Goal: Task Accomplishment & Management: Manage account settings

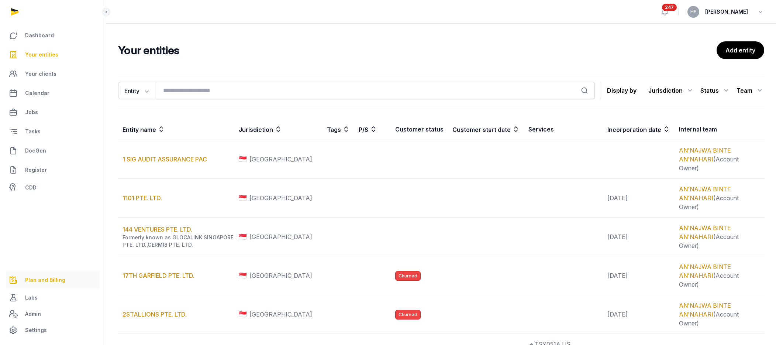
click at [55, 278] on span "Plan and Billing" at bounding box center [45, 279] width 40 height 9
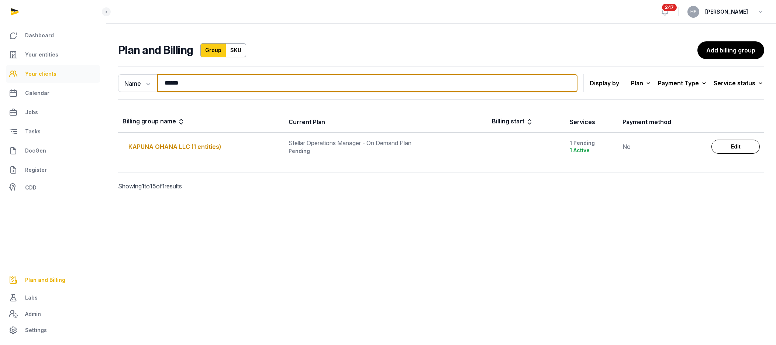
drag, startPoint x: 200, startPoint y: 86, endPoint x: 93, endPoint y: 82, distance: 106.8
click at [99, 82] on div "Dashboard Your entities Your clients Calendar Jobs Tasks DocGen Register CDD Pl…" at bounding box center [388, 172] width 776 height 345
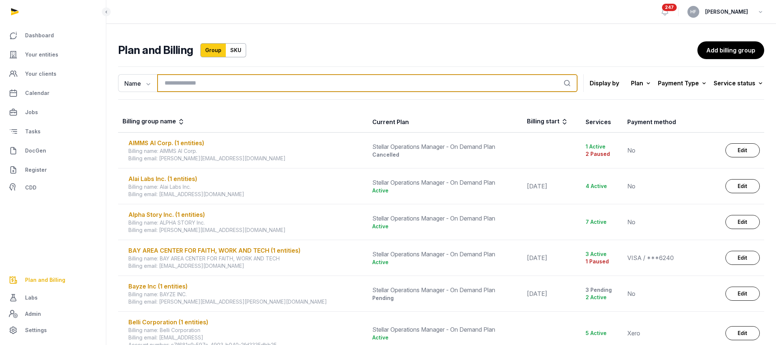
click at [327, 84] on input "search" at bounding box center [367, 83] width 421 height 18
click at [462, 85] on input "search" at bounding box center [367, 83] width 421 height 18
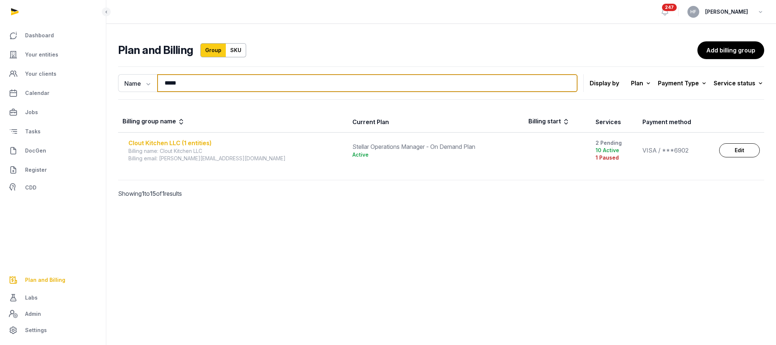
type input "*****"
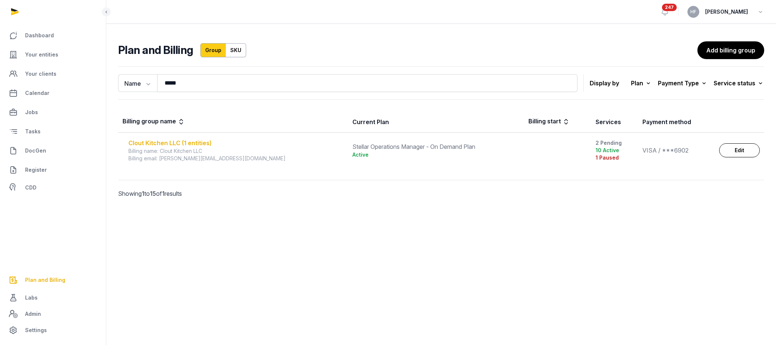
click at [202, 143] on div "Clout Kitchen LLC (1 entities)" at bounding box center [235, 142] width 215 height 9
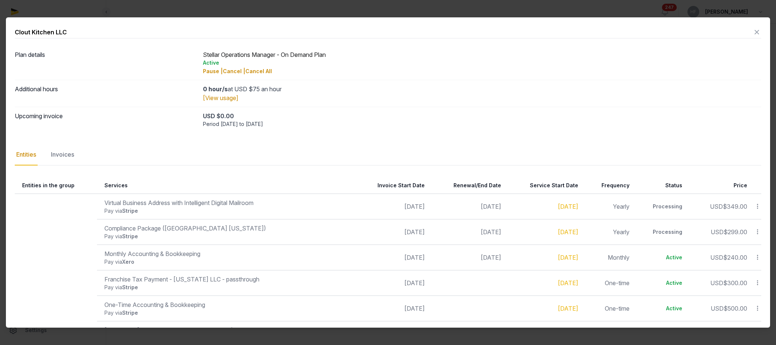
click at [758, 205] on icon at bounding box center [758, 206] width 7 height 8
click at [673, 121] on div "Period [DATE] to [DATE]" at bounding box center [482, 123] width 559 height 7
click at [759, 205] on icon at bounding box center [758, 206] width 7 height 8
click at [661, 125] on div "Period [DATE] to [DATE]" at bounding box center [482, 123] width 559 height 7
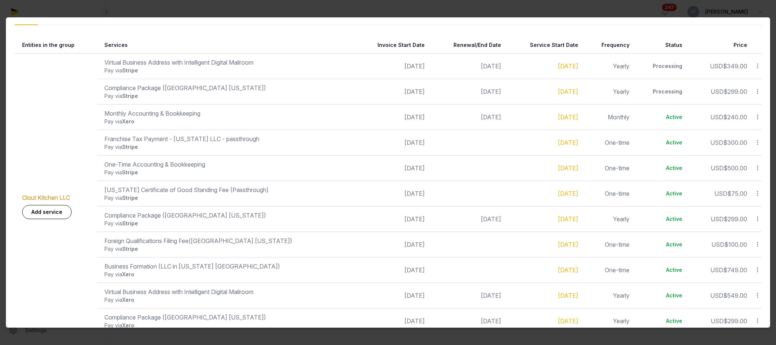
scroll to position [139, 0]
click at [758, 68] on icon at bounding box center [758, 68] width 7 height 8
click at [745, 113] on div "Update" at bounding box center [731, 113] width 59 height 13
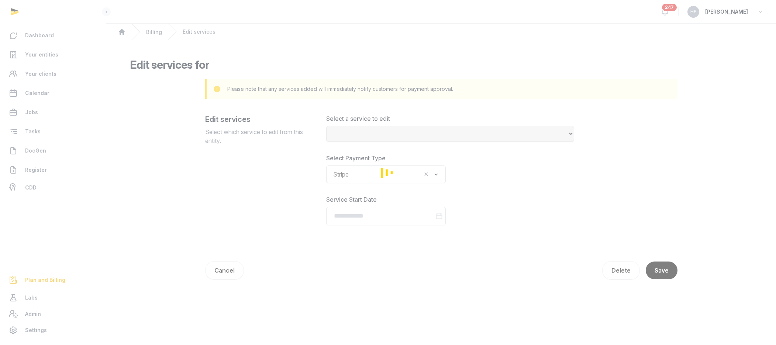
select select "**********"
type input "**********"
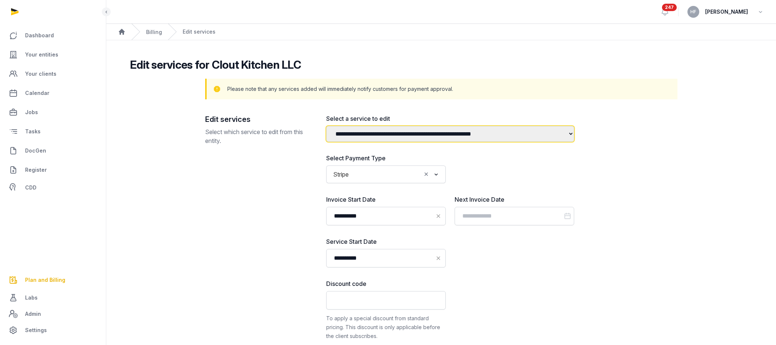
click at [495, 134] on select "**********" at bounding box center [450, 134] width 248 height 16
select select "**********"
click at [326, 126] on select "**********" at bounding box center [450, 134] width 248 height 16
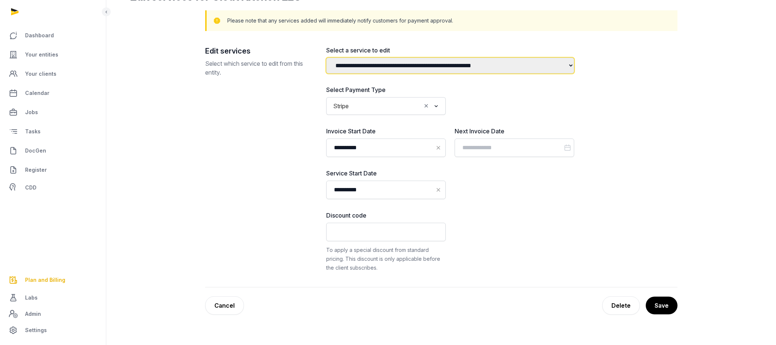
scroll to position [70, 0]
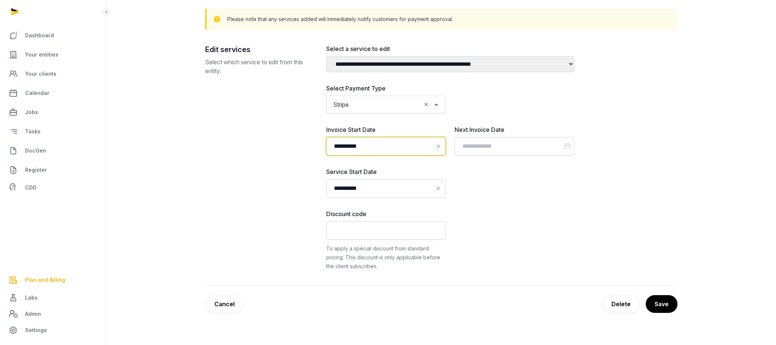
click at [406, 145] on input "**********" at bounding box center [386, 146] width 120 height 18
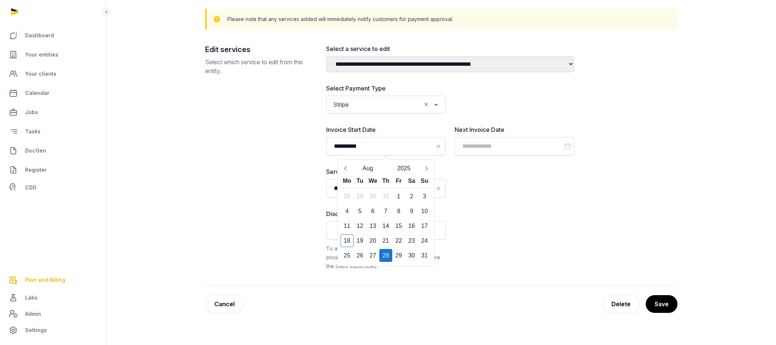
click at [492, 168] on div "**********" at bounding box center [450, 157] width 248 height 226
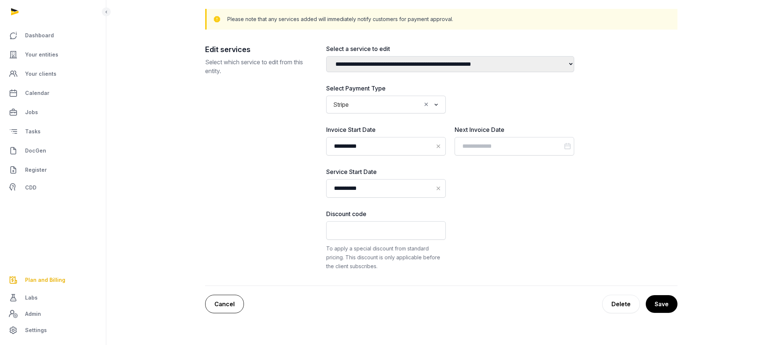
click at [230, 303] on link "Cancel" at bounding box center [224, 304] width 39 height 18
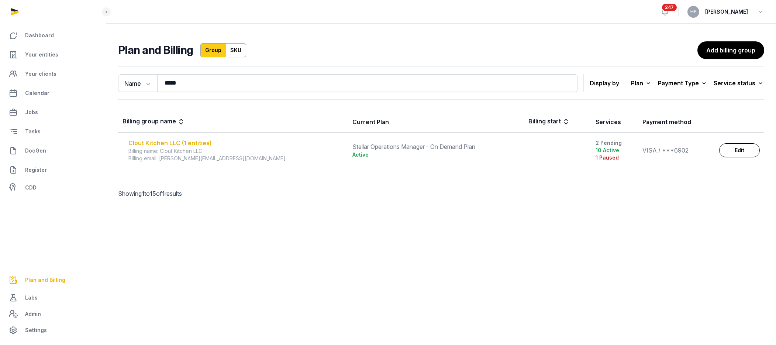
click at [196, 146] on div "Clout Kitchen LLC (1 entities)" at bounding box center [235, 142] width 215 height 9
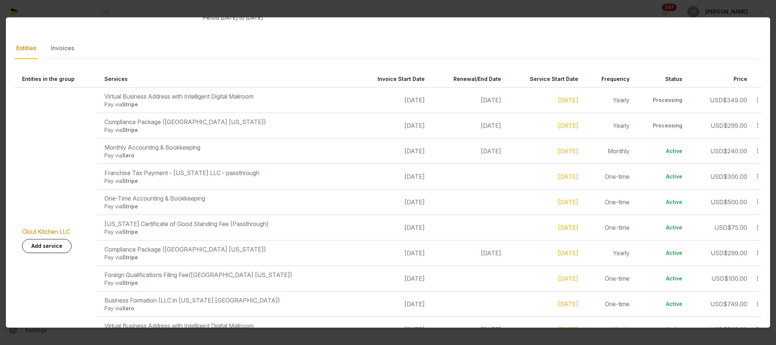
scroll to position [180, 0]
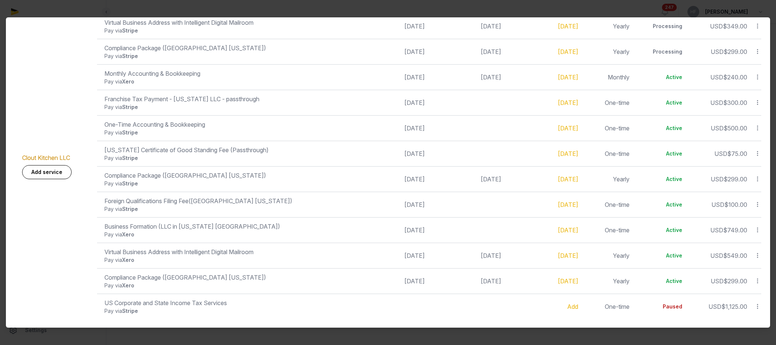
click at [757, 253] on icon at bounding box center [758, 255] width 7 height 8
click at [748, 240] on div "Update" at bounding box center [731, 239] width 59 height 13
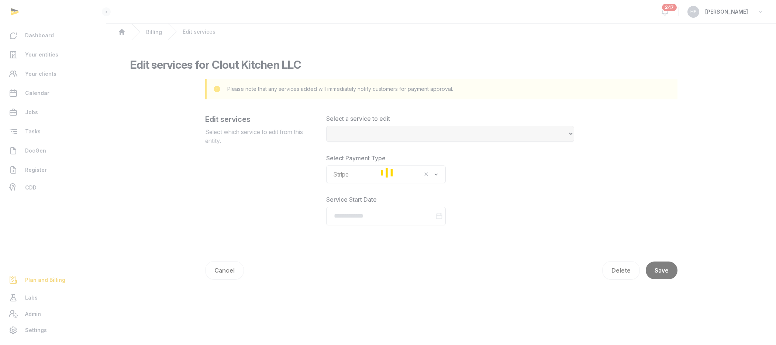
select select "**********"
type input "**********"
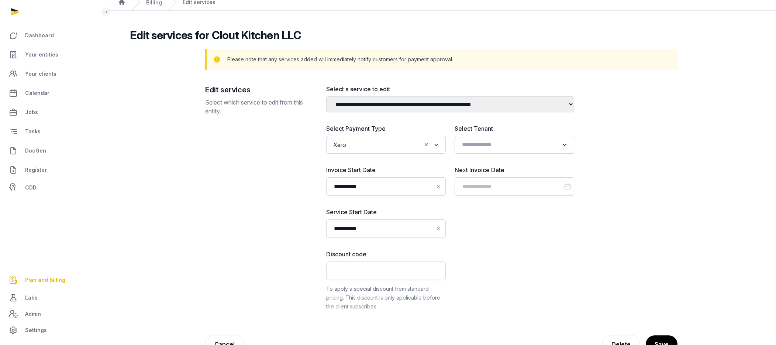
scroll to position [32, 0]
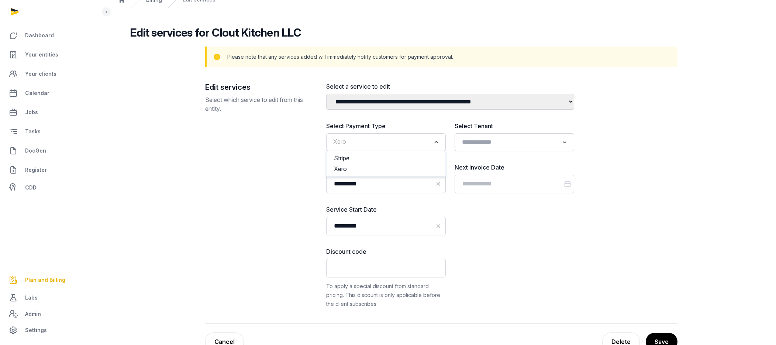
click at [405, 145] on input "Search for option" at bounding box center [381, 142] width 100 height 10
click at [388, 157] on li "Stripe" at bounding box center [386, 158] width 119 height 11
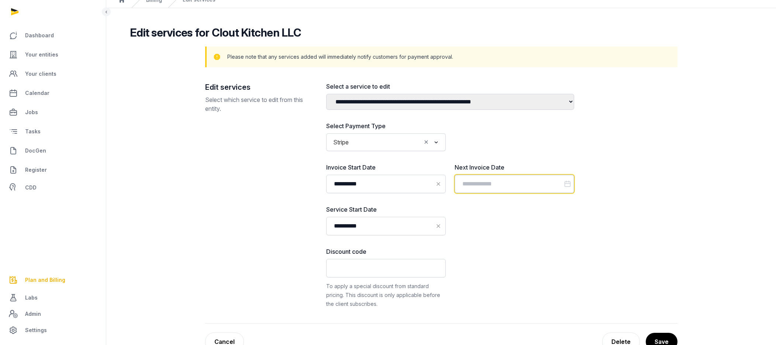
click at [486, 187] on input "Datepicker input" at bounding box center [515, 184] width 120 height 18
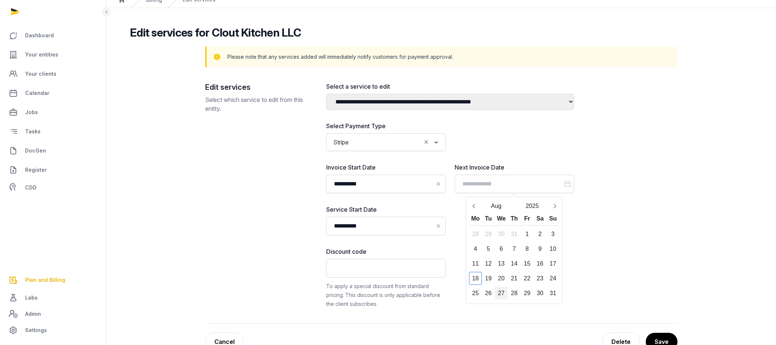
click at [501, 295] on div "27" at bounding box center [501, 293] width 13 height 13
type input "**********"
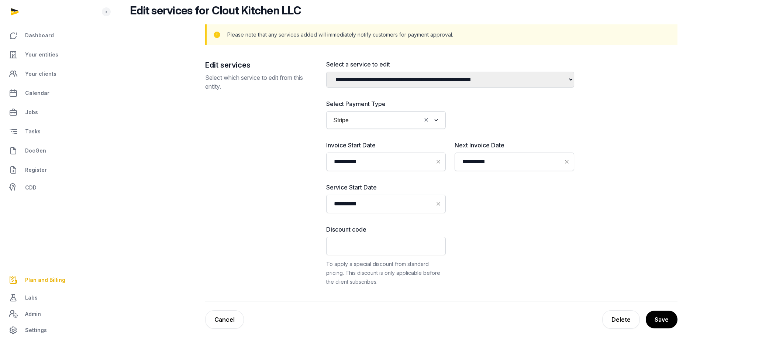
scroll to position [55, 0]
click at [666, 315] on button "Save" at bounding box center [661, 318] width 32 height 18
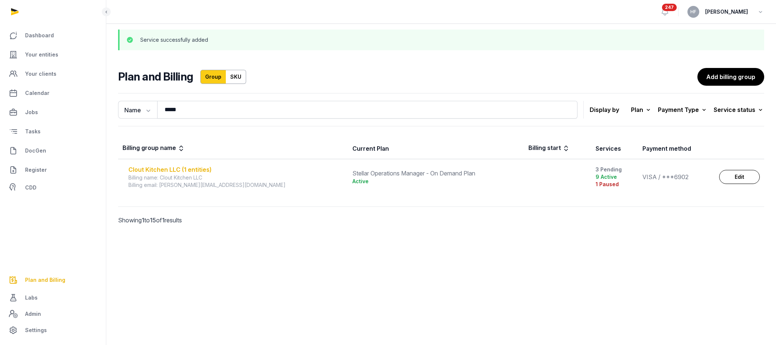
click at [193, 168] on div "Clout Kitchen LLC (1 entities)" at bounding box center [235, 169] width 215 height 9
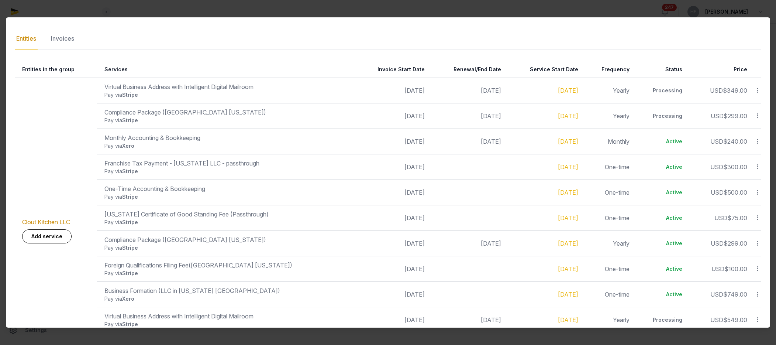
scroll to position [114, 0]
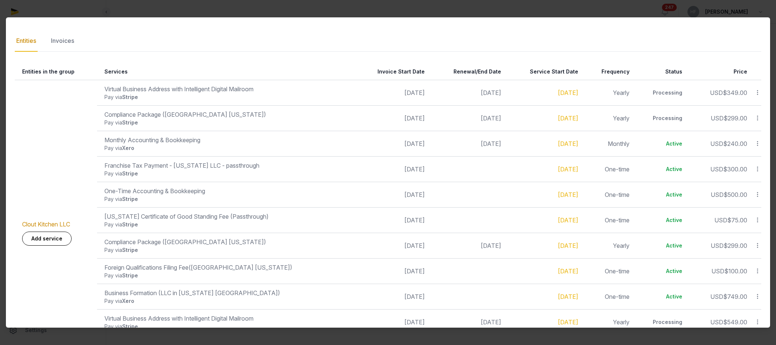
click at [758, 93] on icon at bounding box center [758, 93] width 7 height 8
click at [748, 132] on div "Cancel" at bounding box center [731, 138] width 59 height 13
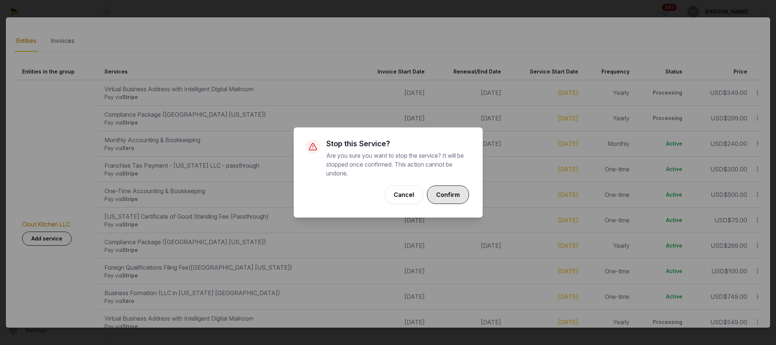
click at [455, 192] on button "Confirm" at bounding box center [448, 194] width 42 height 18
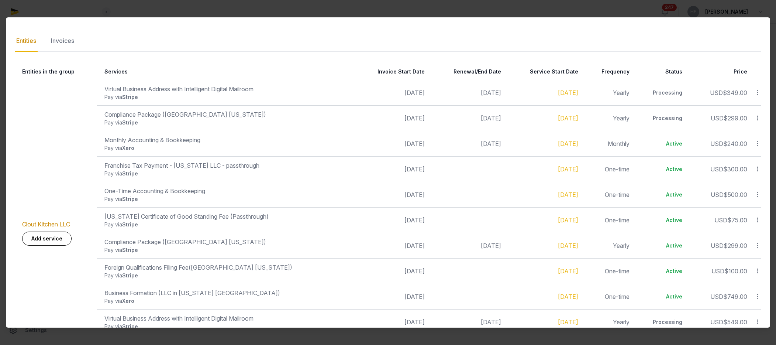
scroll to position [0, 0]
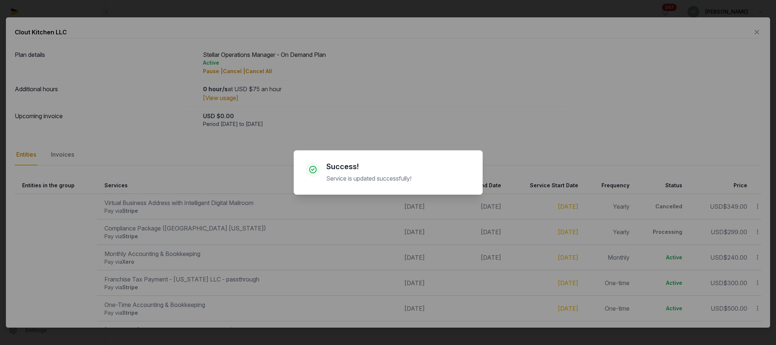
click at [528, 137] on div "× Success! Service is updated successfully! Cancel No OK" at bounding box center [388, 172] width 776 height 345
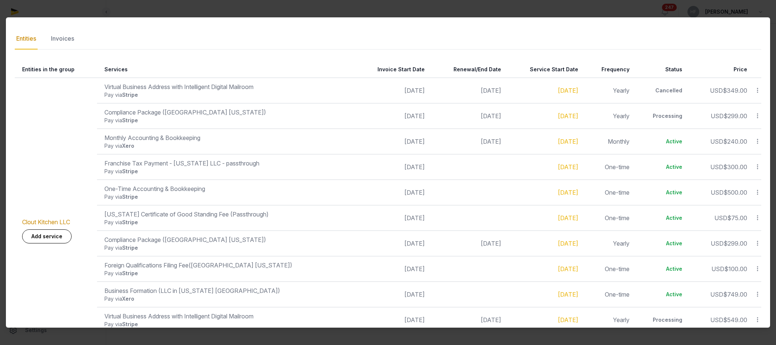
scroll to position [113, 0]
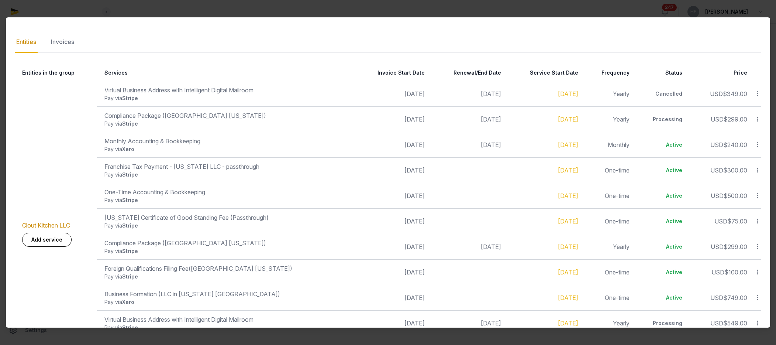
click at [757, 145] on icon at bounding box center [758, 145] width 7 height 8
click at [558, 147] on link "[DATE]" at bounding box center [568, 144] width 20 height 7
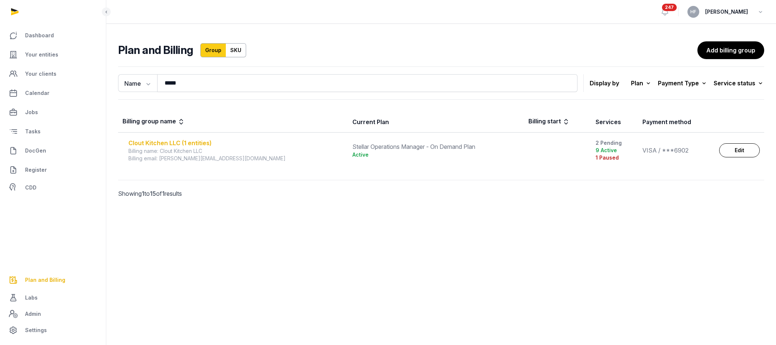
click at [180, 144] on div "Clout Kitchen LLC (1 entities)" at bounding box center [235, 142] width 215 height 9
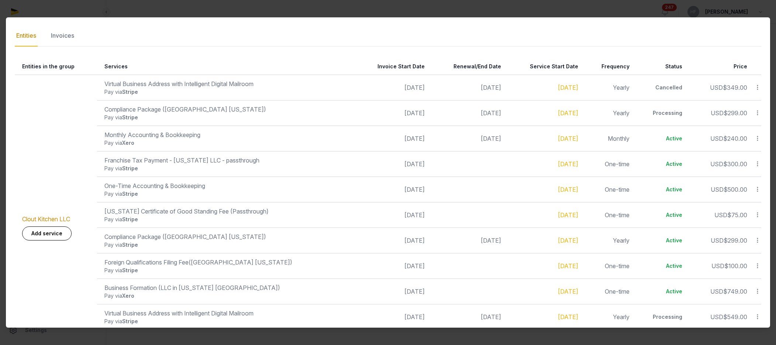
scroll to position [119, 0]
click at [618, 64] on th "Frequency" at bounding box center [608, 66] width 51 height 17
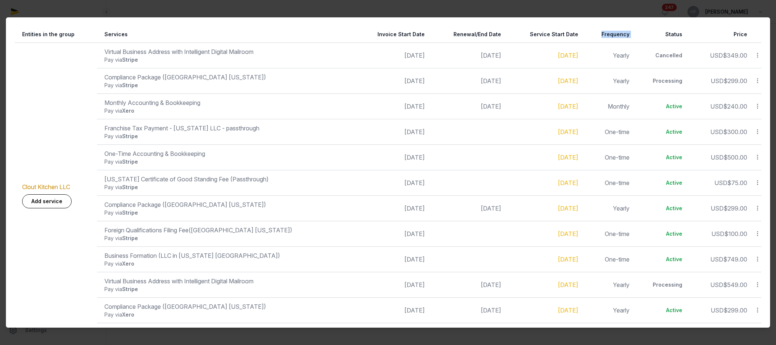
scroll to position [149, 0]
click at [757, 107] on icon at bounding box center [758, 108] width 7 height 8
click at [737, 91] on div "Update" at bounding box center [731, 91] width 59 height 13
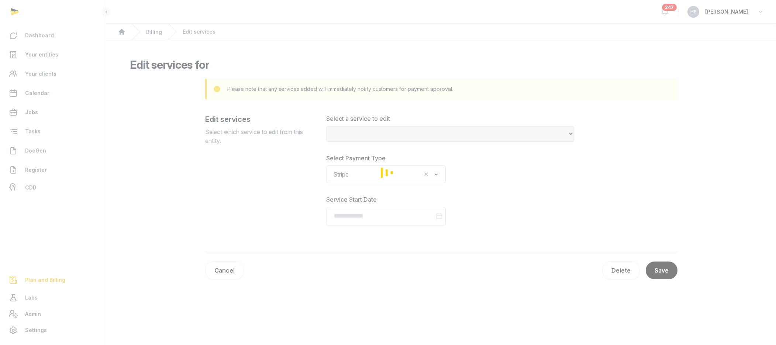
select select "**********"
type input "**********"
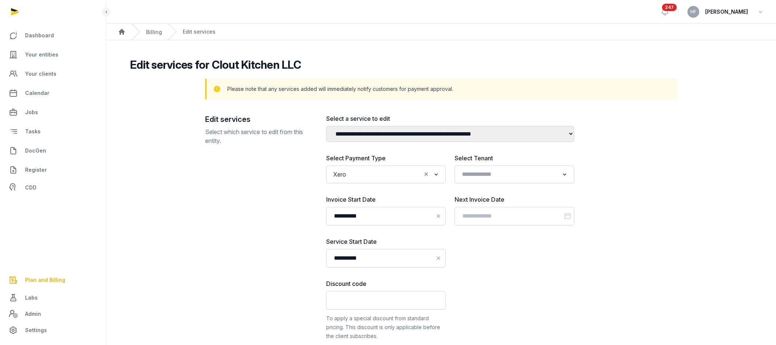
click at [427, 174] on icon "Clear Selected" at bounding box center [426, 174] width 7 height 8
click at [398, 179] on input "Search for option" at bounding box center [381, 174] width 100 height 10
click at [377, 196] on li "Stripe" at bounding box center [386, 190] width 119 height 11
click at [499, 215] on input "Datepicker input" at bounding box center [515, 216] width 120 height 18
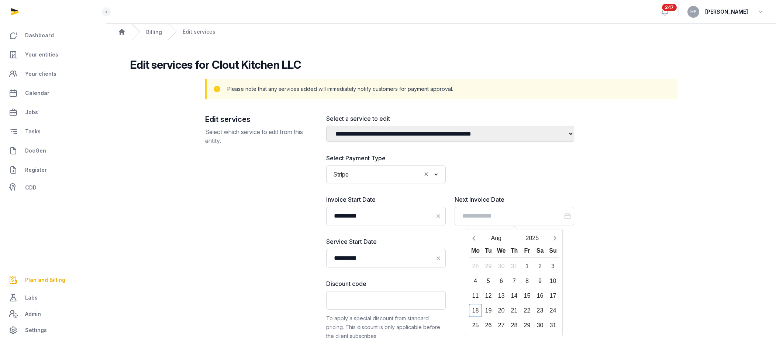
click at [505, 178] on div "Select Payment Type Stripe Loading... Select Tenant Loading..." at bounding box center [450, 169] width 248 height 30
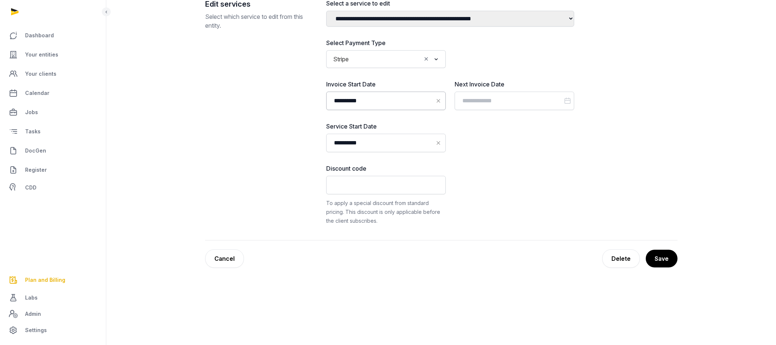
scroll to position [120, 0]
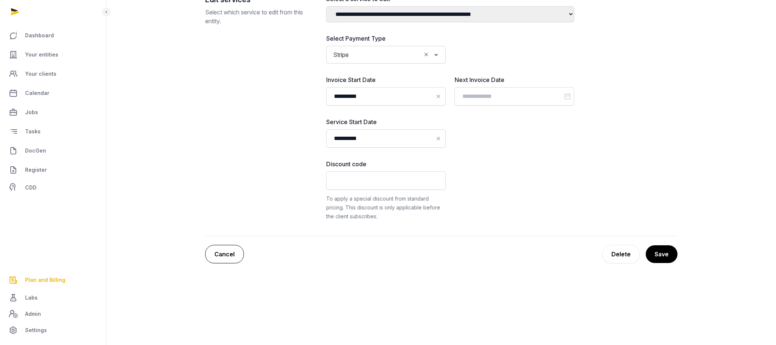
click at [224, 251] on link "Cancel" at bounding box center [224, 254] width 39 height 18
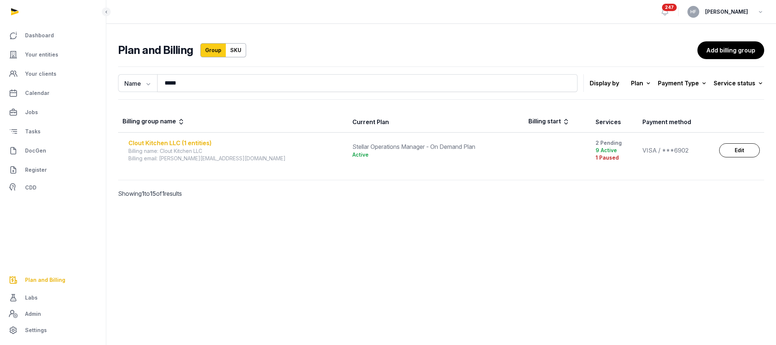
click at [195, 143] on div "Clout Kitchen LLC (1 entities)" at bounding box center [235, 142] width 215 height 9
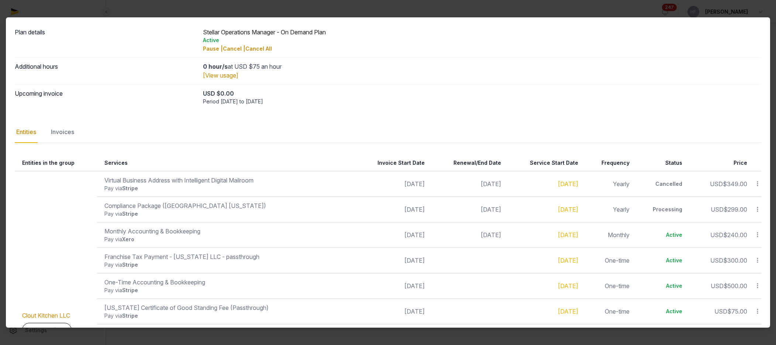
scroll to position [30, 0]
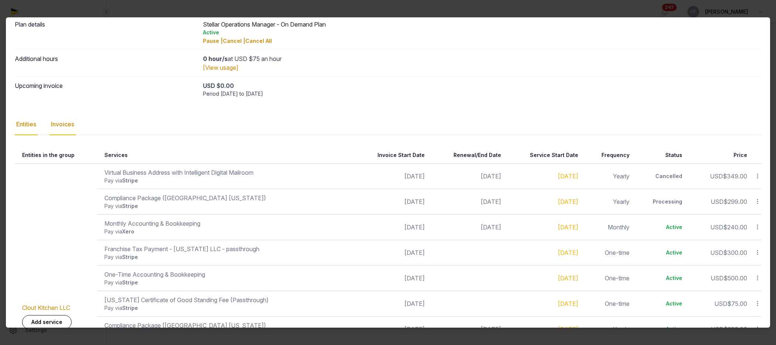
click at [72, 124] on div "Invoices" at bounding box center [62, 124] width 26 height 21
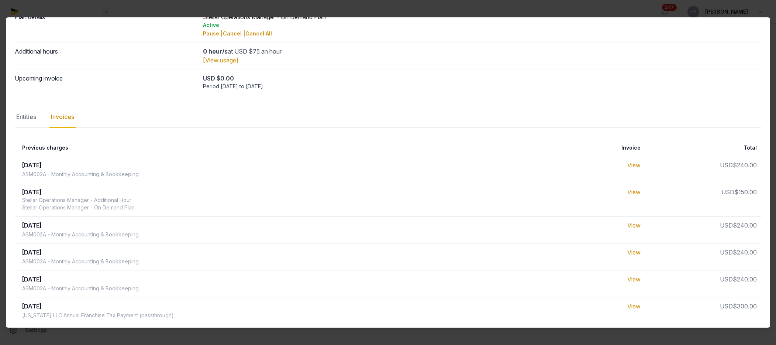
scroll to position [41, 0]
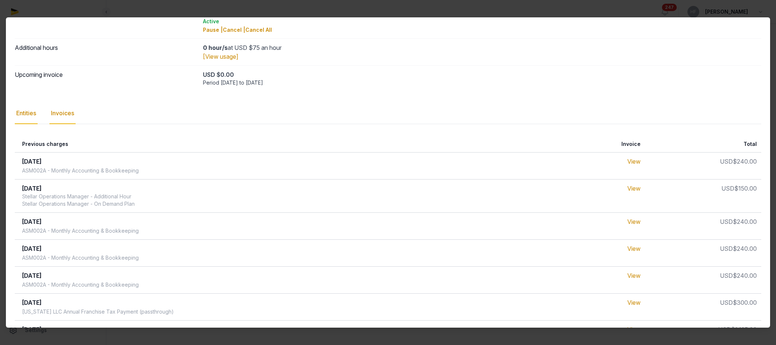
click at [29, 115] on div "Entities" at bounding box center [26, 113] width 23 height 21
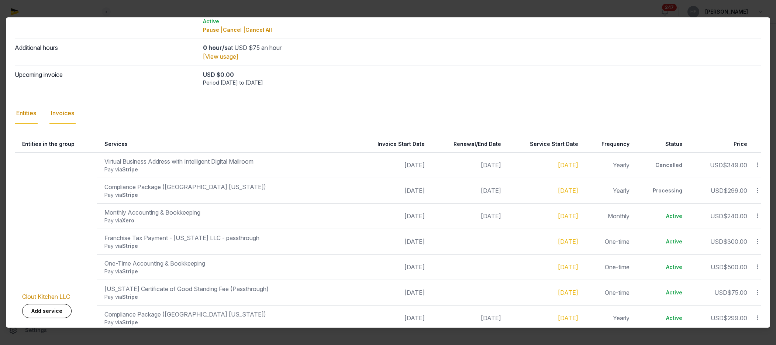
click at [68, 106] on div "Invoices" at bounding box center [62, 113] width 26 height 21
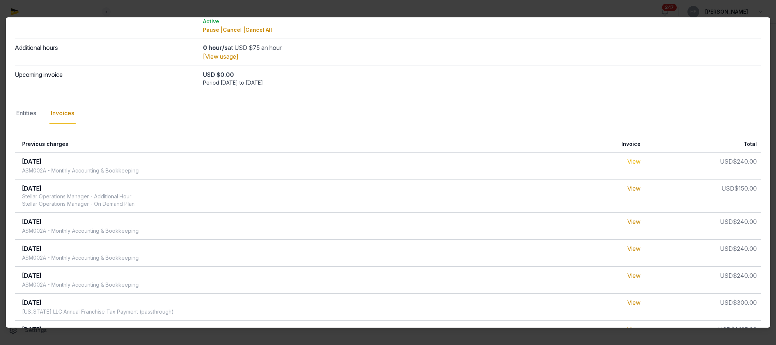
click at [639, 162] on link "View" at bounding box center [634, 161] width 13 height 7
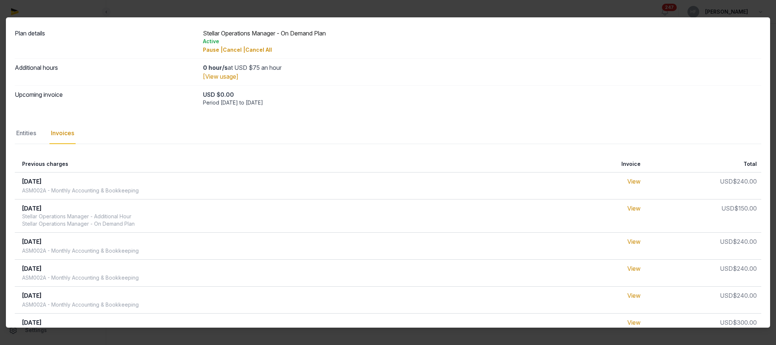
scroll to position [0, 0]
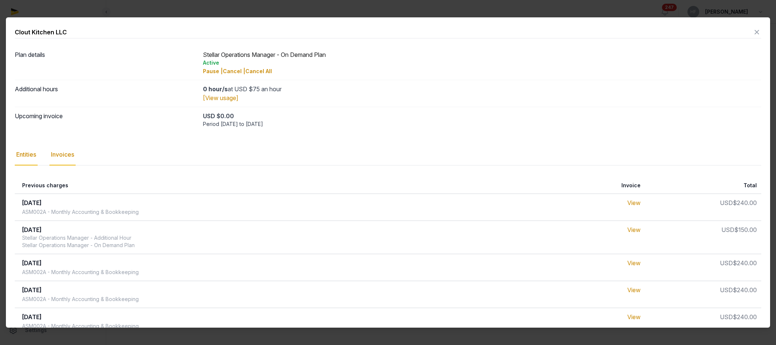
click at [24, 155] on div "Entities" at bounding box center [26, 154] width 23 height 21
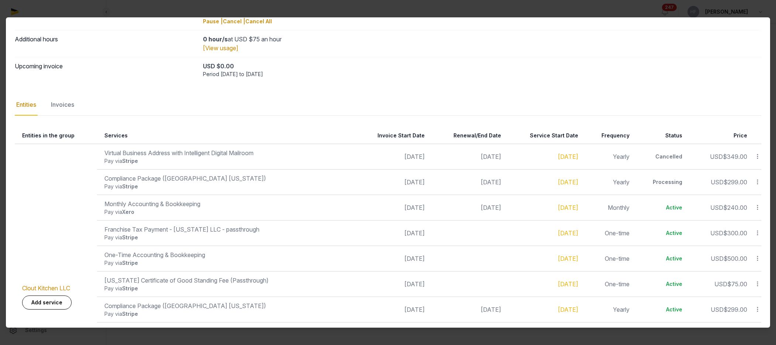
scroll to position [59, 0]
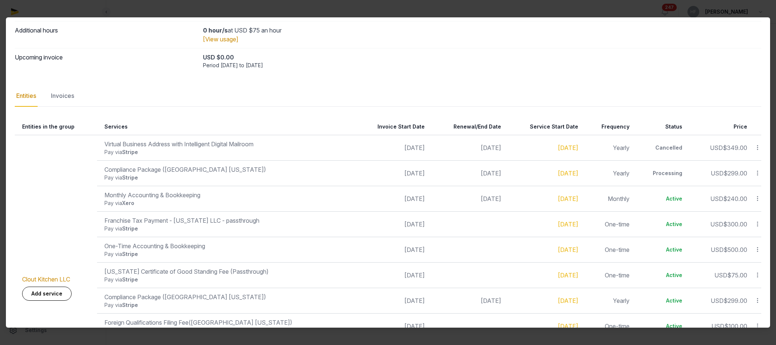
click at [758, 200] on icon at bounding box center [758, 199] width 7 height 8
click at [506, 199] on td "[DATE]" at bounding box center [544, 198] width 77 height 25
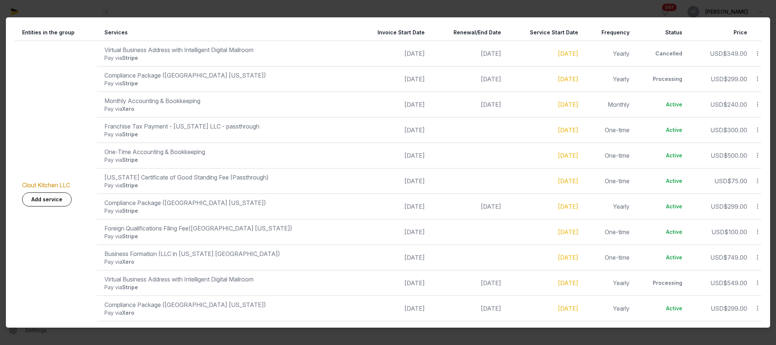
scroll to position [180, 0]
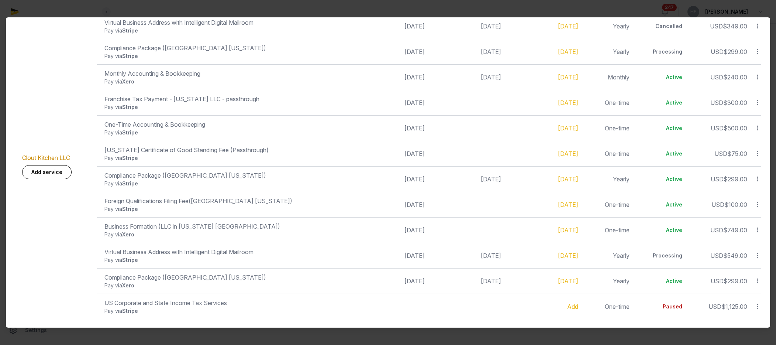
click at [759, 282] on icon at bounding box center [758, 281] width 7 height 8
click at [742, 263] on div "Update" at bounding box center [731, 264] width 59 height 13
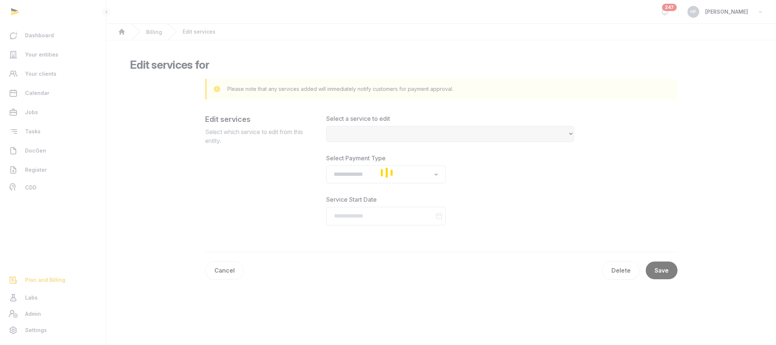
select select "**********"
type input "**********"
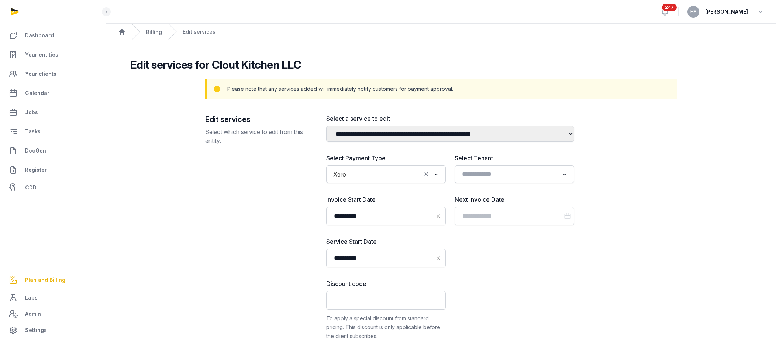
click at [409, 175] on input "Search for option" at bounding box center [386, 174] width 72 height 10
click at [378, 188] on li "Stripe" at bounding box center [386, 190] width 119 height 11
click at [513, 217] on input "Datepicker input" at bounding box center [515, 216] width 120 height 18
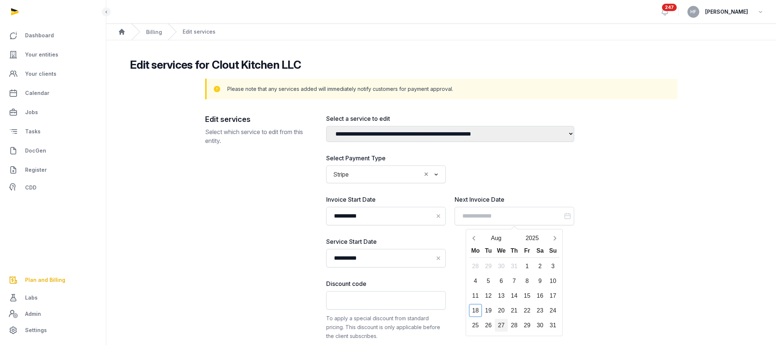
click at [503, 326] on div "27" at bounding box center [501, 325] width 13 height 13
type input "**********"
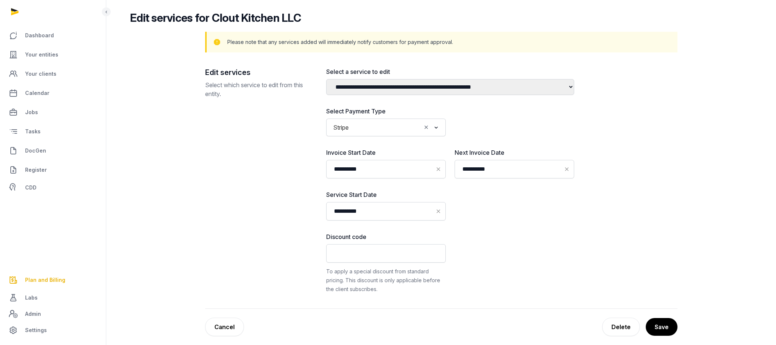
scroll to position [48, 0]
click at [665, 325] on button "Save" at bounding box center [661, 325] width 32 height 18
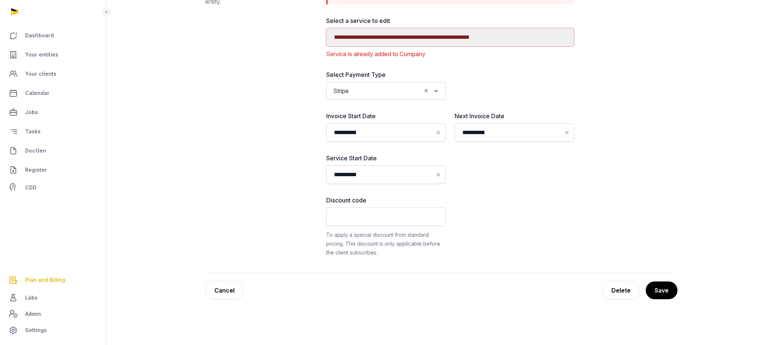
scroll to position [140, 0]
click at [225, 288] on link "Cancel" at bounding box center [224, 289] width 39 height 18
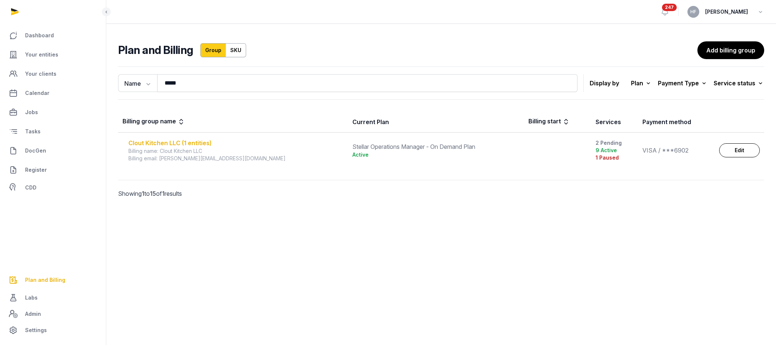
click at [186, 146] on div "Clout Kitchen LLC (1 entities)" at bounding box center [235, 142] width 215 height 9
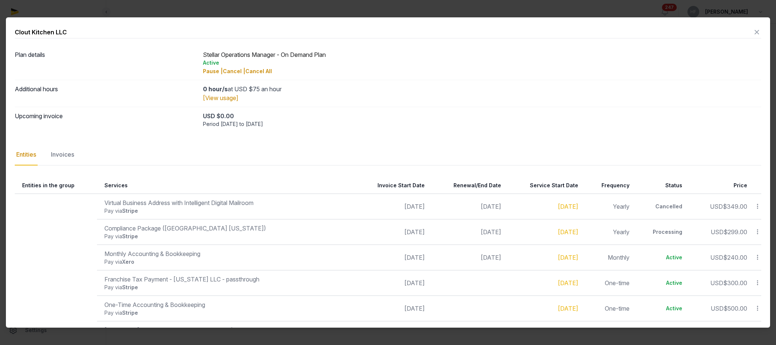
click at [759, 233] on icon at bounding box center [758, 232] width 7 height 8
click at [747, 271] on div "Cancel" at bounding box center [731, 277] width 59 height 13
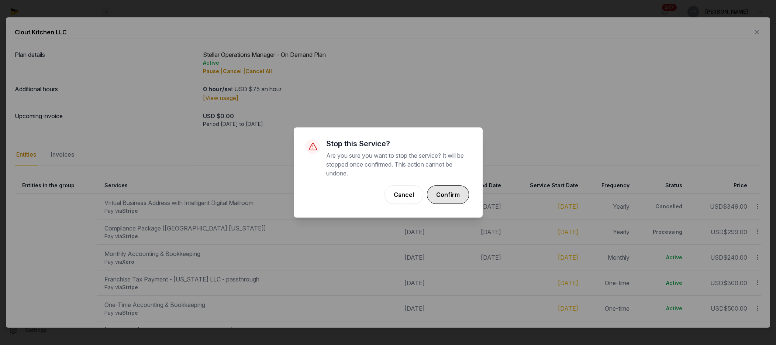
click at [455, 192] on button "Confirm" at bounding box center [448, 194] width 42 height 18
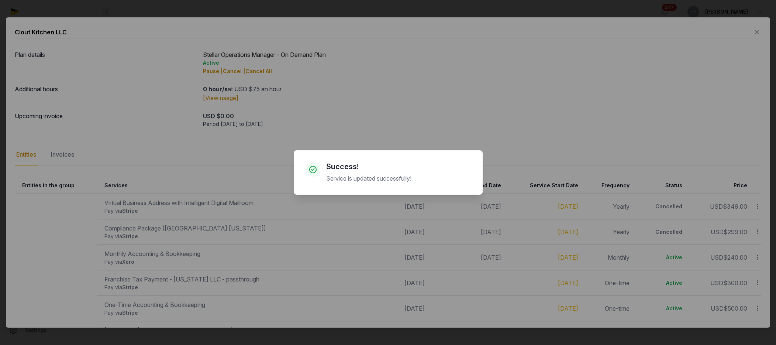
click at [543, 236] on div "× Success! Service is updated successfully! Cancel No OK" at bounding box center [388, 172] width 776 height 345
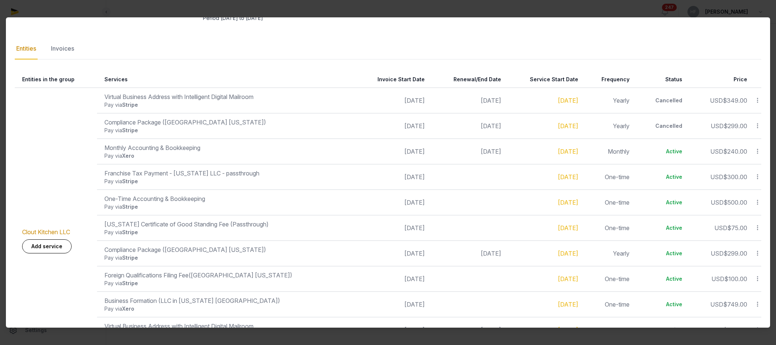
scroll to position [180, 0]
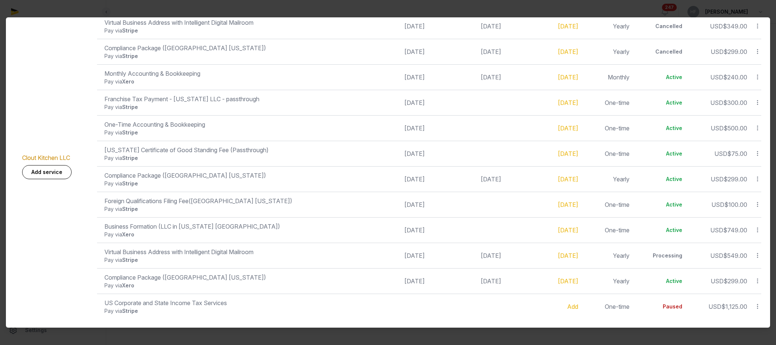
click at [759, 281] on icon at bounding box center [758, 281] width 7 height 8
click at [744, 267] on div "Update" at bounding box center [731, 264] width 59 height 13
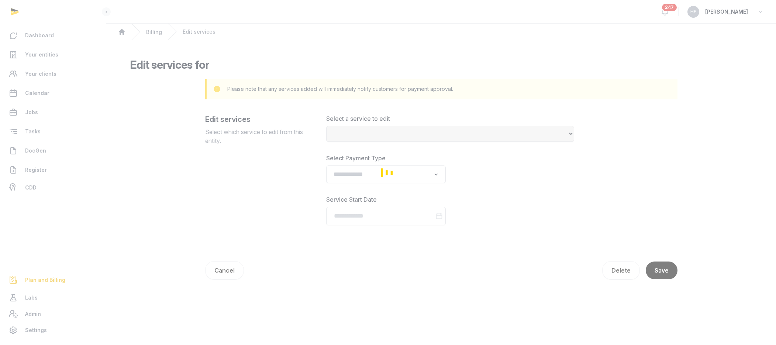
select select "**********"
type input "**********"
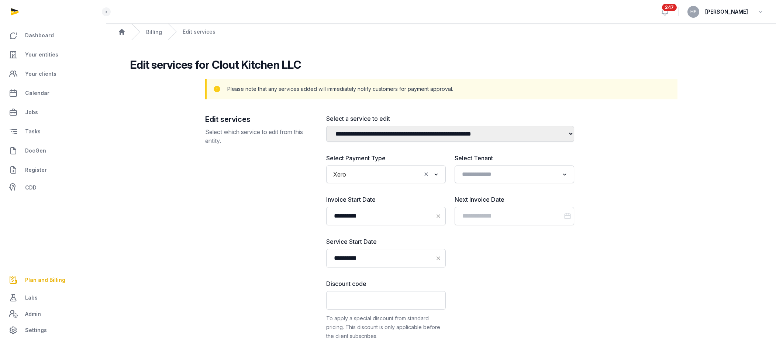
click at [426, 170] on div "Xero Loading..." at bounding box center [386, 174] width 112 height 13
click at [375, 190] on li "Stripe" at bounding box center [386, 190] width 119 height 11
click at [499, 218] on input "Datepicker input" at bounding box center [515, 216] width 120 height 18
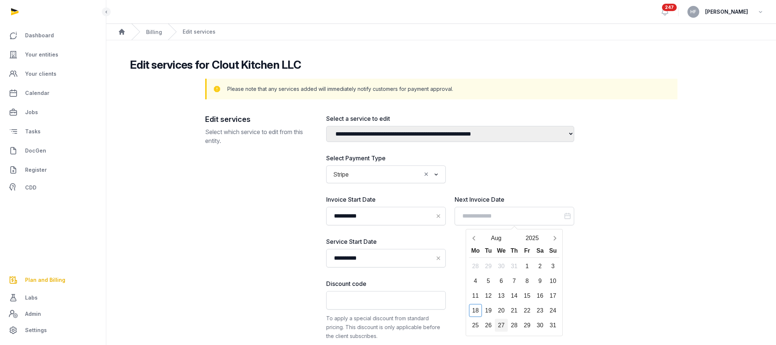
click at [503, 323] on div "27" at bounding box center [501, 325] width 13 height 13
type input "**********"
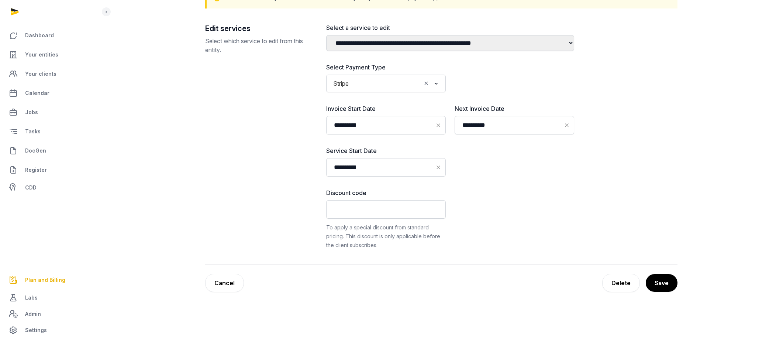
scroll to position [92, 0]
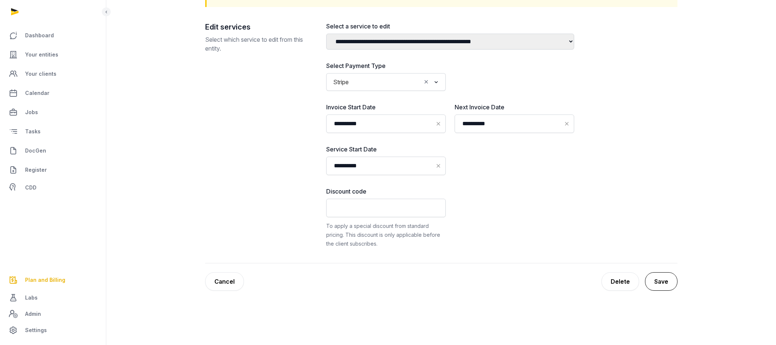
click at [670, 285] on button "Save" at bounding box center [661, 281] width 32 height 18
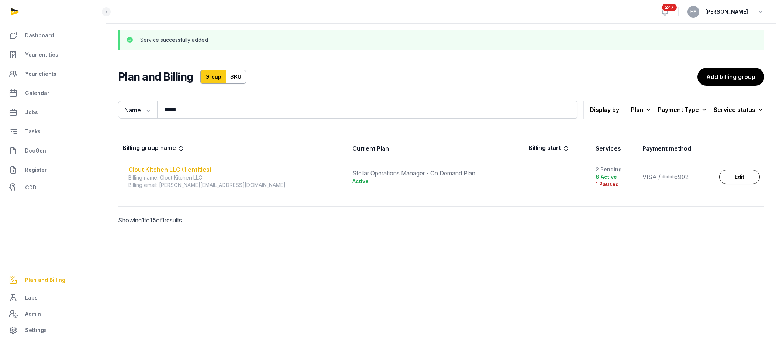
click at [206, 167] on div "Clout Kitchen LLC (1 entities)" at bounding box center [235, 169] width 215 height 9
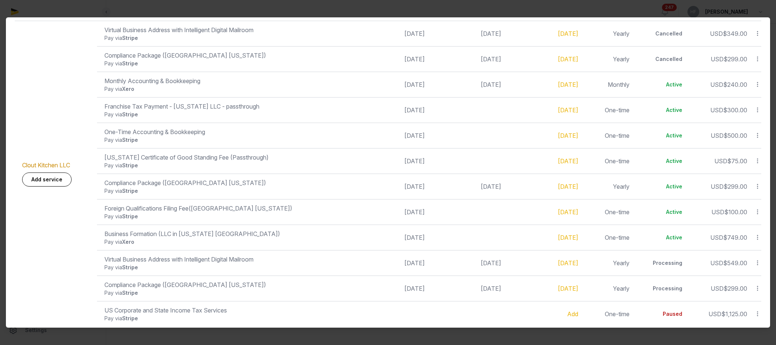
scroll to position [168, 0]
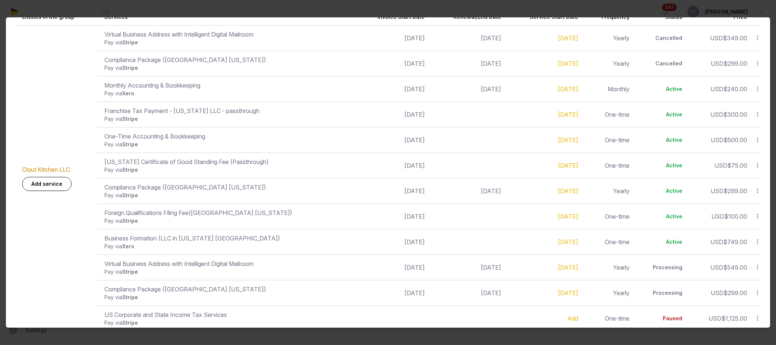
click at [757, 191] on icon at bounding box center [758, 191] width 7 height 8
click at [506, 185] on td "[DATE]" at bounding box center [544, 190] width 77 height 25
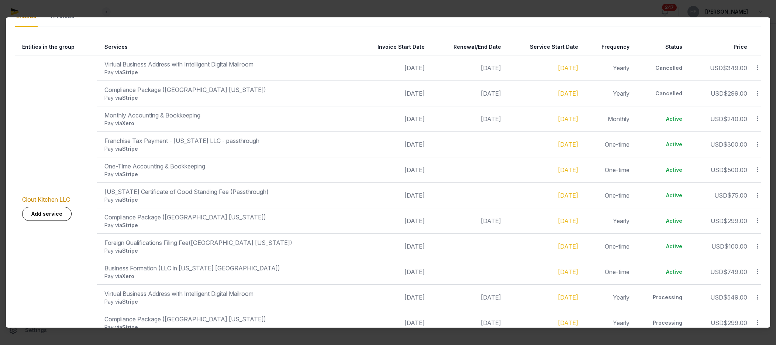
scroll to position [137, 0]
click at [757, 223] on icon at bounding box center [758, 222] width 7 height 8
click at [480, 223] on td "[DATE]" at bounding box center [467, 221] width 76 height 25
click at [758, 144] on icon at bounding box center [758, 145] width 7 height 8
click at [541, 150] on td "[DATE]" at bounding box center [544, 145] width 77 height 25
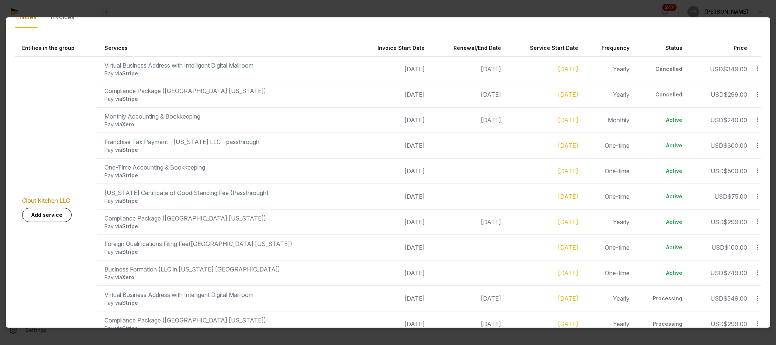
click at [760, 118] on icon at bounding box center [758, 120] width 7 height 8
click at [745, 101] on div "Update" at bounding box center [731, 103] width 59 height 13
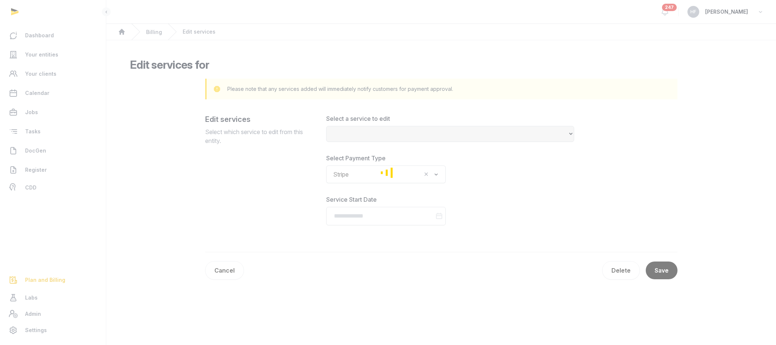
select select "**********"
type input "**********"
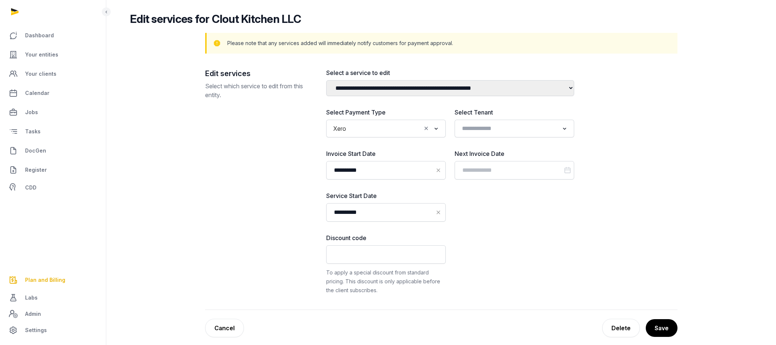
scroll to position [46, 0]
click at [227, 328] on link "Cancel" at bounding box center [224, 327] width 39 height 18
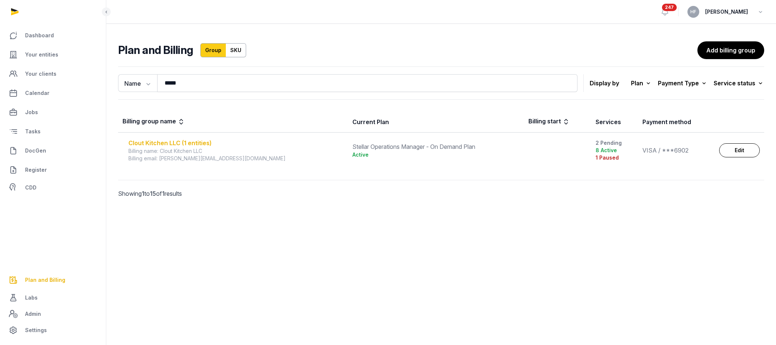
click at [150, 142] on div "Clout Kitchen LLC (1 entities)" at bounding box center [235, 142] width 215 height 9
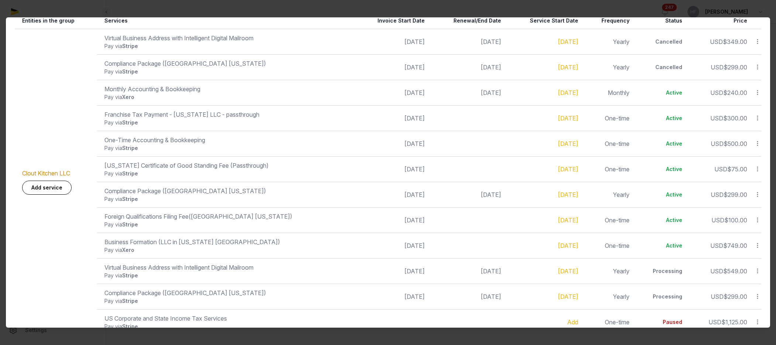
scroll to position [180, 0]
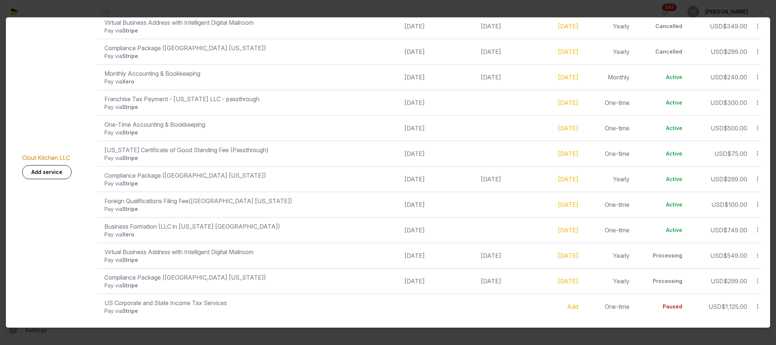
click at [759, 179] on icon at bounding box center [758, 179] width 7 height 8
click at [743, 166] on div "Update" at bounding box center [731, 162] width 59 height 13
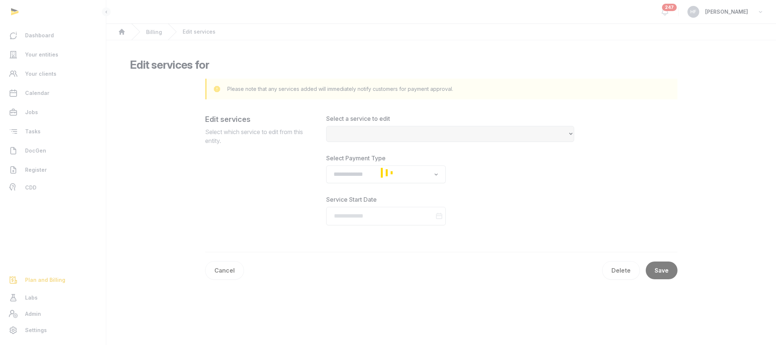
select select "**********"
type input "**********"
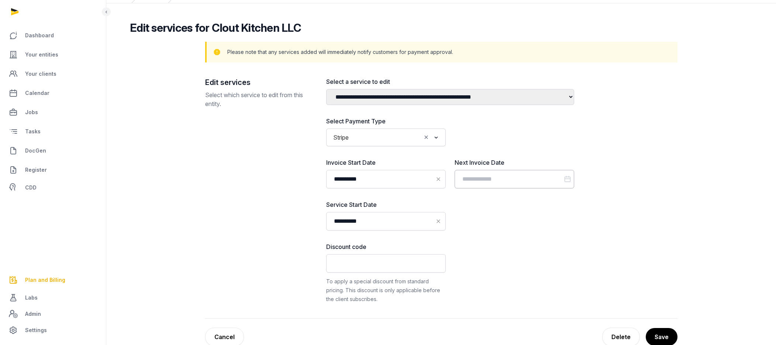
scroll to position [41, 0]
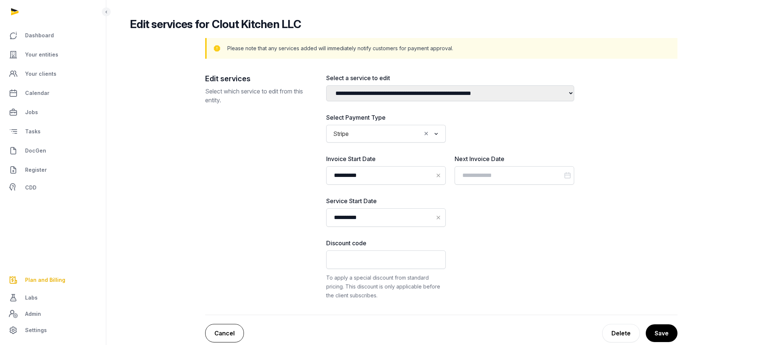
click at [233, 332] on link "Cancel" at bounding box center [224, 333] width 39 height 18
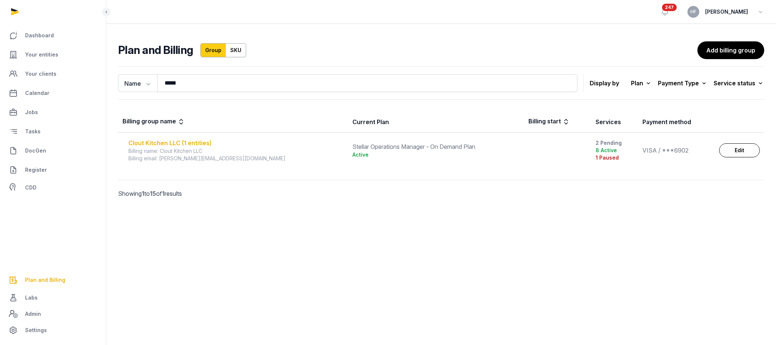
click at [194, 143] on div "Clout Kitchen LLC (1 entities)" at bounding box center [235, 142] width 215 height 9
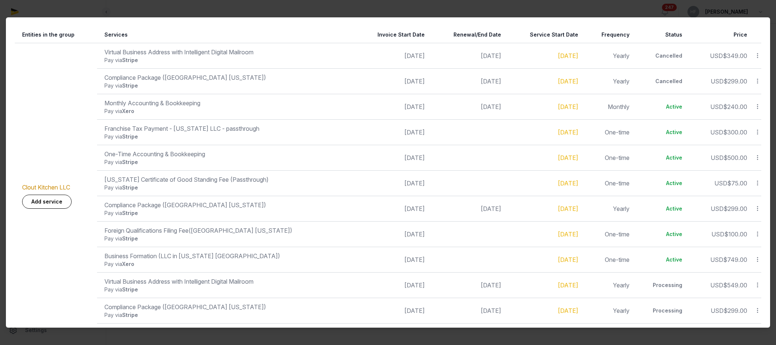
scroll to position [152, 0]
drag, startPoint x: 453, startPoint y: 207, endPoint x: 497, endPoint y: 207, distance: 43.9
click at [497, 271] on tr "Compliance Package (US California) Pay via Stripe Dec 17, 2024 Dec 17, 2025 Sep…" at bounding box center [388, 283] width 747 height 25
click at [758, 207] on icon at bounding box center [758, 207] width 7 height 8
click at [748, 192] on div "Update" at bounding box center [731, 190] width 59 height 13
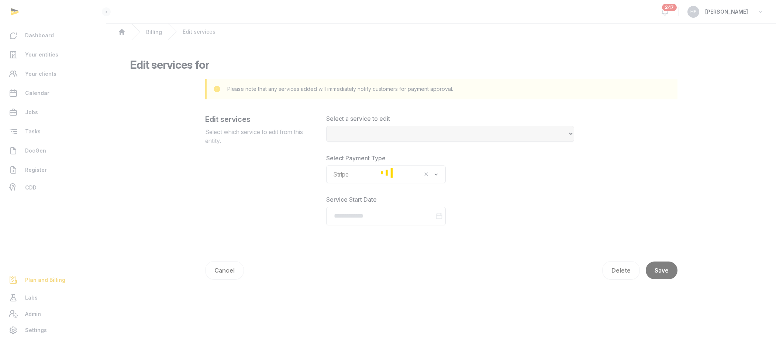
select select "**********"
type input "**********"
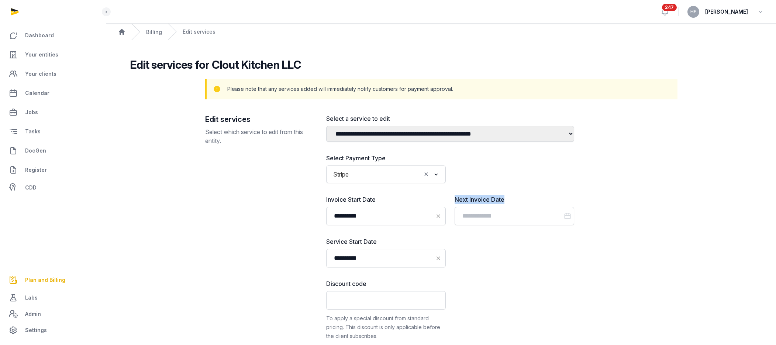
drag, startPoint x: 455, startPoint y: 199, endPoint x: 510, endPoint y: 200, distance: 55.4
click at [510, 200] on label "Next Invoice Date" at bounding box center [515, 199] width 120 height 9
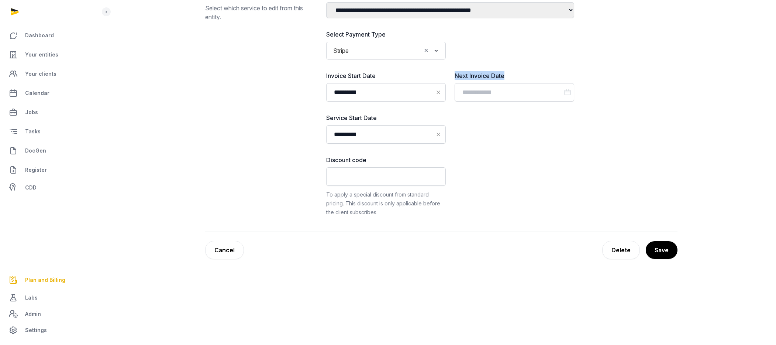
scroll to position [126, 0]
click at [231, 246] on link "Cancel" at bounding box center [224, 250] width 39 height 18
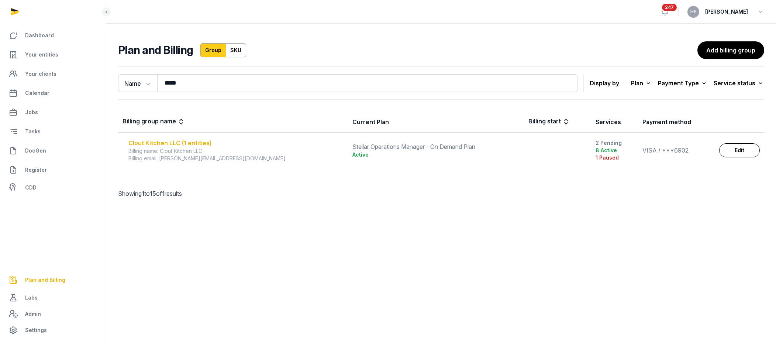
click at [207, 145] on div "Clout Kitchen LLC (1 entities)" at bounding box center [235, 142] width 215 height 9
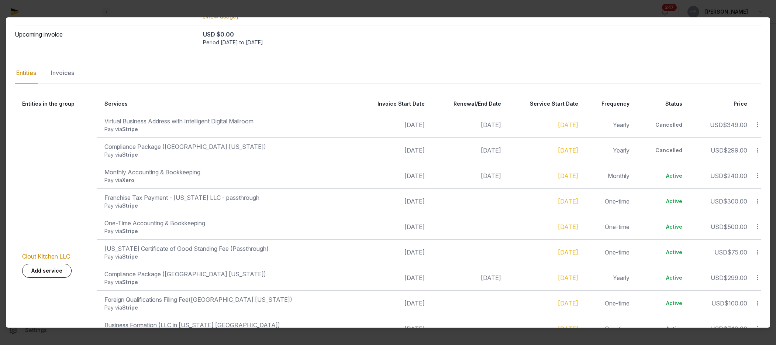
scroll to position [86, 0]
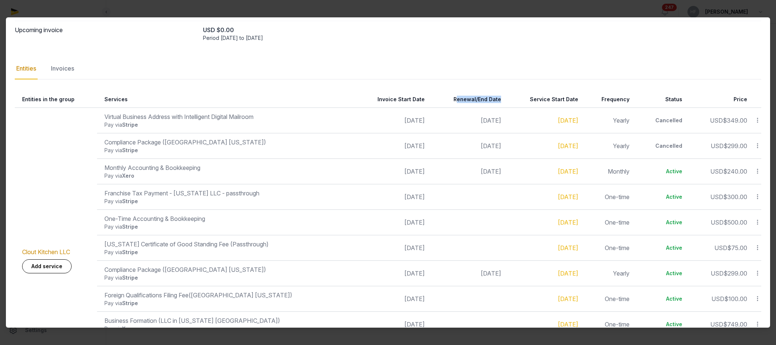
drag, startPoint x: 445, startPoint y: 99, endPoint x: 490, endPoint y: 99, distance: 44.7
click at [490, 99] on th "Renewal/End Date" at bounding box center [467, 99] width 76 height 17
click at [460, 97] on th "Renewal/End Date" at bounding box center [467, 99] width 76 height 17
click at [758, 120] on icon at bounding box center [758, 120] width 7 height 8
click at [747, 151] on div "Update" at bounding box center [731, 152] width 59 height 13
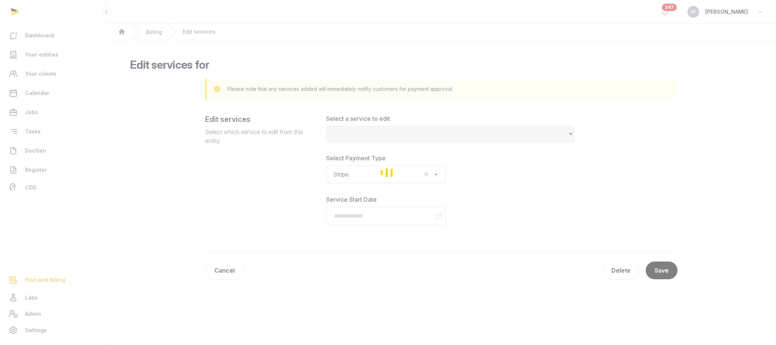
select select "**********"
type input "**********"
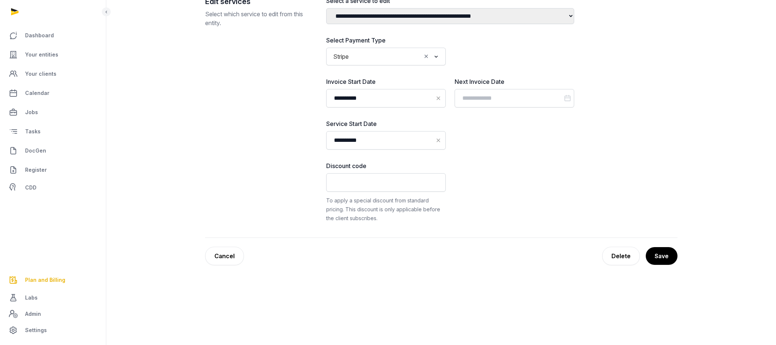
scroll to position [126, 0]
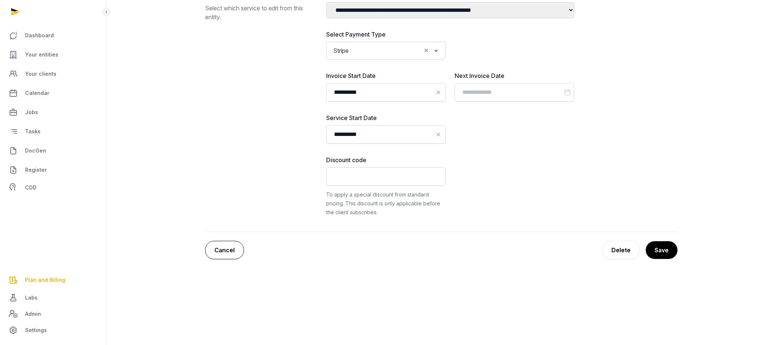
click at [234, 248] on link "Cancel" at bounding box center [224, 250] width 39 height 18
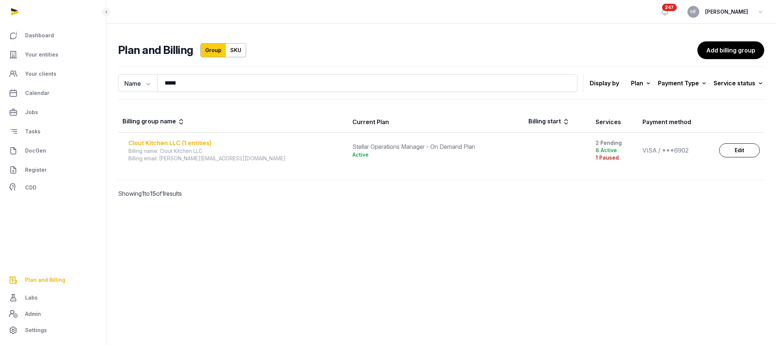
click at [188, 142] on div "Clout Kitchen LLC (1 entities)" at bounding box center [235, 142] width 215 height 9
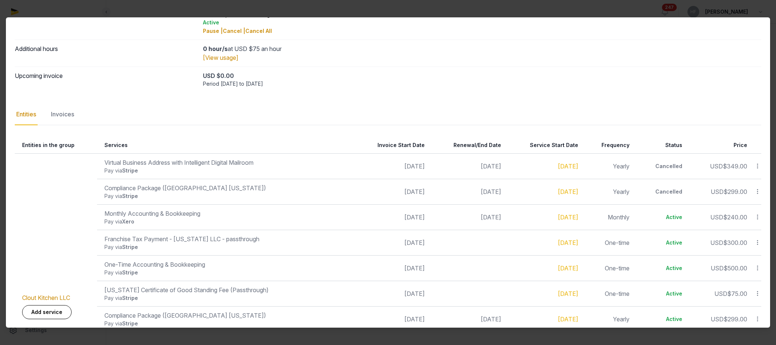
scroll to position [54, 0]
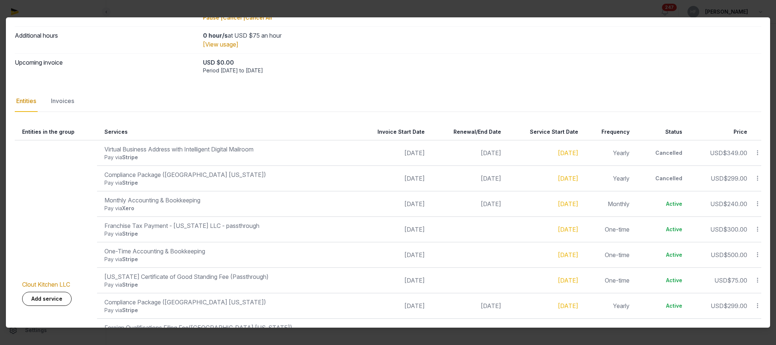
click at [757, 179] on icon at bounding box center [758, 178] width 7 height 8
click at [742, 209] on div "Update" at bounding box center [731, 210] width 59 height 13
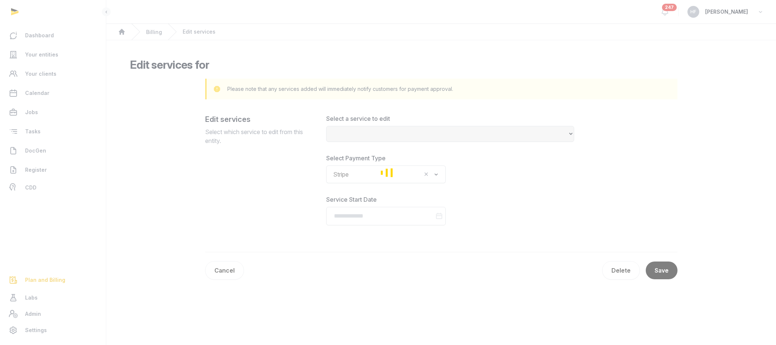
select select "**********"
type input "**********"
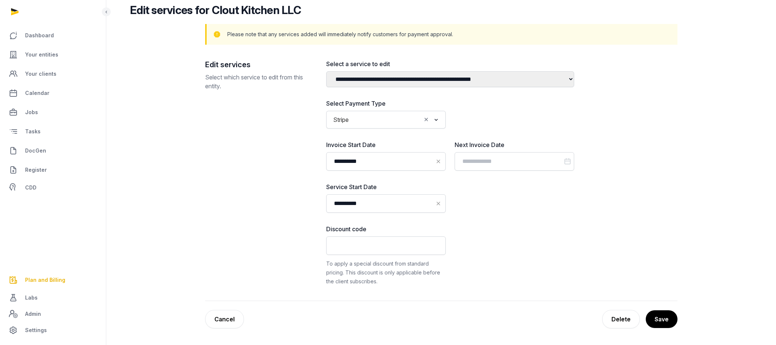
scroll to position [126, 0]
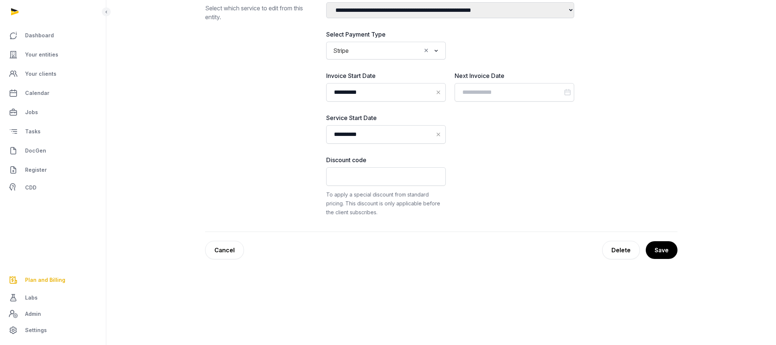
click at [232, 250] on link "Cancel" at bounding box center [224, 250] width 39 height 18
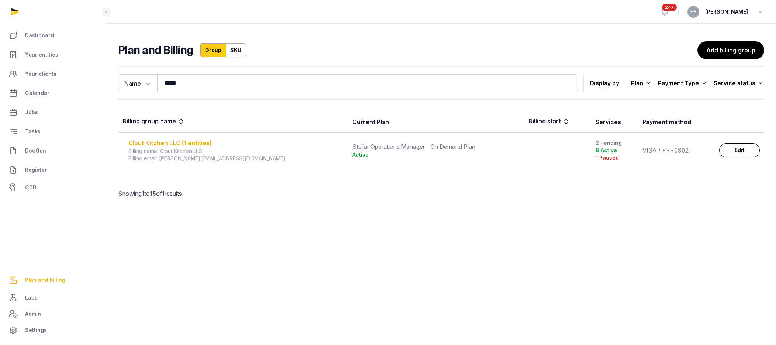
click at [185, 142] on div "Clout Kitchen LLC (1 entities)" at bounding box center [235, 142] width 215 height 9
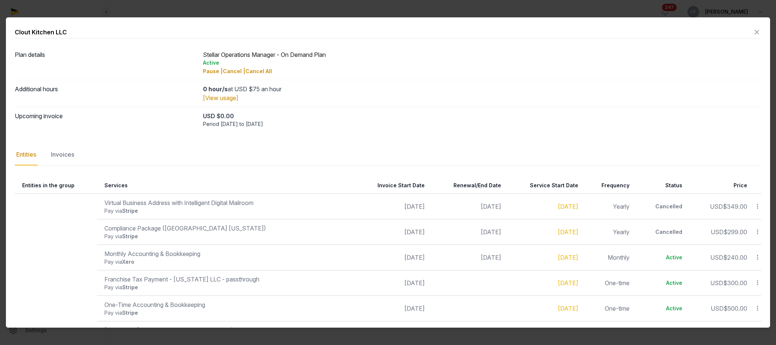
drag, startPoint x: 445, startPoint y: 184, endPoint x: 501, endPoint y: 184, distance: 56.1
click at [501, 184] on tr "Entities in the group Services Invoice Start Date Renewal/End Date Service Star…" at bounding box center [388, 185] width 747 height 17
click at [758, 204] on icon at bounding box center [758, 206] width 7 height 8
click at [748, 239] on div "Update" at bounding box center [731, 238] width 59 height 13
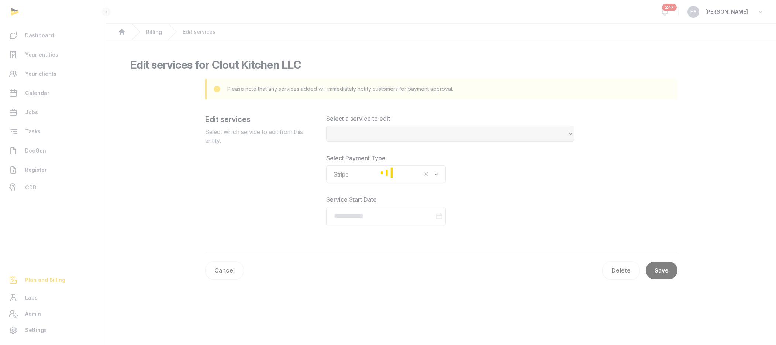
select select "**********"
type input "**********"
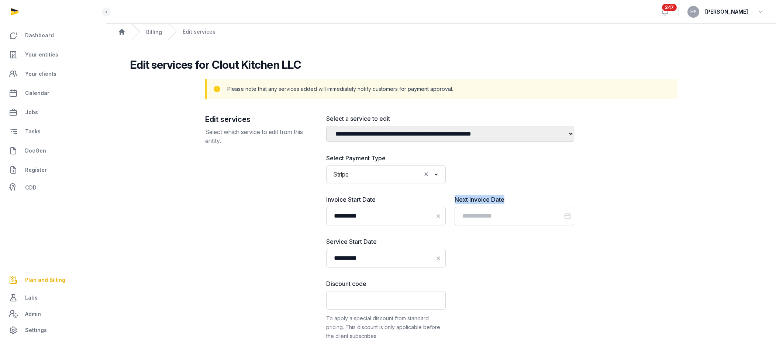
drag, startPoint x: 455, startPoint y: 201, endPoint x: 521, endPoint y: 201, distance: 66.8
click at [521, 201] on label "Next Invoice Date" at bounding box center [515, 199] width 120 height 9
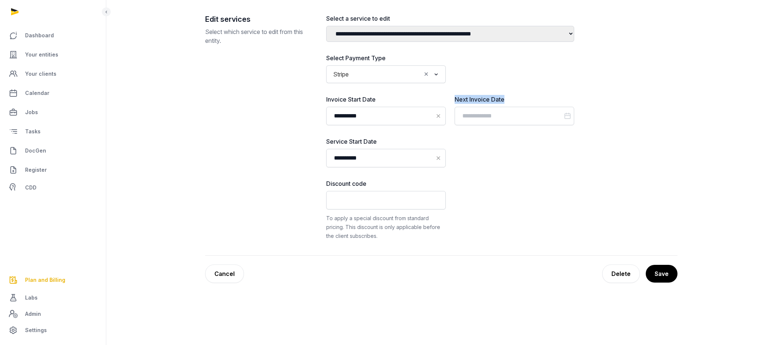
scroll to position [126, 0]
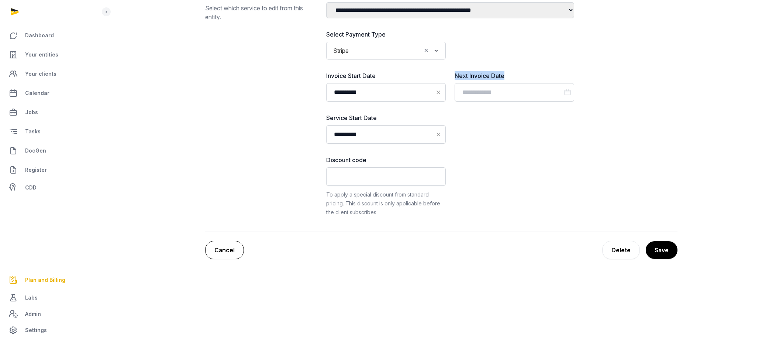
click at [223, 244] on link "Cancel" at bounding box center [224, 250] width 39 height 18
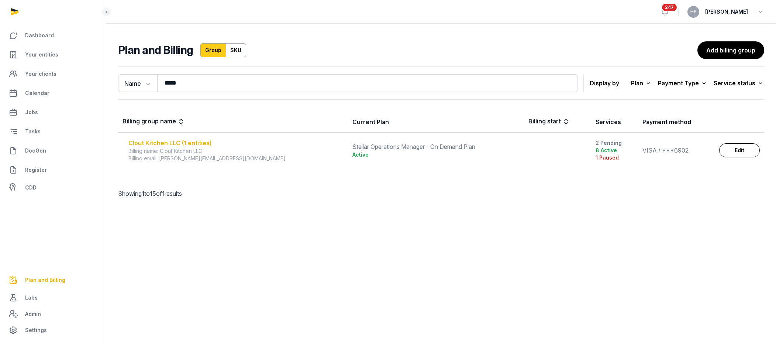
click at [201, 147] on div "Clout Kitchen LLC (1 entities)" at bounding box center [235, 142] width 215 height 9
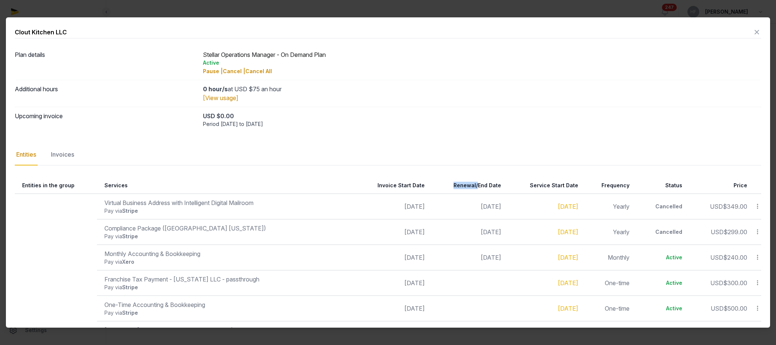
drag, startPoint x: 443, startPoint y: 184, endPoint x: 467, endPoint y: 184, distance: 23.6
click at [467, 184] on th "Renewal/End Date" at bounding box center [467, 185] width 76 height 17
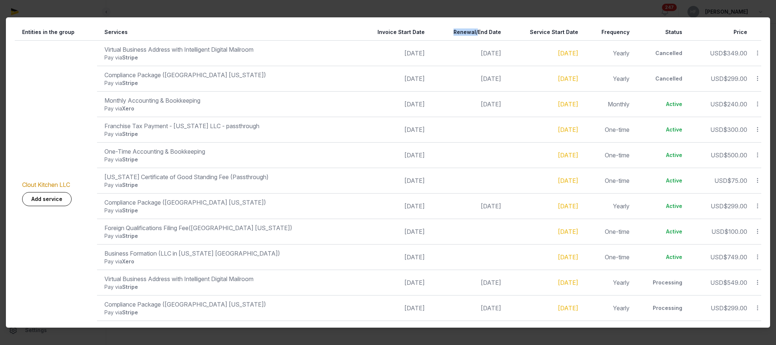
scroll to position [170, 0]
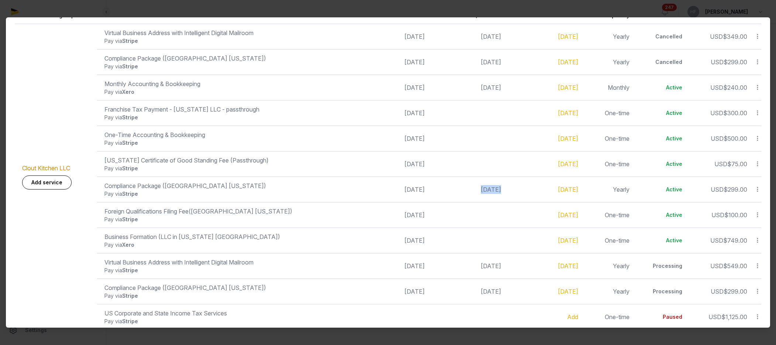
drag, startPoint x: 454, startPoint y: 191, endPoint x: 494, endPoint y: 191, distance: 40.2
click at [494, 253] on tr "Compliance Package (US California) Pay via Stripe Dec 17, 2024 Dec 17, 2025 Sep…" at bounding box center [388, 265] width 747 height 25
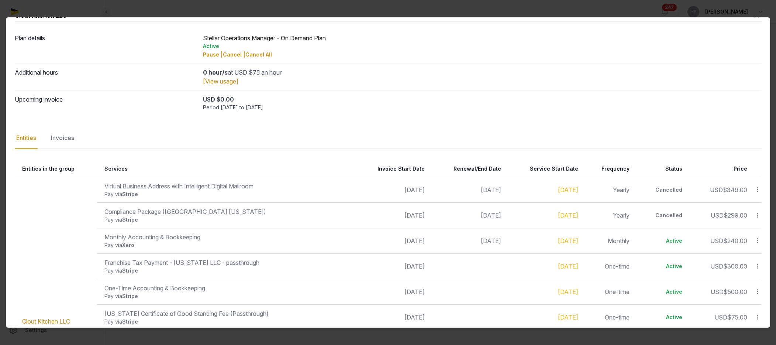
scroll to position [14, 0]
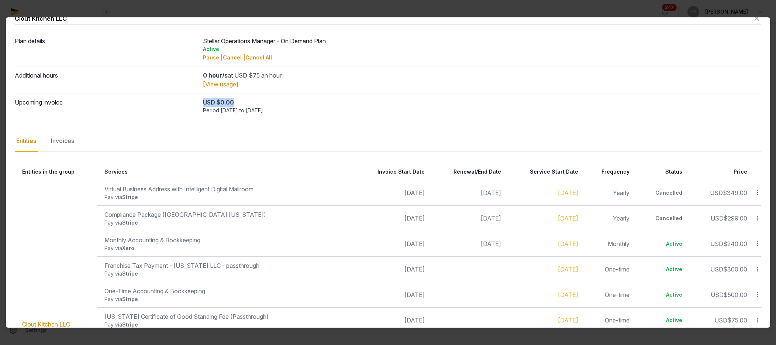
drag, startPoint x: 203, startPoint y: 100, endPoint x: 270, endPoint y: 100, distance: 66.5
click at [270, 100] on div "USD $0.00" at bounding box center [482, 102] width 559 height 9
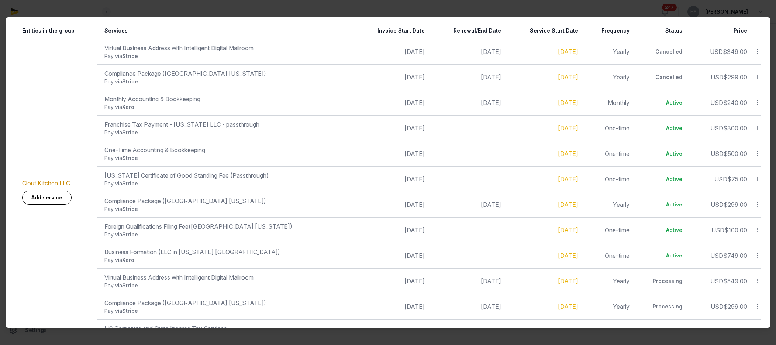
scroll to position [155, 0]
drag, startPoint x: 452, startPoint y: 102, endPoint x: 496, endPoint y: 102, distance: 43.9
click at [496, 165] on tr "Monthly Accounting & Bookkeeping Pay via Xero Apr 30, 2025 Aug 30, 2025 Apr 30,…" at bounding box center [388, 177] width 747 height 25
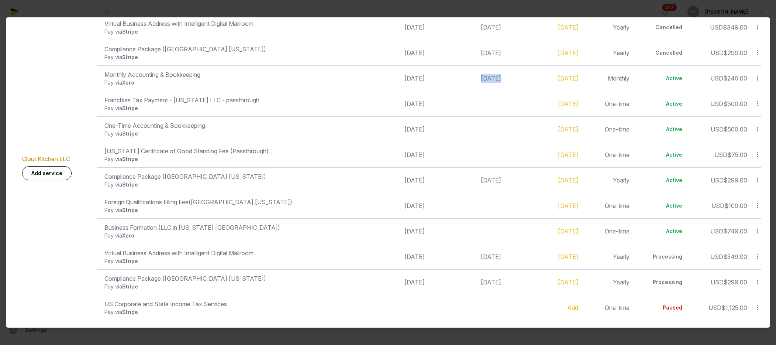
scroll to position [180, 0]
drag, startPoint x: 455, startPoint y: 180, endPoint x: 498, endPoint y: 180, distance: 43.9
click at [498, 243] on tr "Compliance Package (US California) Pay via Stripe Dec 17, 2024 Dec 17, 2025 Sep…" at bounding box center [388, 255] width 747 height 25
click at [480, 79] on td "Aug 30, 2025" at bounding box center [467, 76] width 76 height 25
drag, startPoint x: 110, startPoint y: 74, endPoint x: 172, endPoint y: 79, distance: 61.8
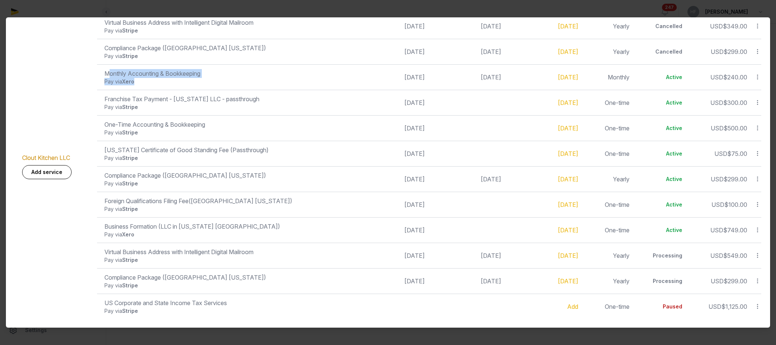
click at [172, 79] on td "Monthly Accounting & Bookkeeping Pay via Xero" at bounding box center [225, 76] width 256 height 25
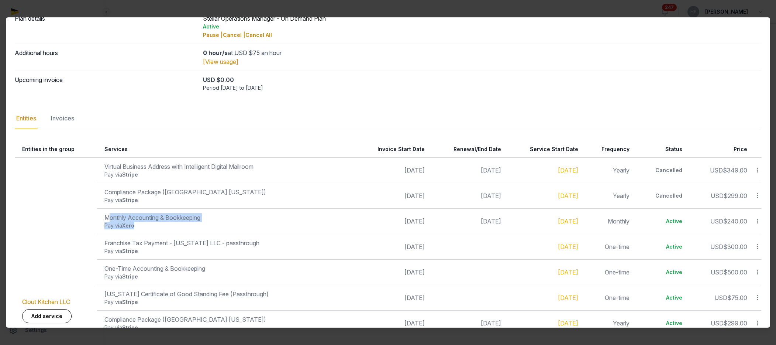
scroll to position [0, 0]
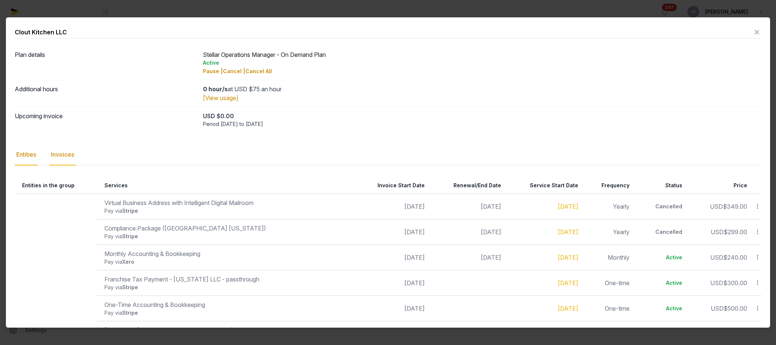
click at [75, 156] on div "Invoices" at bounding box center [62, 154] width 26 height 21
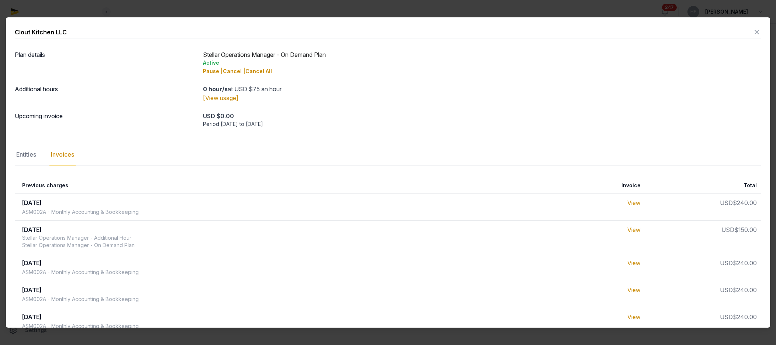
click at [638, 204] on link "View" at bounding box center [634, 202] width 13 height 7
click at [26, 151] on div "Entities" at bounding box center [26, 154] width 23 height 21
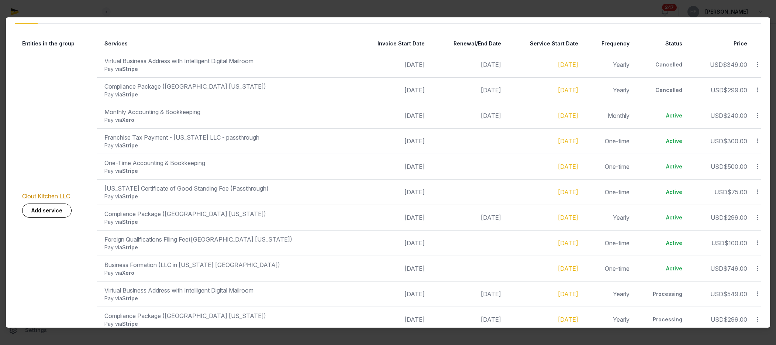
scroll to position [142, 0]
click at [758, 115] on icon at bounding box center [758, 115] width 7 height 8
click at [739, 99] on div "Update" at bounding box center [731, 98] width 59 height 13
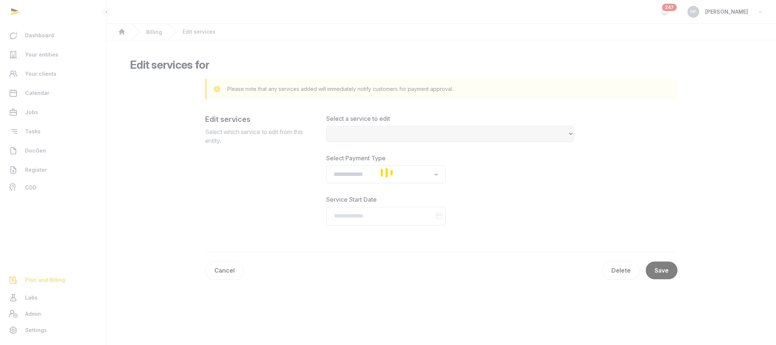
select select "**********"
type input "**********"
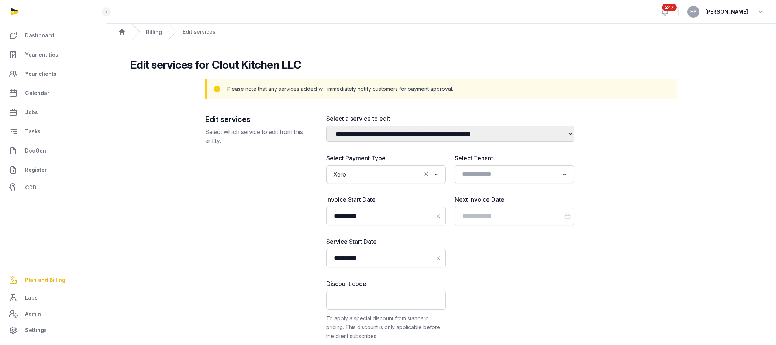
click at [406, 177] on input "Search for option" at bounding box center [386, 174] width 72 height 10
click at [367, 192] on li "Stripe" at bounding box center [386, 190] width 119 height 11
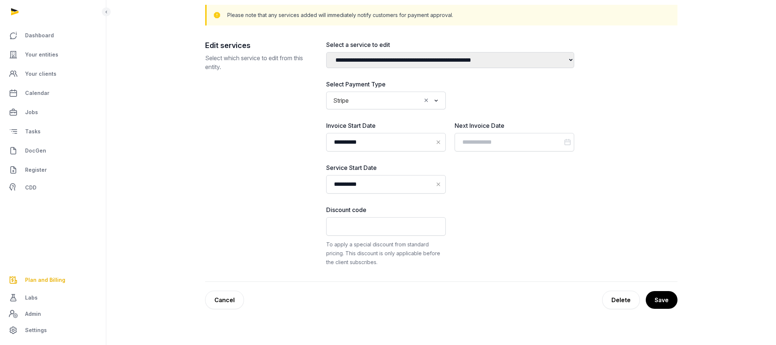
scroll to position [126, 0]
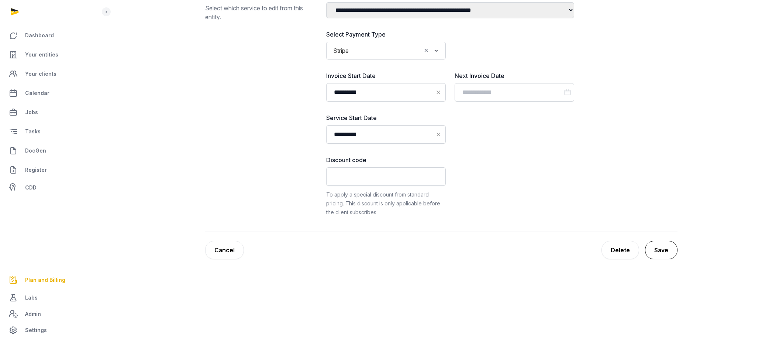
click at [662, 247] on button "Save" at bounding box center [661, 250] width 32 height 18
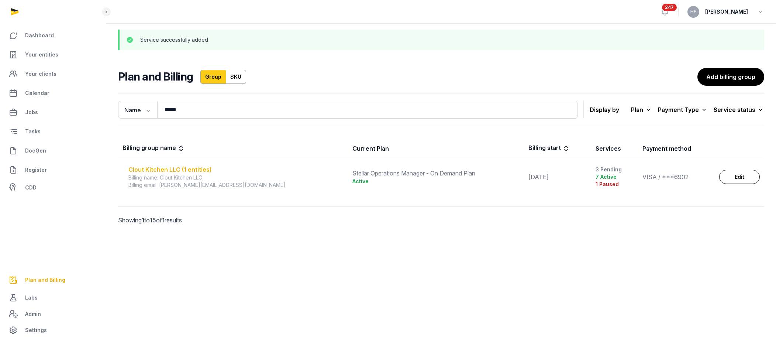
click at [206, 170] on div "Clout Kitchen LLC (1 entities)" at bounding box center [235, 169] width 215 height 9
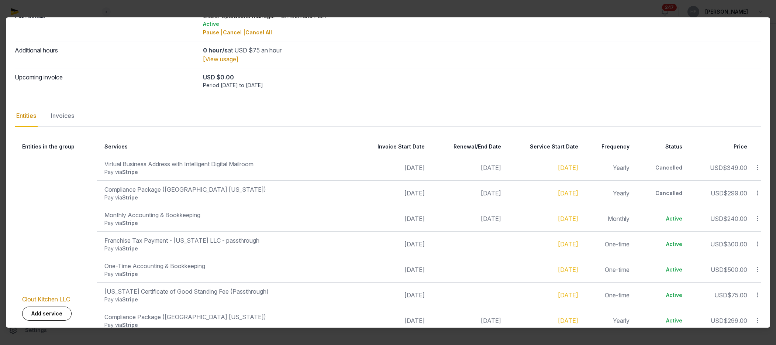
scroll to position [45, 0]
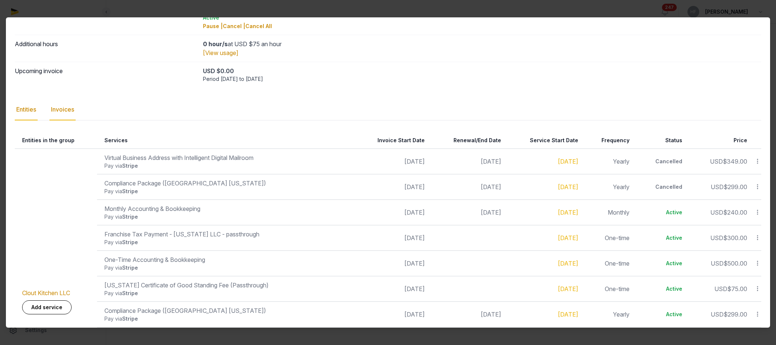
click at [59, 111] on div "Invoices" at bounding box center [62, 109] width 26 height 21
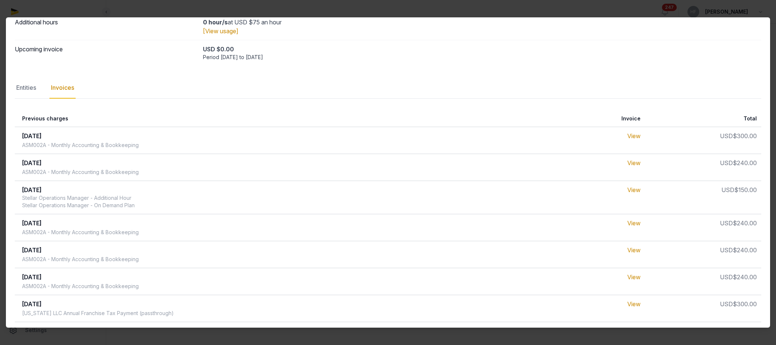
scroll to position [68, 0]
click at [638, 136] on link "View" at bounding box center [634, 134] width 13 height 7
click at [21, 88] on div "Entities" at bounding box center [26, 86] width 23 height 21
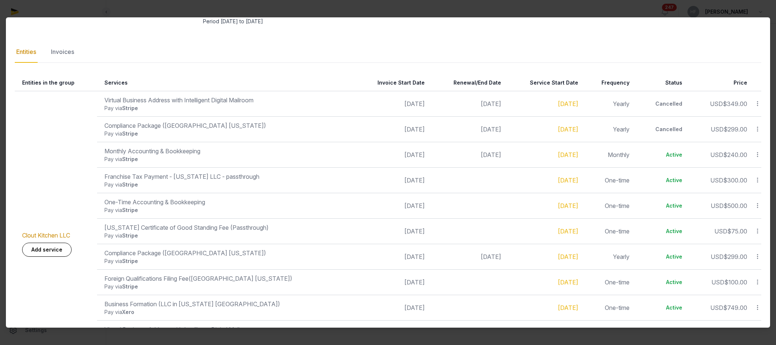
scroll to position [103, 0]
click at [755, 154] on icon at bounding box center [758, 154] width 7 height 8
click at [746, 137] on div "Update" at bounding box center [731, 137] width 59 height 13
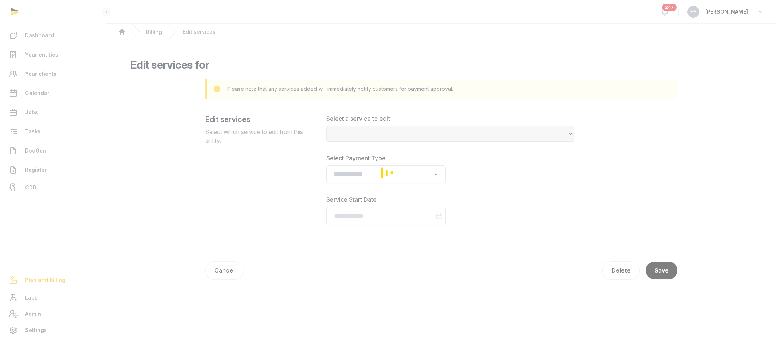
select select "**********"
type input "**********"
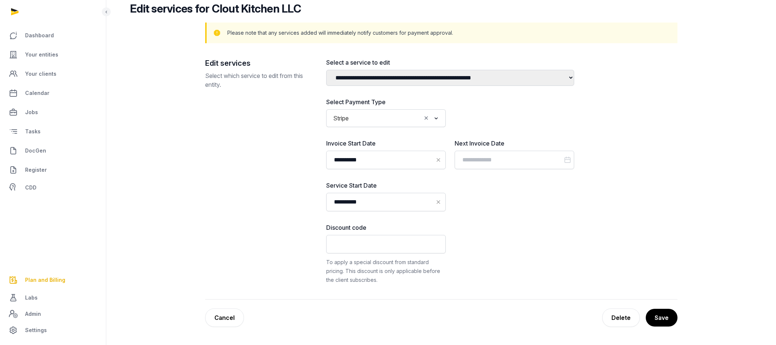
scroll to position [69, 0]
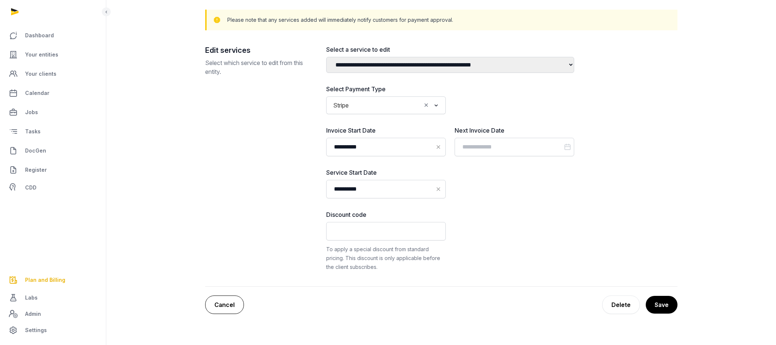
click at [224, 305] on link "Cancel" at bounding box center [224, 304] width 39 height 18
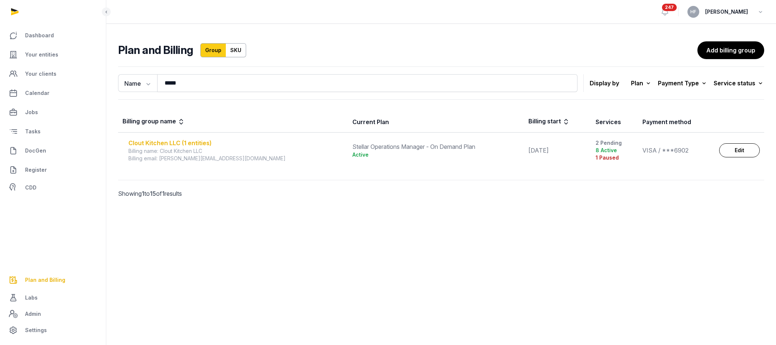
click at [186, 139] on div "Clout Kitchen LLC (1 entities)" at bounding box center [235, 142] width 215 height 9
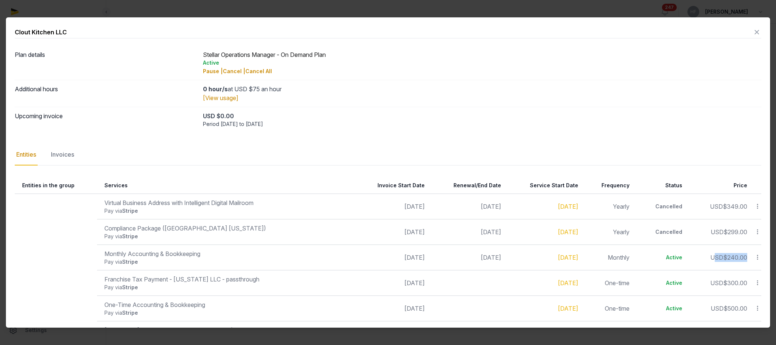
drag, startPoint x: 712, startPoint y: 258, endPoint x: 747, endPoint y: 258, distance: 35.1
click at [747, 258] on td "USD $240.00" at bounding box center [719, 256] width 65 height 25
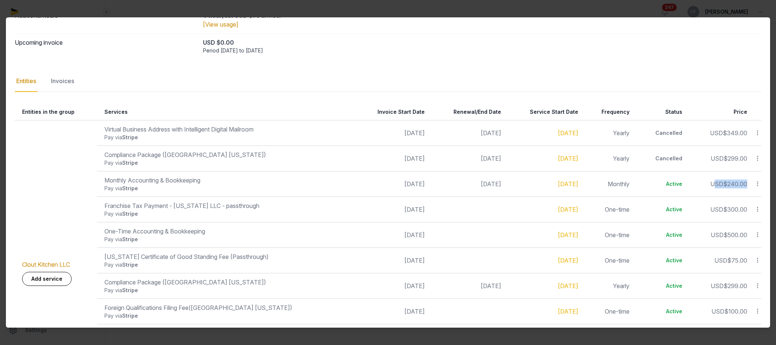
scroll to position [78, 0]
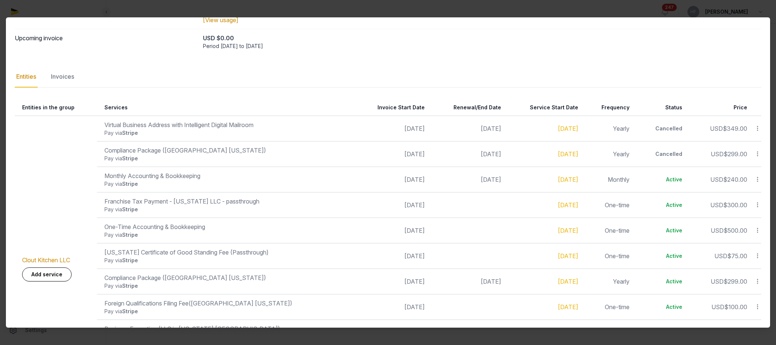
click at [502, 56] on div "Plan details Stellar Operations Manager - On Demand Plan Active Pause | Cancel …" at bounding box center [388, 194] width 747 height 453
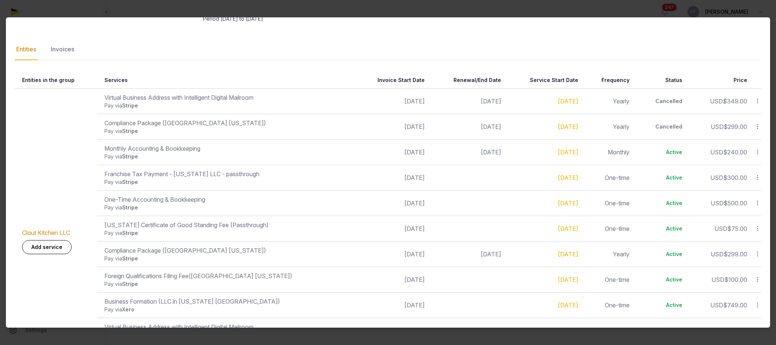
scroll to position [96, 0]
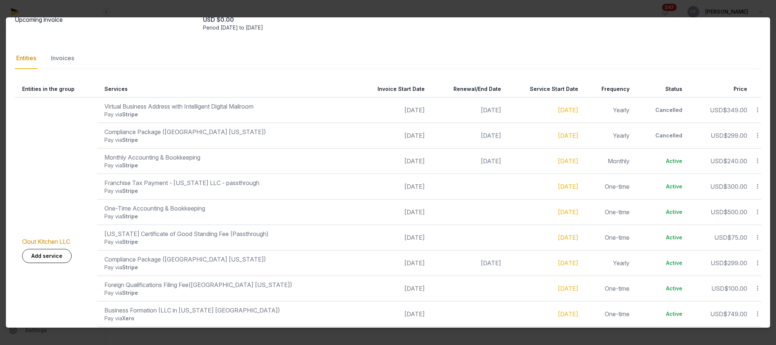
click at [758, 160] on icon at bounding box center [758, 161] width 7 height 8
click at [69, 62] on div "Invoices" at bounding box center [62, 58] width 26 height 21
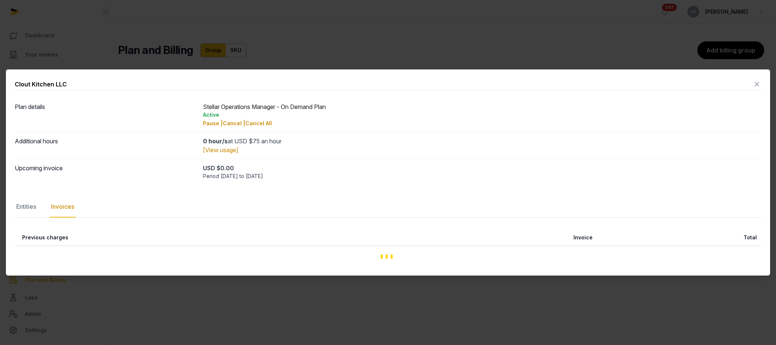
scroll to position [0, 0]
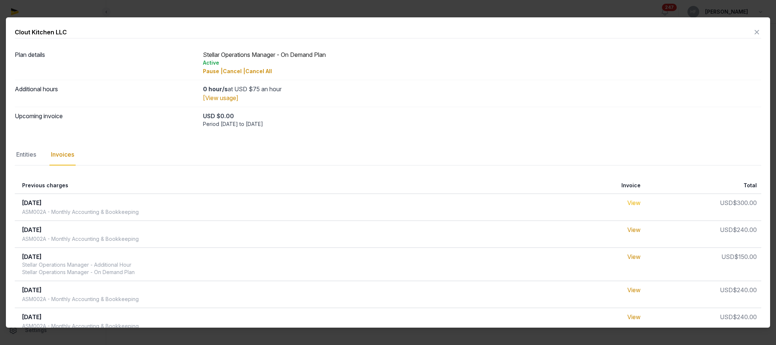
click at [636, 200] on link "View" at bounding box center [634, 202] width 13 height 7
click at [761, 29] on icon at bounding box center [757, 32] width 9 height 12
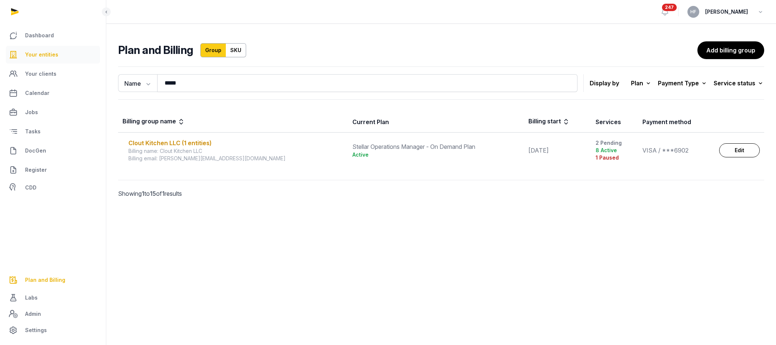
click at [55, 57] on span "Your entities" at bounding box center [41, 54] width 33 height 9
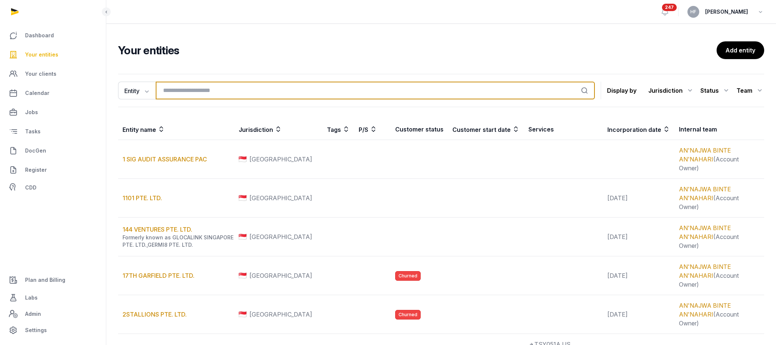
click at [224, 93] on input "search" at bounding box center [375, 91] width 439 height 18
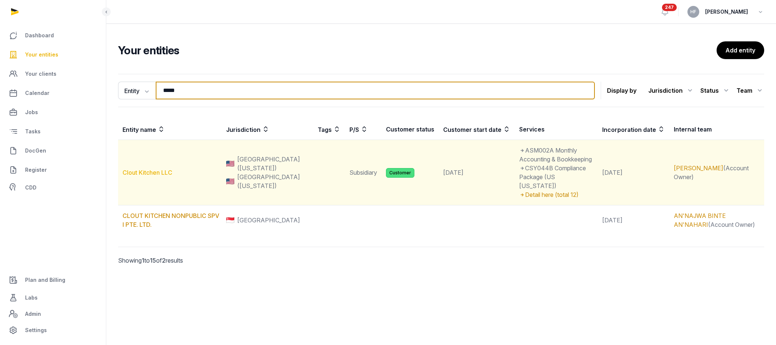
type input "*****"
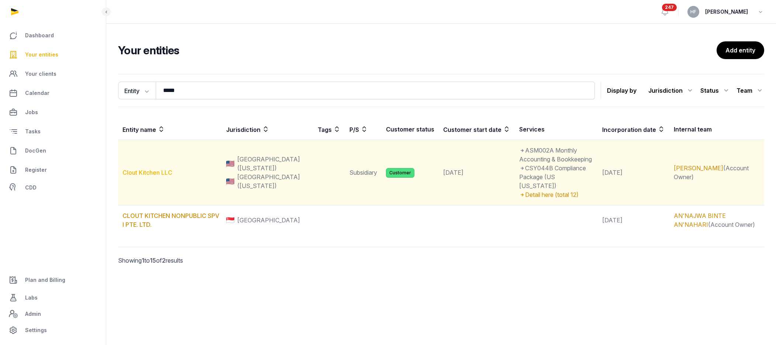
click at [161, 169] on link "Clout Kitchen LLC" at bounding box center [148, 172] width 50 height 7
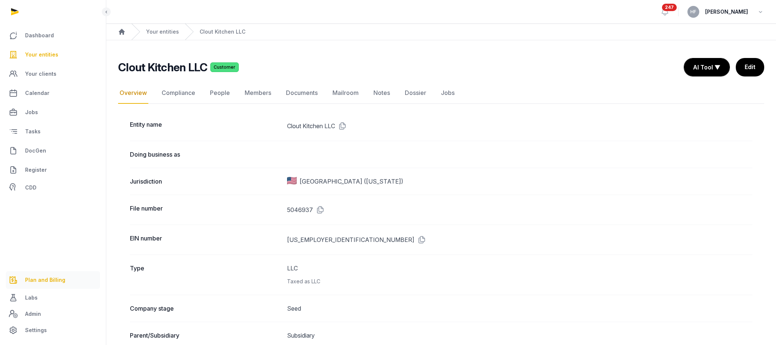
click at [50, 282] on span "Plan and Billing" at bounding box center [45, 279] width 40 height 9
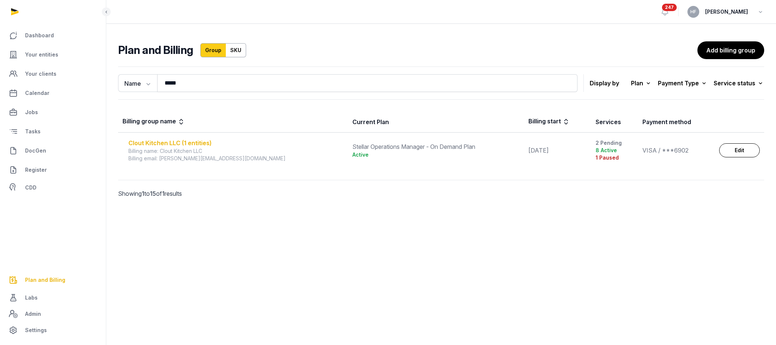
click at [203, 143] on div "Clout Kitchen LLC (1 entities)" at bounding box center [235, 142] width 215 height 9
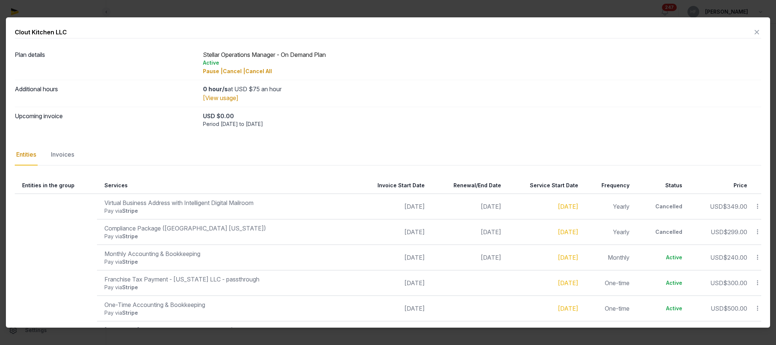
click at [757, 31] on icon at bounding box center [757, 32] width 9 height 12
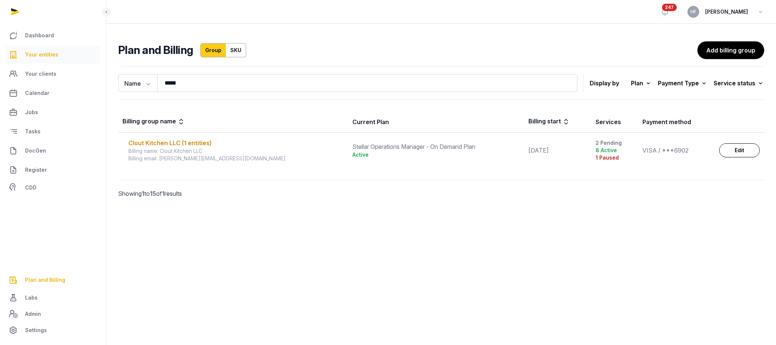
click at [35, 57] on span "Your entities" at bounding box center [41, 54] width 33 height 9
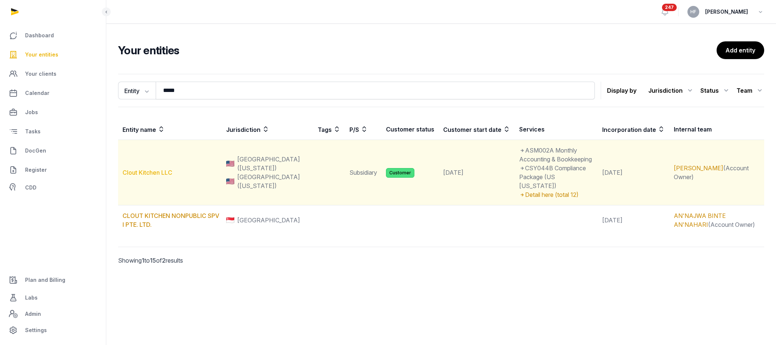
click at [164, 169] on link "Clout Kitchen LLC" at bounding box center [148, 172] width 50 height 7
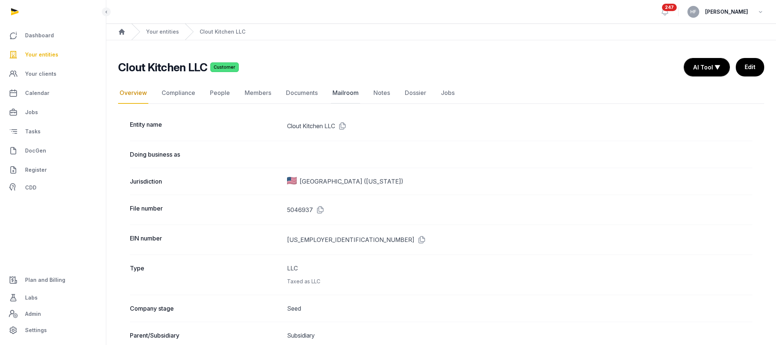
click at [350, 89] on link "Mailroom" at bounding box center [345, 92] width 29 height 21
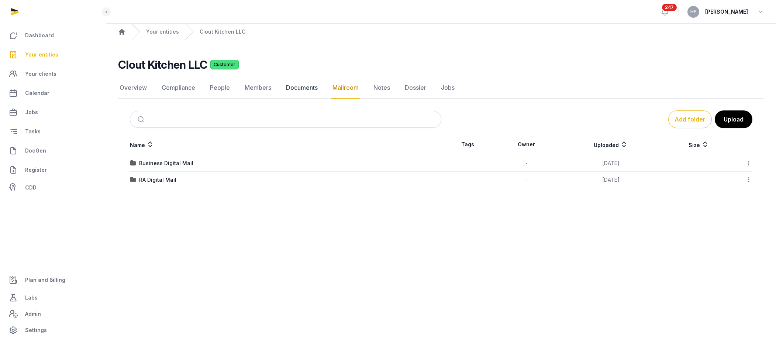
click at [306, 87] on link "Documents" at bounding box center [302, 87] width 35 height 21
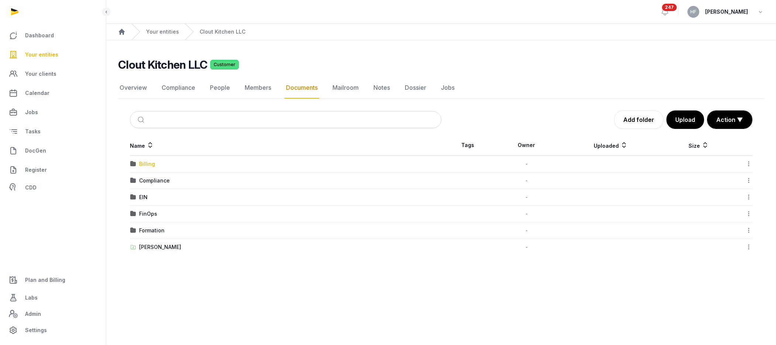
click at [147, 166] on div "Billing" at bounding box center [147, 163] width 16 height 7
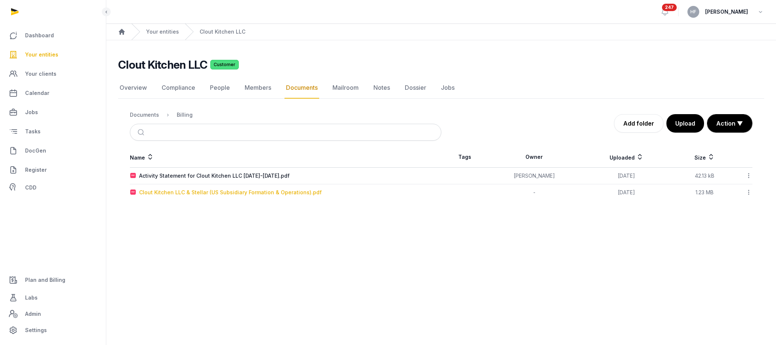
click at [272, 190] on div "Clout Kitchen LLC & Stellar (US Subsidiary Formation & Operations).pdf" at bounding box center [230, 192] width 183 height 7
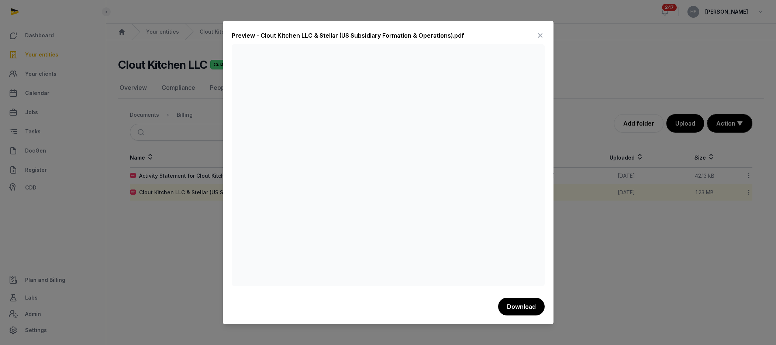
click at [542, 37] on icon at bounding box center [540, 36] width 9 height 12
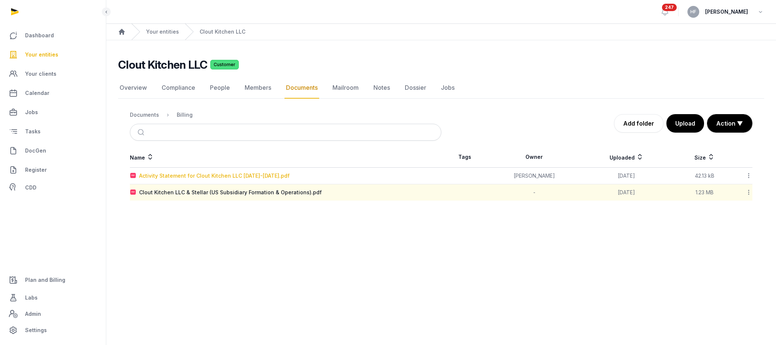
click at [288, 176] on div "Activity Statement for Clout Kitchen LLC 01Jan2024-28Feb2025.pdf" at bounding box center [214, 175] width 151 height 7
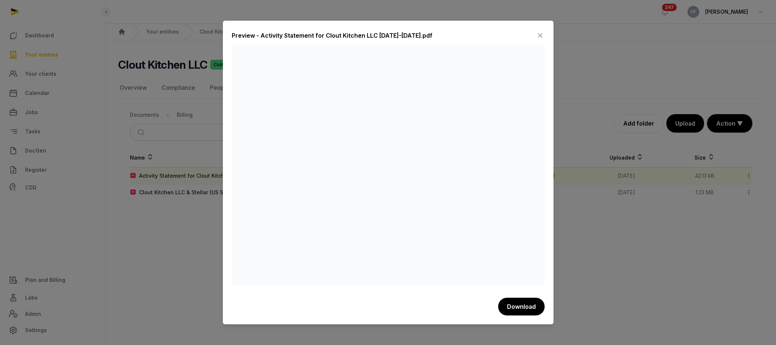
click at [542, 35] on icon at bounding box center [540, 36] width 9 height 12
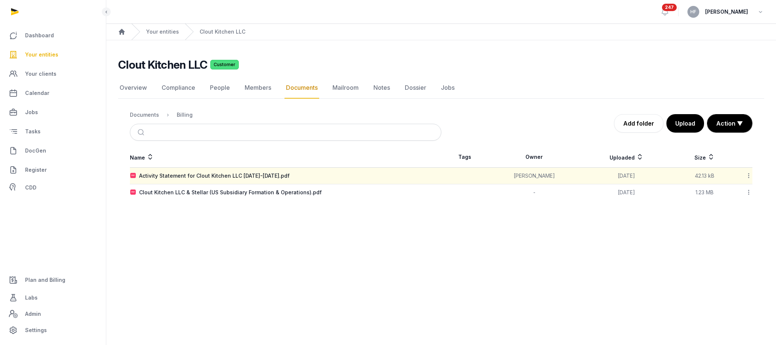
click at [268, 194] on div "Clout Kitchen LLC & Stellar (US Subsidiary Formation & Operations).pdf" at bounding box center [230, 192] width 183 height 7
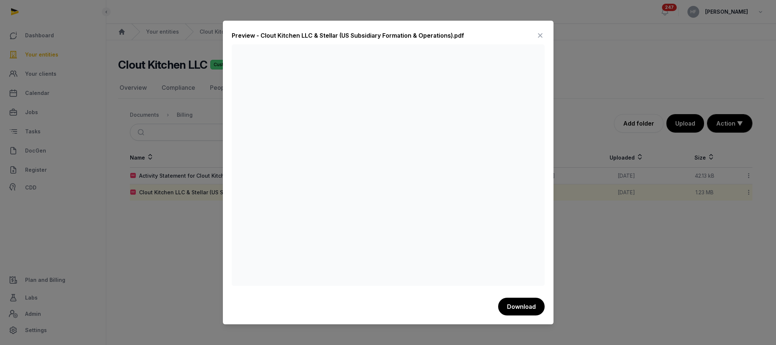
click at [539, 40] on icon at bounding box center [540, 36] width 9 height 12
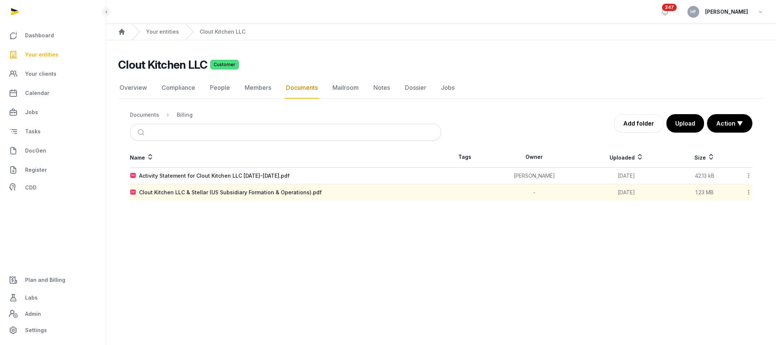
click at [153, 119] on ol "Documents Billing" at bounding box center [161, 114] width 63 height 9
click at [154, 115] on div "Documents" at bounding box center [144, 114] width 29 height 7
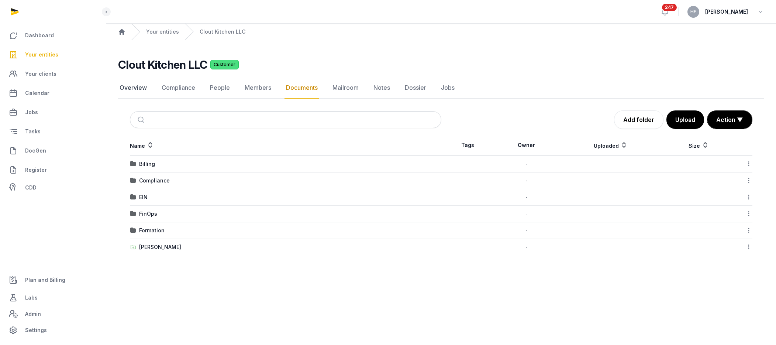
click at [138, 85] on link "Overview" at bounding box center [133, 87] width 30 height 21
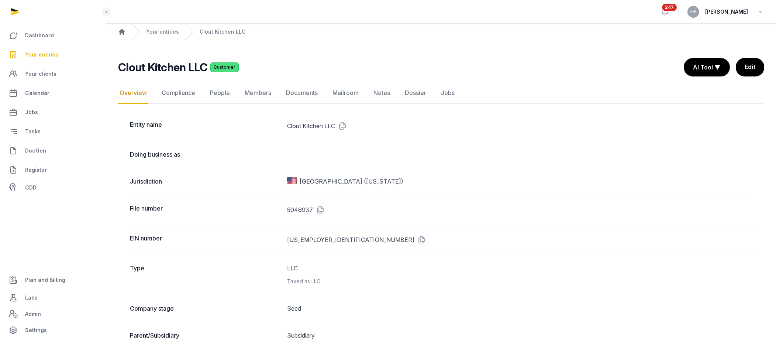
click at [55, 283] on span "Plan and Billing" at bounding box center [45, 279] width 40 height 9
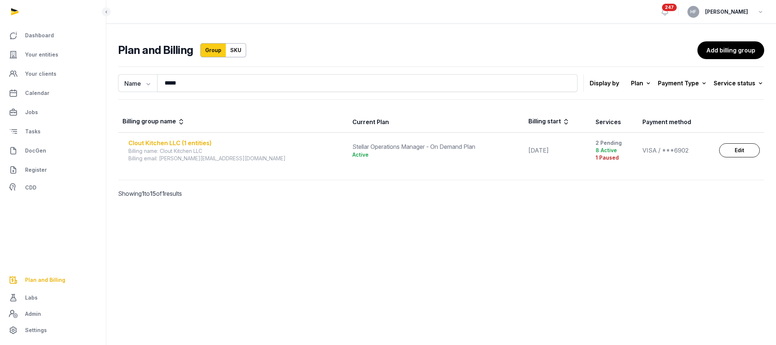
click at [200, 145] on div "Clout Kitchen LLC (1 entities)" at bounding box center [235, 142] width 215 height 9
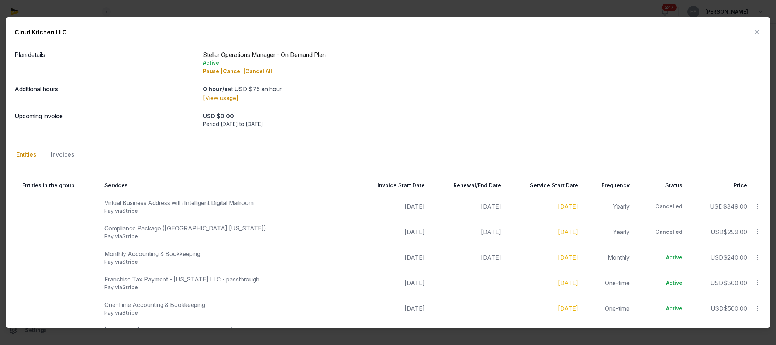
click at [756, 28] on icon at bounding box center [757, 32] width 9 height 12
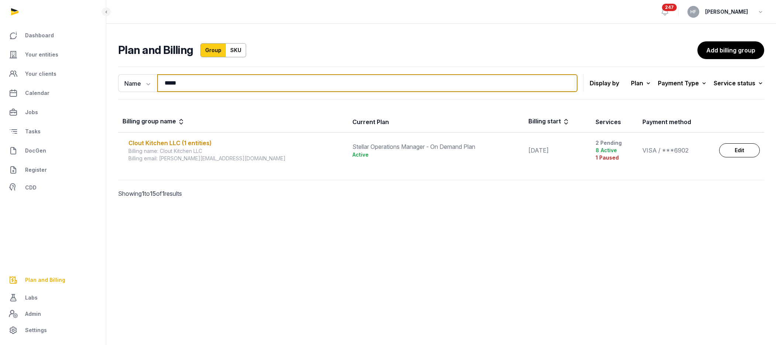
drag, startPoint x: 296, startPoint y: 85, endPoint x: 165, endPoint y: 75, distance: 131.4
click at [165, 75] on input "*****" at bounding box center [367, 83] width 421 height 18
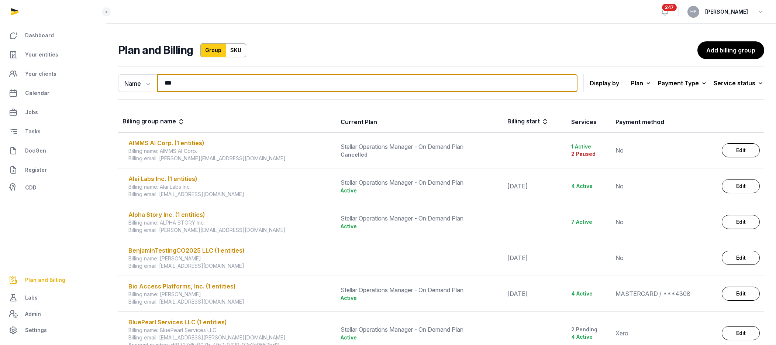
type input "****"
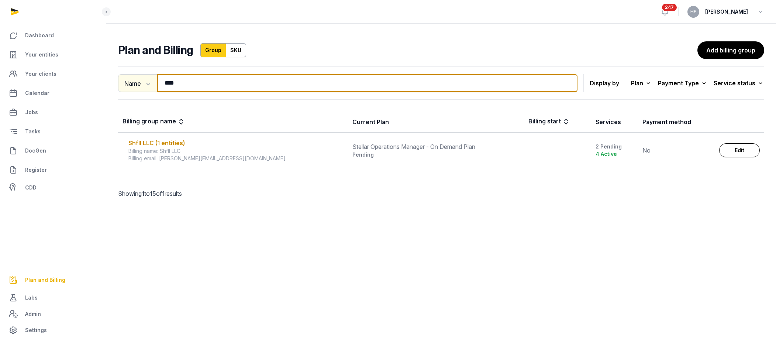
drag, startPoint x: 208, startPoint y: 82, endPoint x: 127, endPoint y: 79, distance: 81.3
click at [127, 79] on div "Name Name Email **** Search" at bounding box center [348, 83] width 460 height 18
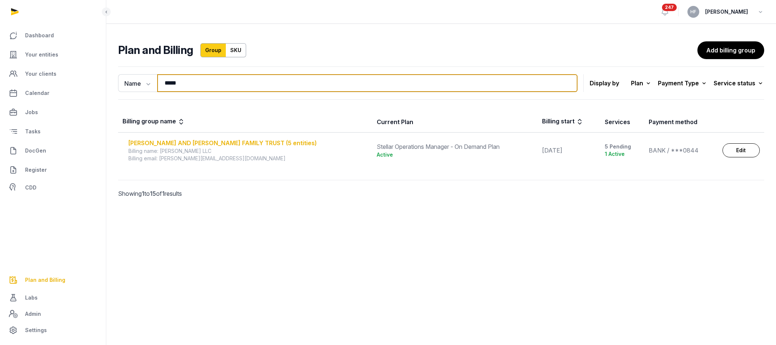
type input "*****"
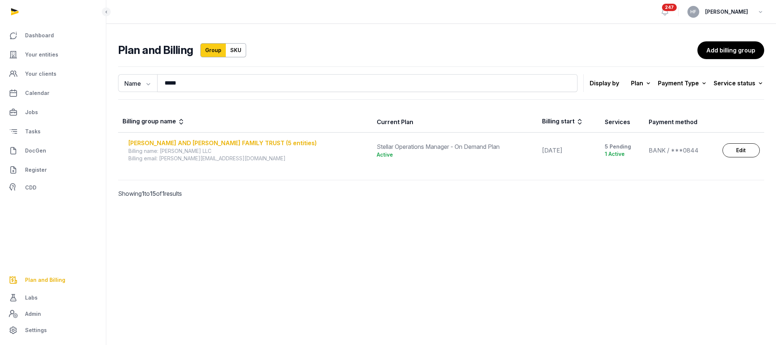
click at [272, 144] on div "MICHAEL AND DINA MORELL FAMILY TRUST (5 entities)" at bounding box center [248, 142] width 240 height 9
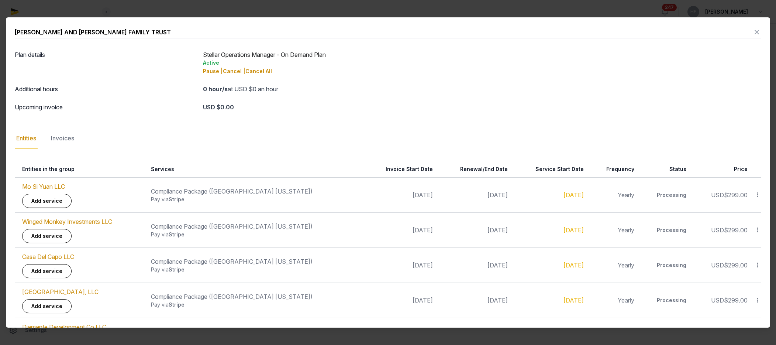
click at [757, 34] on icon at bounding box center [757, 32] width 9 height 12
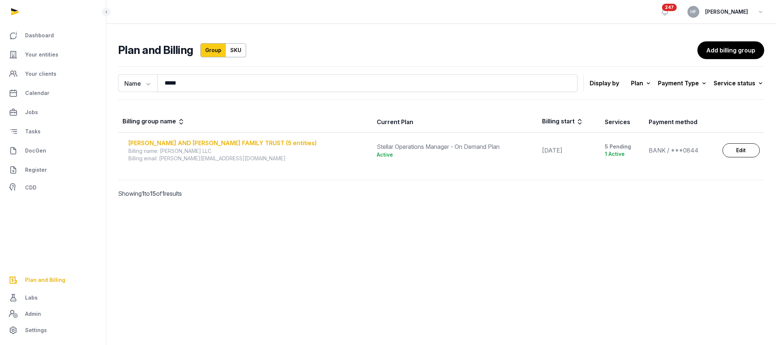
click at [276, 143] on div "MICHAEL AND DINA MORELL FAMILY TRUST (5 entities)" at bounding box center [248, 142] width 240 height 9
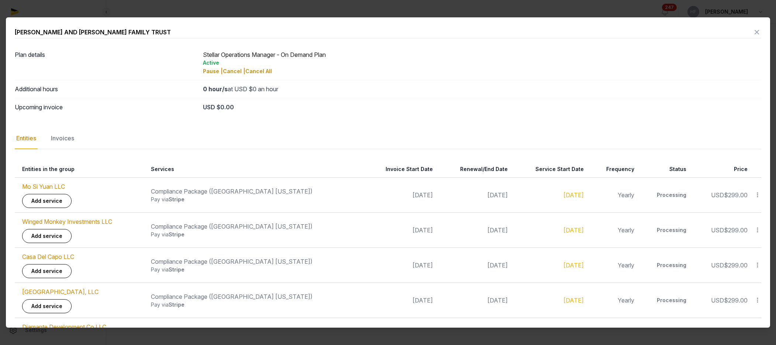
click at [758, 31] on icon at bounding box center [757, 32] width 9 height 12
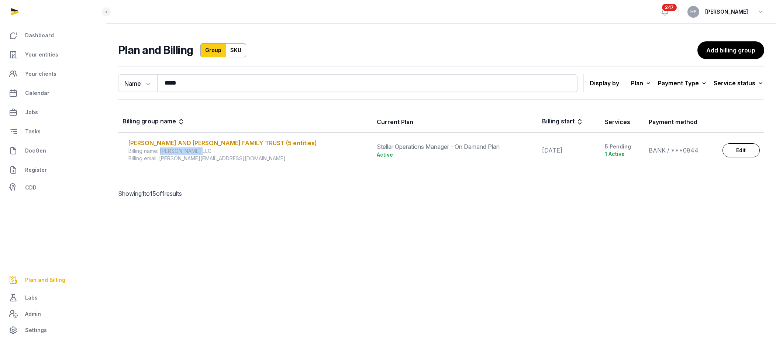
drag, startPoint x: 162, startPoint y: 151, endPoint x: 207, endPoint y: 151, distance: 44.7
click at [207, 151] on div "Billing name: Mo Si Yuan LLC" at bounding box center [248, 150] width 240 height 7
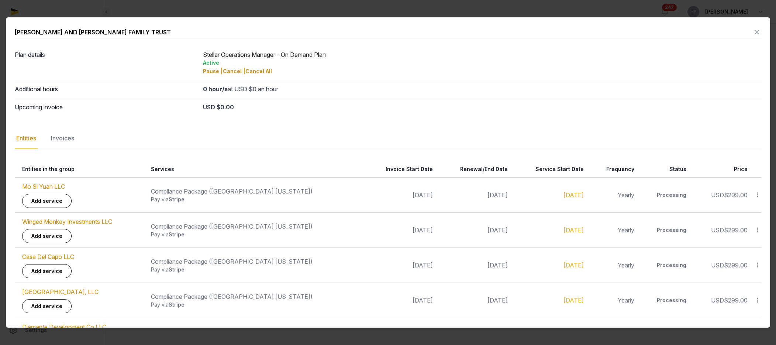
click at [757, 30] on icon at bounding box center [757, 32] width 9 height 12
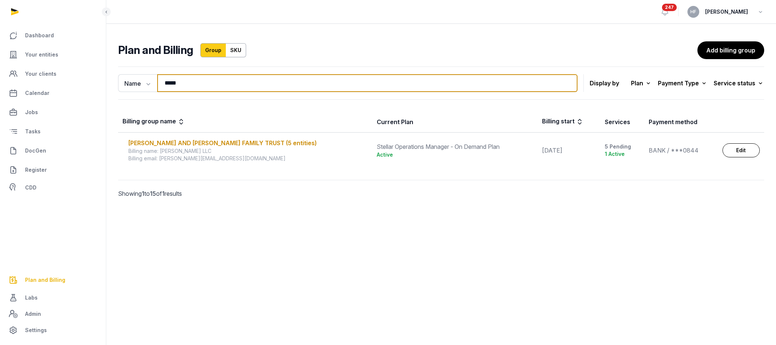
drag, startPoint x: 193, startPoint y: 86, endPoint x: 128, endPoint y: 70, distance: 67.3
click at [129, 71] on div "Name Name Email ***** Search Display by Plan All plans On Demand Plan Scale Pla…" at bounding box center [441, 82] width 646 height 33
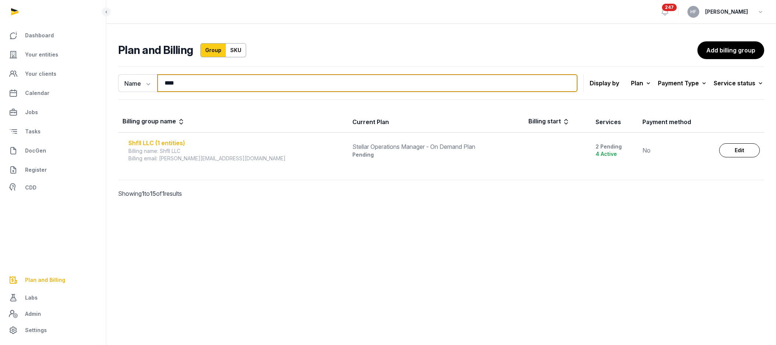
type input "****"
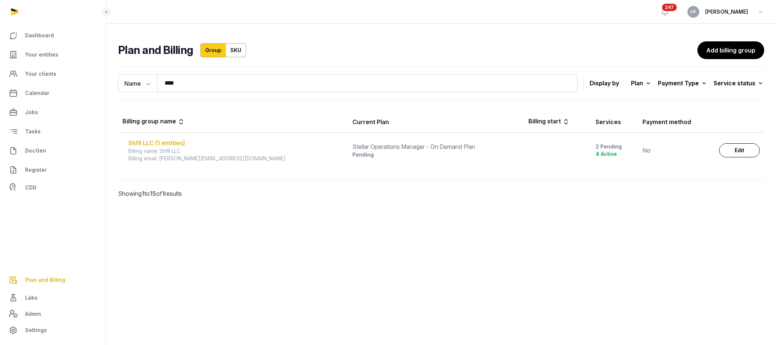
click at [170, 147] on div "Shfll LLC (1 entities)" at bounding box center [235, 142] width 215 height 9
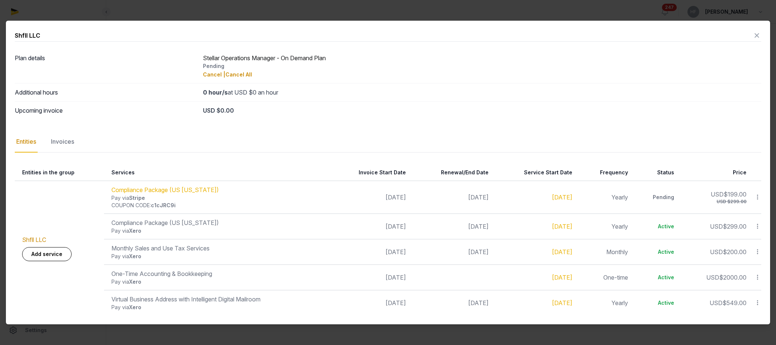
click at [761, 195] on td "Pause Cancel Update" at bounding box center [756, 197] width 10 height 33
click at [759, 199] on icon at bounding box center [758, 197] width 7 height 8
click at [750, 240] on div "Update" at bounding box center [731, 242] width 59 height 13
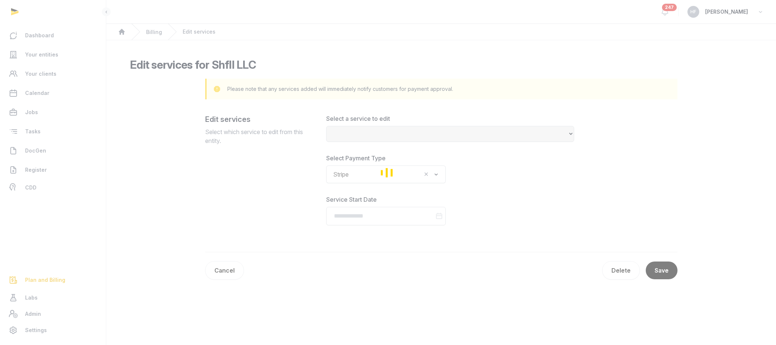
select select "**********"
type input "**********"
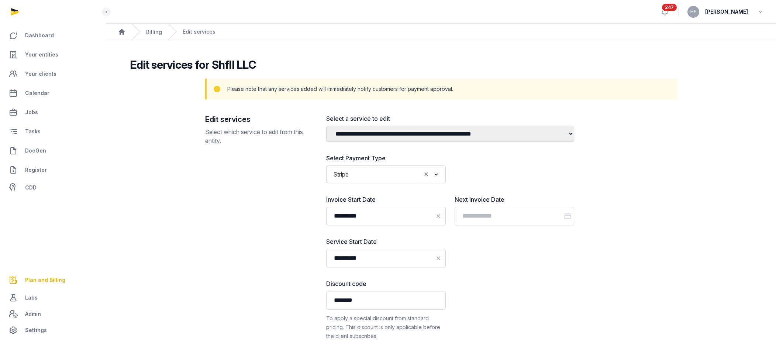
click at [374, 179] on input "Search for option" at bounding box center [386, 174] width 69 height 10
click at [355, 206] on li "Xero" at bounding box center [386, 201] width 119 height 11
click at [487, 179] on input "Search for option" at bounding box center [509, 174] width 100 height 10
click at [478, 192] on li "Hi Stellar" at bounding box center [514, 190] width 119 height 11
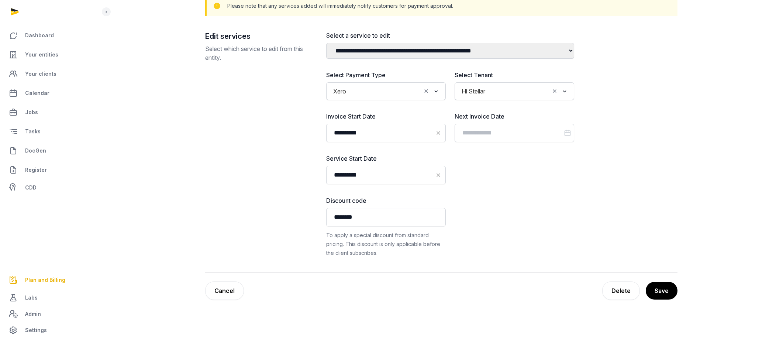
scroll to position [126, 0]
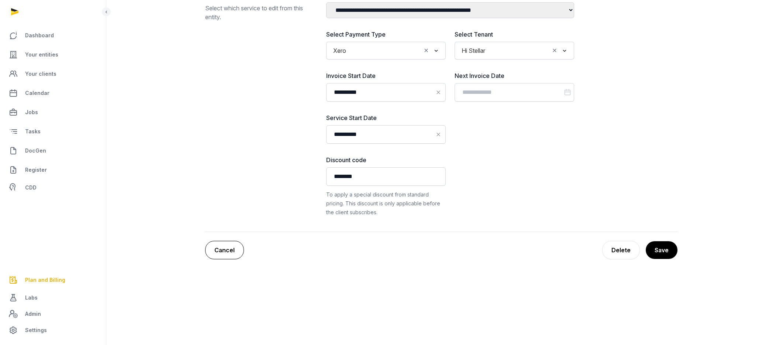
click at [226, 255] on link "Cancel" at bounding box center [224, 250] width 39 height 18
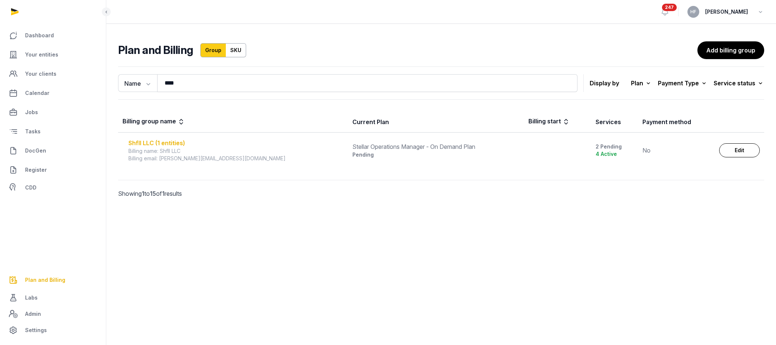
click at [167, 141] on div "Shfll LLC (1 entities)" at bounding box center [235, 142] width 215 height 9
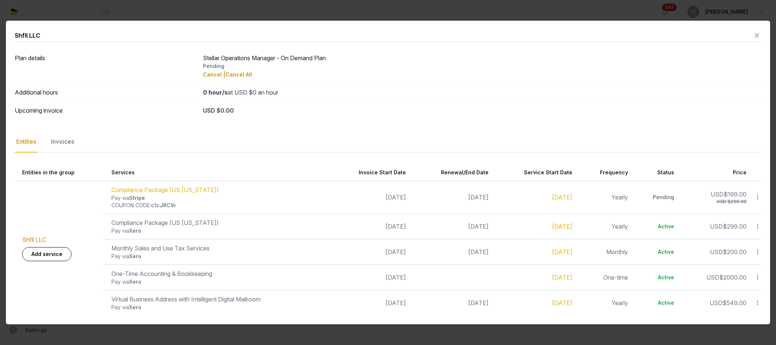
click at [758, 196] on icon at bounding box center [758, 197] width 7 height 8
click at [743, 241] on div "Update" at bounding box center [731, 242] width 59 height 13
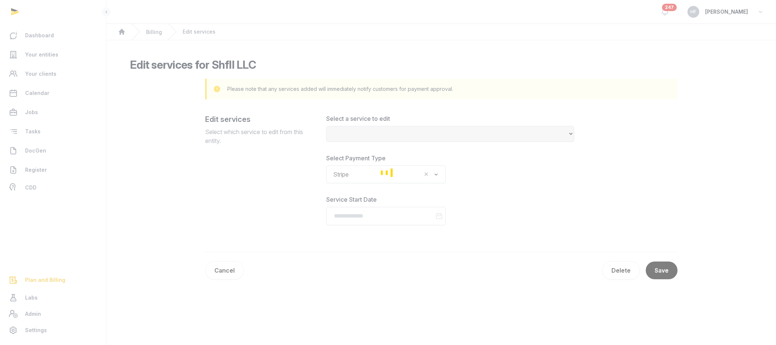
select select "**********"
type input "**********"
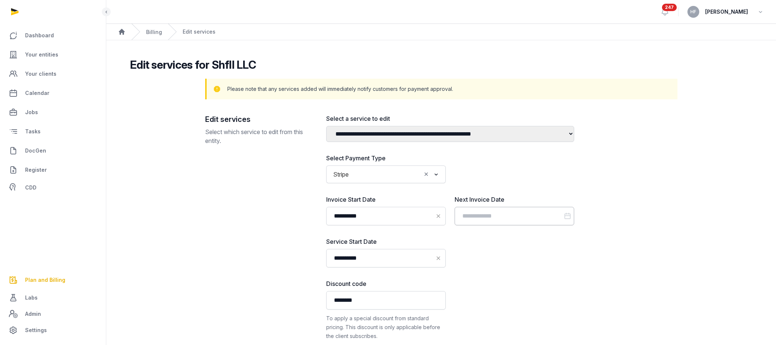
scroll to position [126, 0]
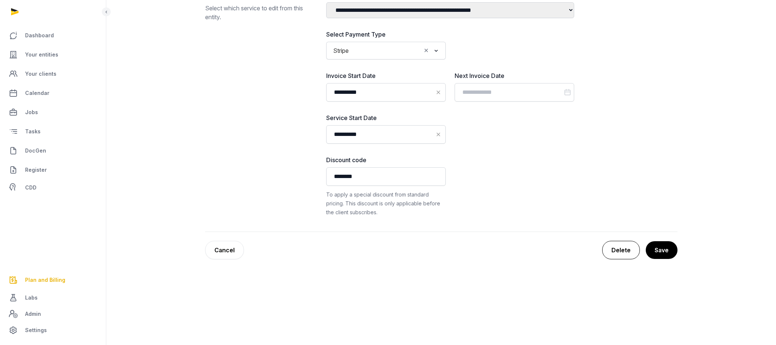
click at [624, 248] on div "Delete" at bounding box center [622, 250] width 38 height 18
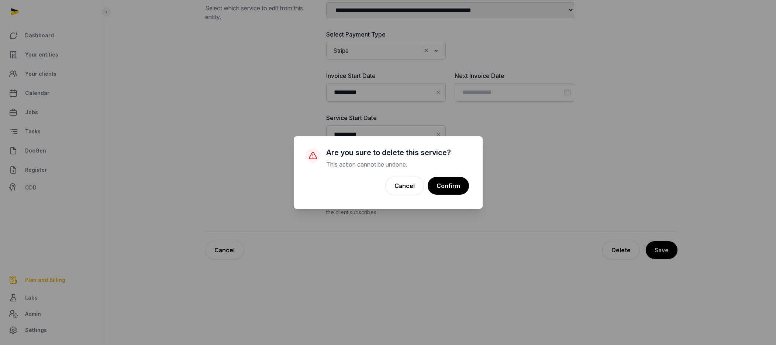
click at [453, 186] on button "Confirm" at bounding box center [448, 186] width 41 height 18
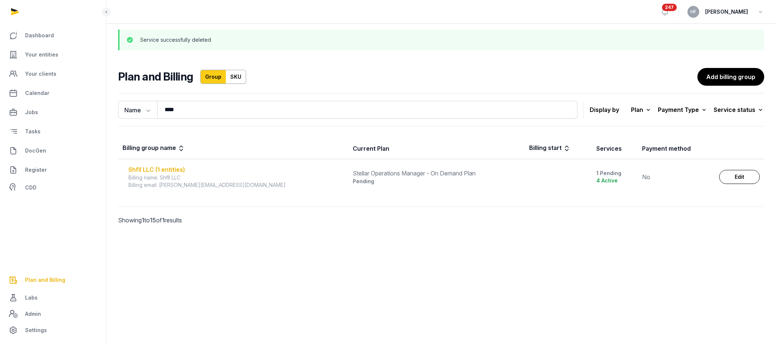
click at [168, 170] on div "Shfll LLC (1 entities)" at bounding box center [236, 169] width 216 height 9
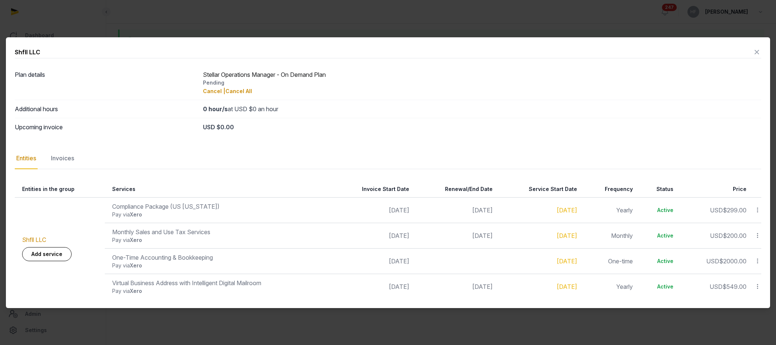
click at [759, 49] on icon at bounding box center [757, 52] width 9 height 12
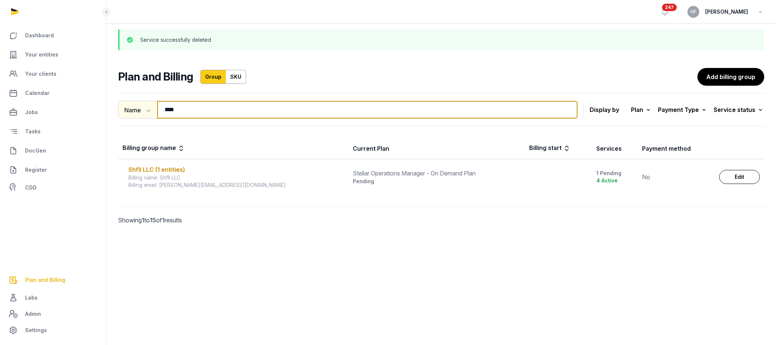
drag, startPoint x: 182, startPoint y: 111, endPoint x: 126, endPoint y: 111, distance: 55.4
click at [126, 111] on div "Name Name Email **** Search" at bounding box center [348, 110] width 460 height 18
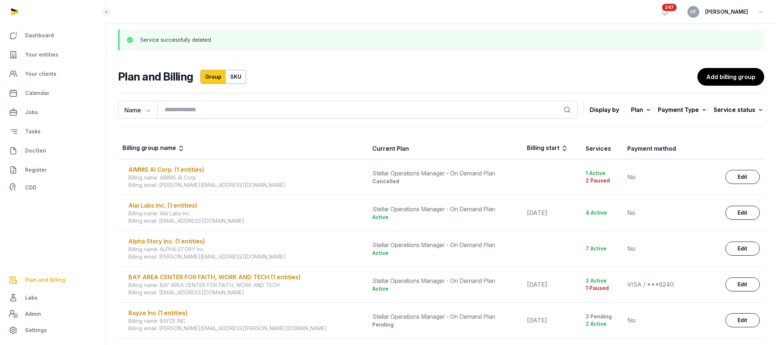
click at [229, 78] on link "SKU" at bounding box center [236, 77] width 20 height 14
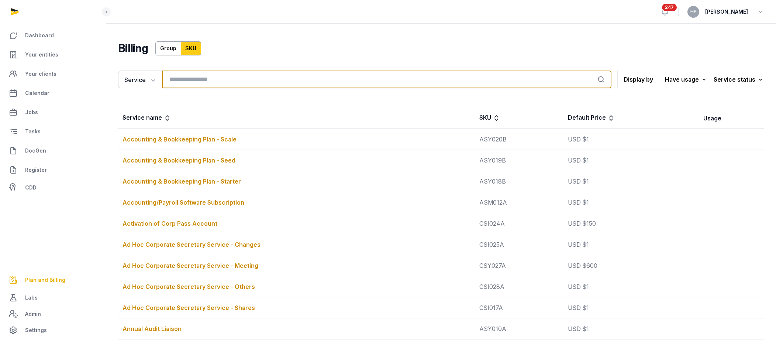
click at [229, 78] on input "search" at bounding box center [387, 80] width 450 height 18
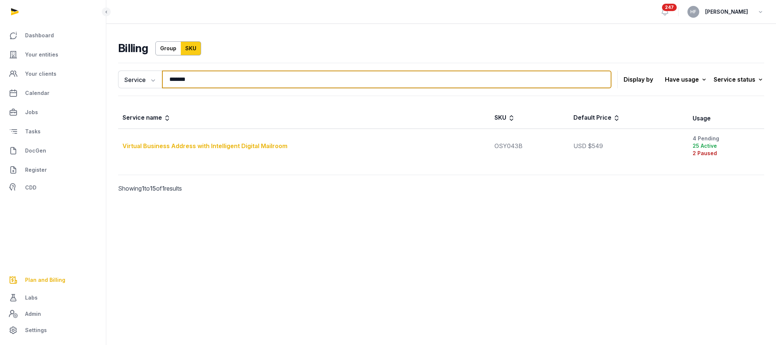
type input "*******"
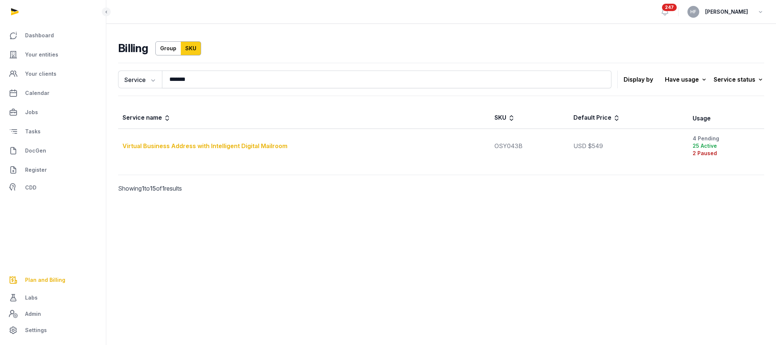
click at [270, 146] on div "Virtual Business Address with Intelligent Digital Mailroom" at bounding box center [304, 145] width 363 height 9
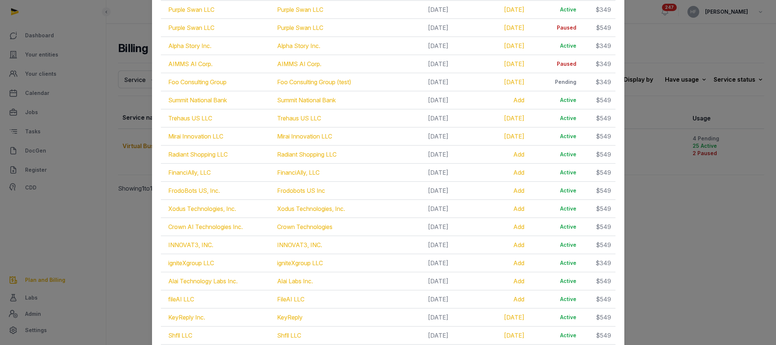
click at [493, 99] on td "Add" at bounding box center [491, 100] width 76 height 18
click at [81, 124] on div at bounding box center [388, 172] width 776 height 345
click at [137, 107] on div at bounding box center [388, 172] width 776 height 345
click at [189, 65] on link "AIMMS AI Corp." at bounding box center [190, 63] width 44 height 7
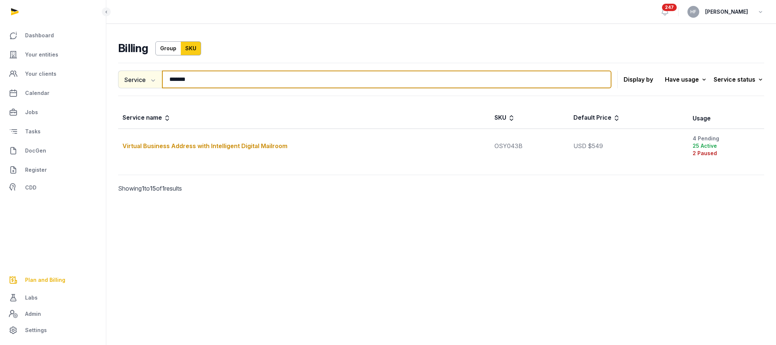
drag, startPoint x: 203, startPoint y: 79, endPoint x: 118, endPoint y: 79, distance: 84.9
click at [124, 79] on div "Service Service Entity ******* Search" at bounding box center [365, 80] width 494 height 18
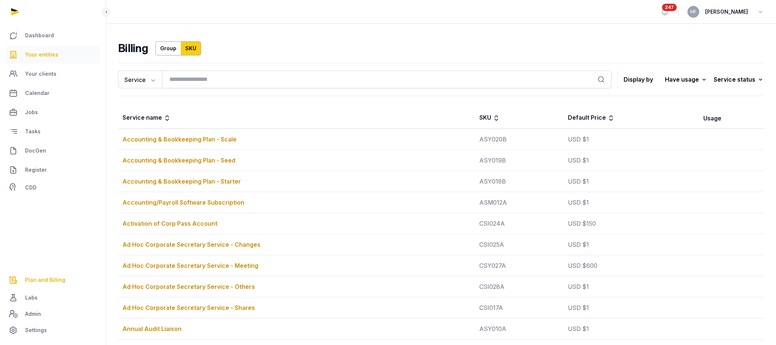
click at [51, 59] on link "Your entities" at bounding box center [53, 55] width 94 height 18
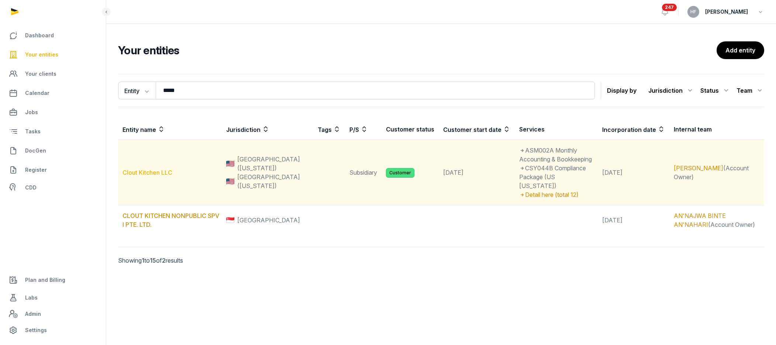
click at [171, 169] on link "Clout Kitchen LLC" at bounding box center [148, 172] width 50 height 7
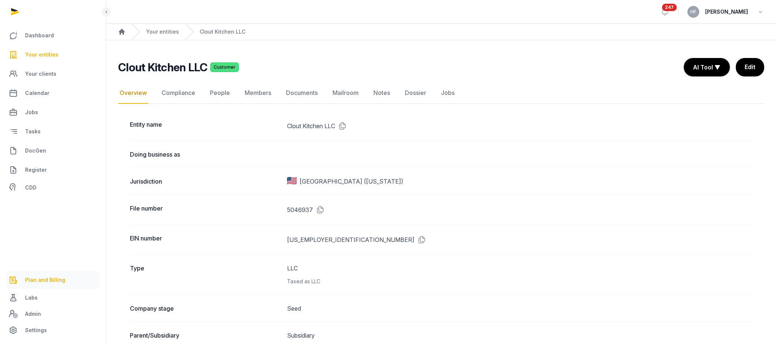
click at [54, 279] on span "Plan and Billing" at bounding box center [45, 279] width 40 height 9
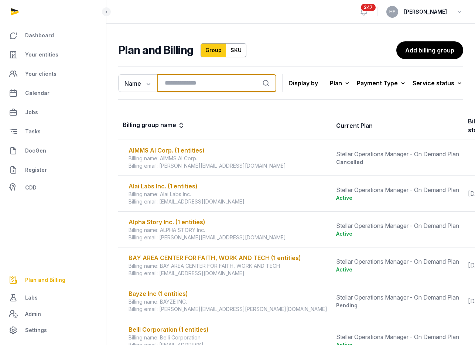
click at [197, 85] on input "search" at bounding box center [216, 83] width 119 height 18
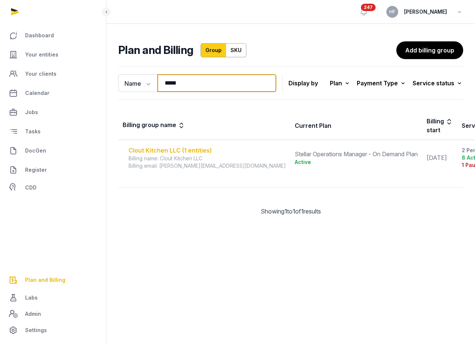
type input "*****"
click at [192, 149] on div "Clout Kitchen LLC (1 entities)" at bounding box center [206, 150] width 157 height 9
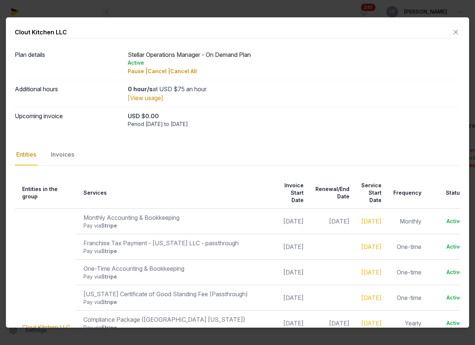
click at [454, 33] on icon at bounding box center [455, 32] width 9 height 12
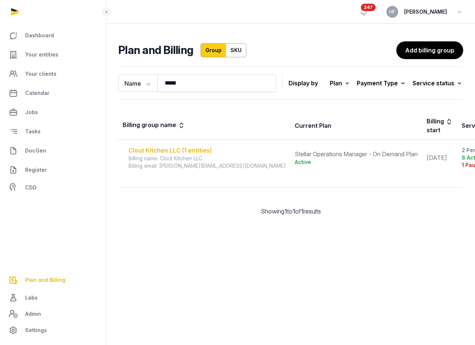
click at [202, 151] on div "Clout Kitchen LLC (1 entities)" at bounding box center [206, 150] width 157 height 9
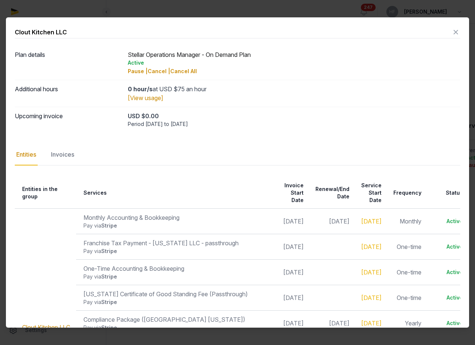
scroll to position [0, 72]
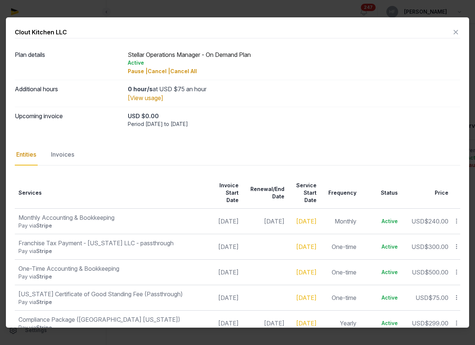
click at [456, 34] on icon at bounding box center [455, 32] width 9 height 12
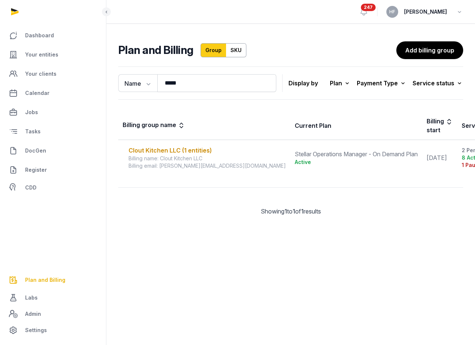
scroll to position [0, 66]
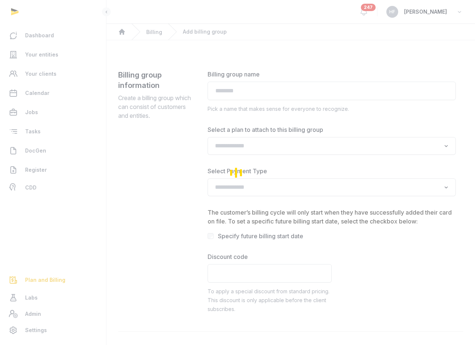
type input "**********"
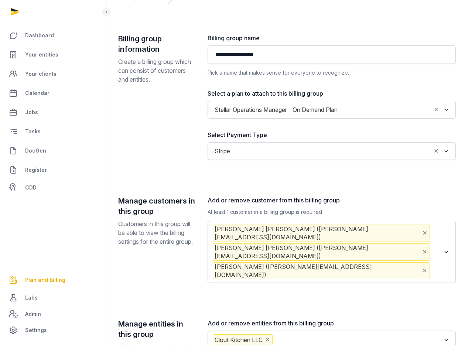
scroll to position [38, 0]
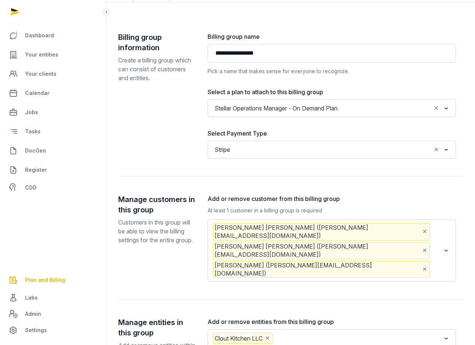
click at [431, 261] on input "Search for option" at bounding box center [435, 269] width 9 height 17
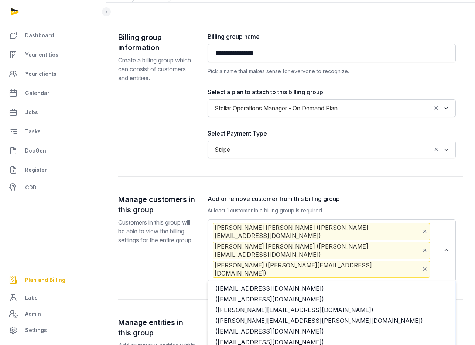
scroll to position [384, 0]
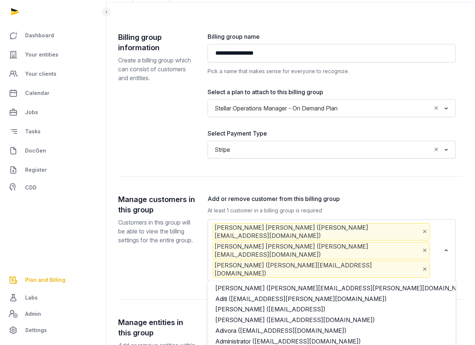
click at [367, 196] on label "Add or remove customer from this billing group" at bounding box center [331, 198] width 248 height 9
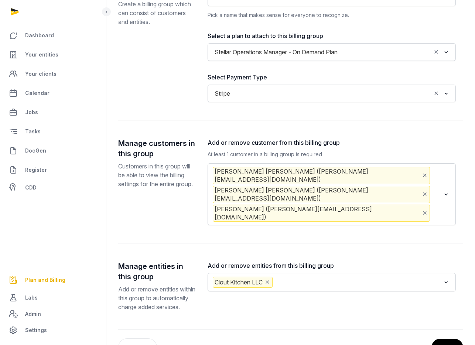
scroll to position [111, 0]
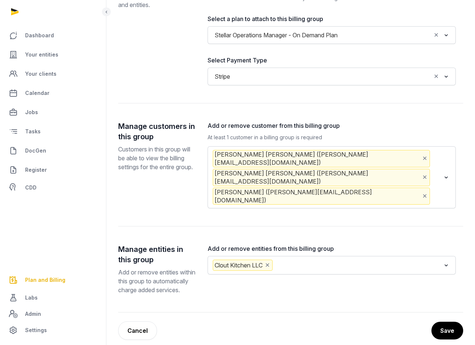
click at [431, 188] on input "Search for option" at bounding box center [435, 196] width 9 height 17
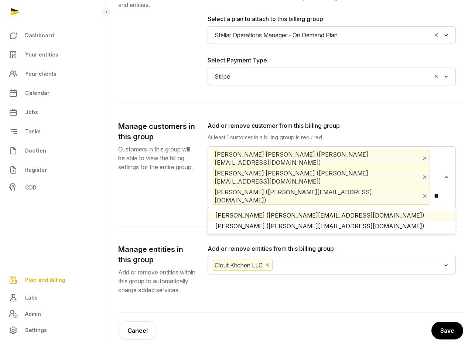
scroll to position [0, 0]
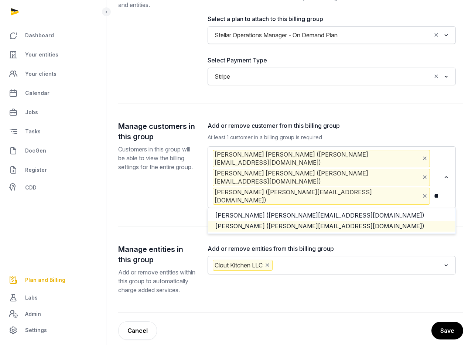
click at [317, 221] on li "Keithlyn Tan (keith@cloutkitchen.net)" at bounding box center [331, 226] width 247 height 11
type input "*****"
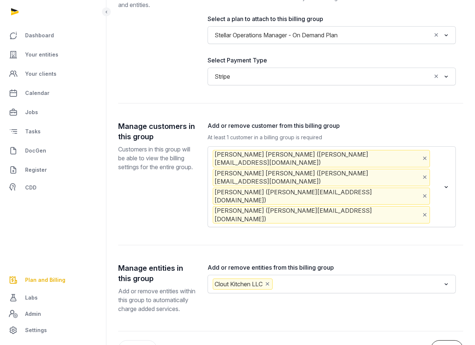
click at [445, 340] on button "Save" at bounding box center [447, 349] width 32 height 18
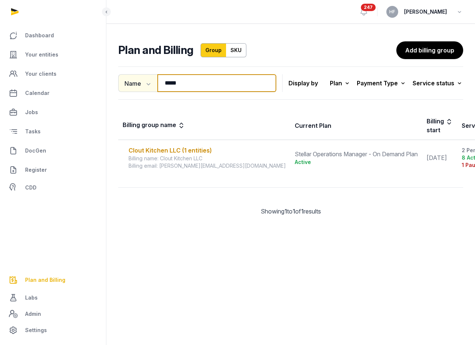
drag, startPoint x: 179, startPoint y: 82, endPoint x: 133, endPoint y: 82, distance: 46.2
click at [136, 82] on div "Name Name Email ***** Search" at bounding box center [197, 83] width 158 height 18
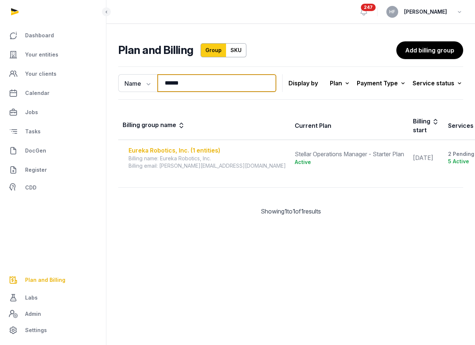
type input "******"
click at [201, 151] on div "Eureka Robotics, Inc. (1 entities)" at bounding box center [206, 150] width 157 height 9
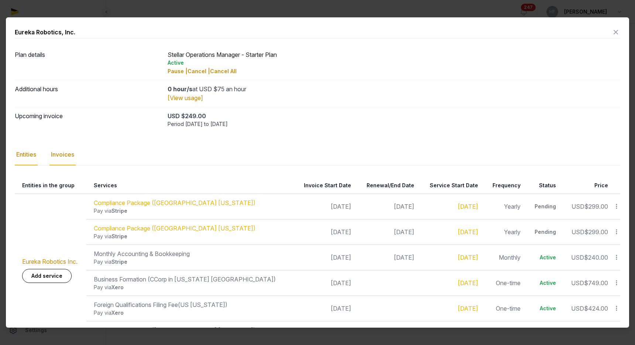
click at [65, 153] on div "Invoices" at bounding box center [62, 154] width 26 height 21
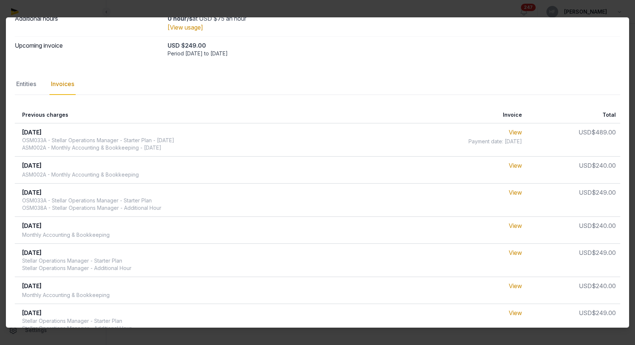
scroll to position [151, 0]
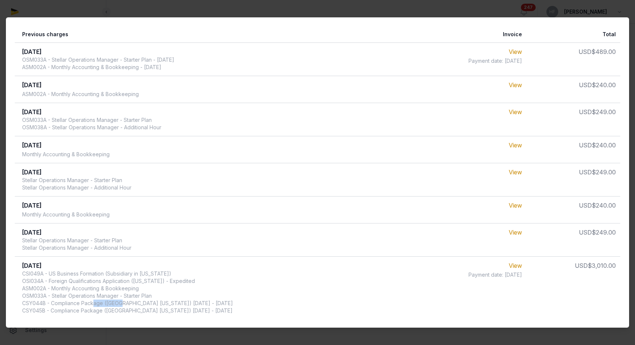
drag, startPoint x: 108, startPoint y: 303, endPoint x: 136, endPoint y: 303, distance: 27.7
click at [136, 303] on div "CSI049A - US Business Formation (Subsidiary in Delaware) OSI034A - Foreign Qual…" at bounding box center [127, 292] width 211 height 44
drag, startPoint x: 106, startPoint y: 311, endPoint x: 163, endPoint y: 311, distance: 56.9
click at [163, 311] on div "CSI049A - US Business Formation (Subsidiary in Delaware) OSI034A - Foreign Qual…" at bounding box center [127, 292] width 211 height 44
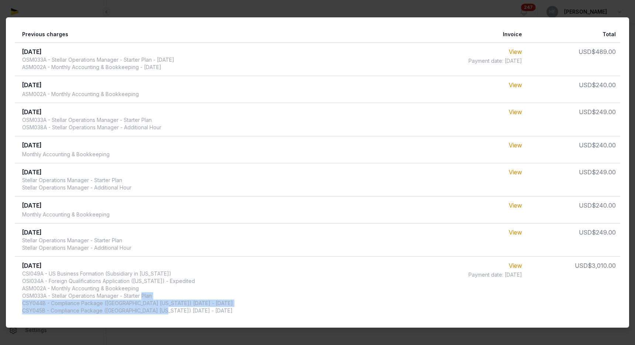
drag, startPoint x: 23, startPoint y: 303, endPoint x: 218, endPoint y: 315, distance: 195.0
click at [218, 315] on td "Mar 2025 CSI049A - US Business Formation (Subsidiary in Delaware) OSI034A - For…" at bounding box center [212, 287] width 395 height 63
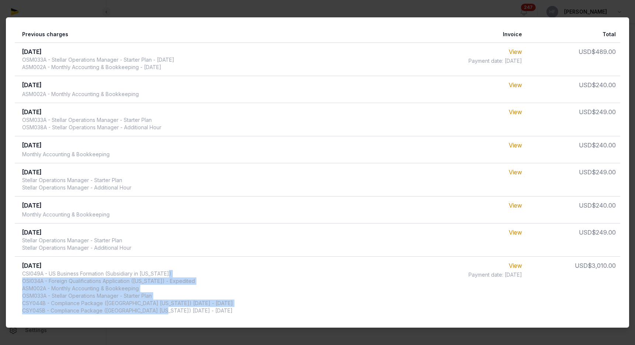
drag, startPoint x: 23, startPoint y: 281, endPoint x: 204, endPoint y: 279, distance: 180.9
click at [205, 279] on td "Mar 2025 CSI049A - US Business Formation (Subsidiary in Delaware) OSI034A - For…" at bounding box center [212, 287] width 395 height 63
click at [204, 279] on td "Mar 2025 CSI049A - US Business Formation (Subsidiary in Delaware) OSI034A - For…" at bounding box center [212, 287] width 395 height 63
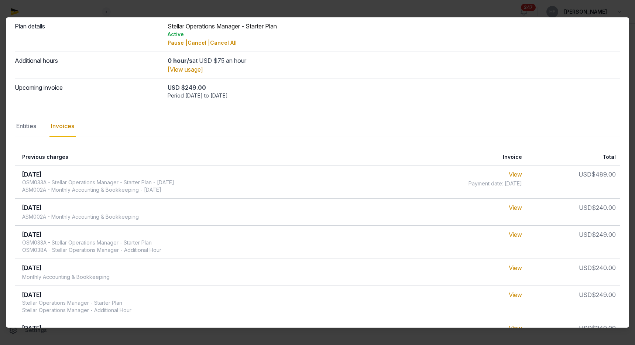
scroll to position [0, 0]
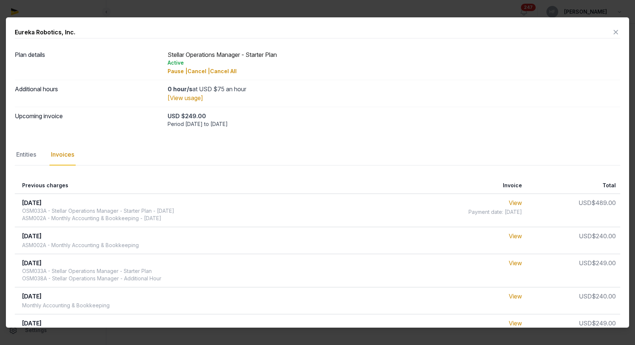
click at [618, 32] on icon at bounding box center [615, 32] width 9 height 12
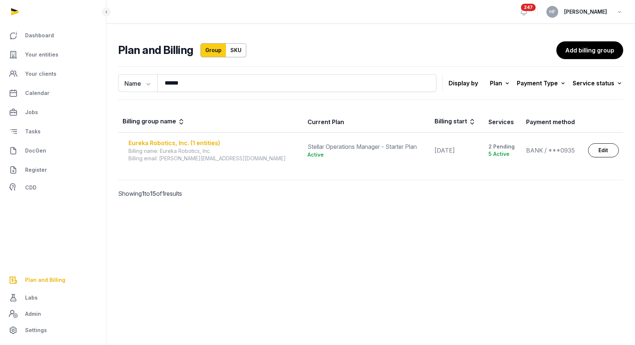
click at [196, 141] on div "Eureka Robotics, Inc. (1 entities)" at bounding box center [213, 142] width 170 height 9
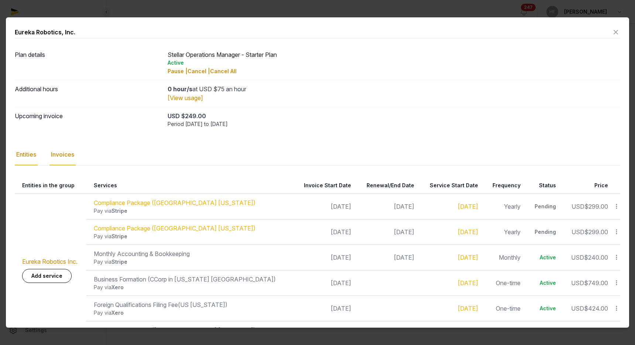
click at [68, 151] on div "Invoices" at bounding box center [62, 154] width 26 height 21
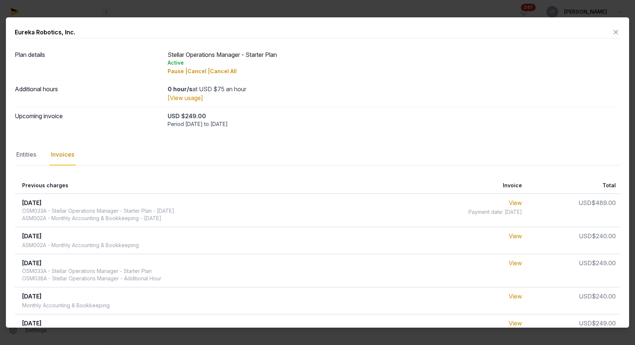
scroll to position [151, 0]
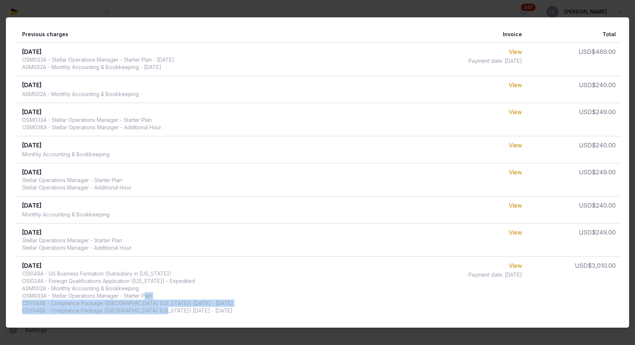
drag, startPoint x: 25, startPoint y: 303, endPoint x: 232, endPoint y: 314, distance: 207.4
click at [232, 314] on td "Mar 2025 CSI049A - US Business Formation (Subsidiary in Delaware) OSI034A - For…" at bounding box center [212, 287] width 395 height 63
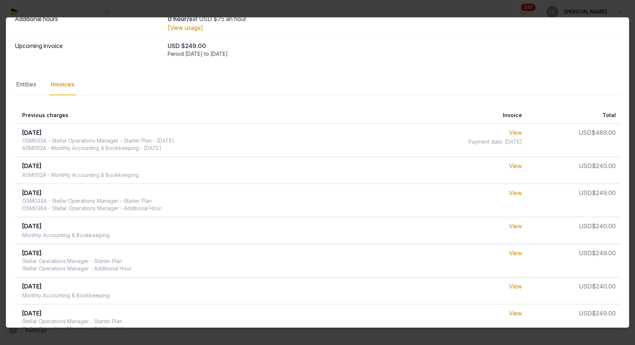
scroll to position [0, 0]
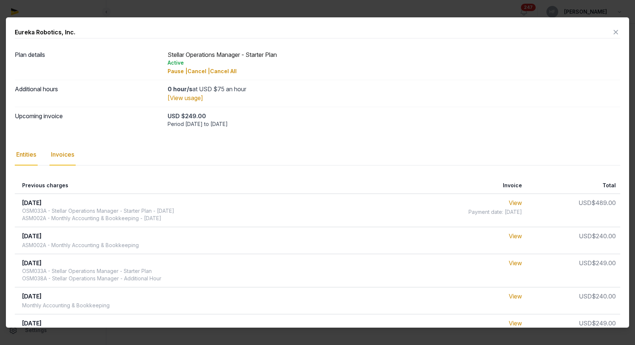
click at [20, 160] on div "Entities" at bounding box center [26, 154] width 23 height 21
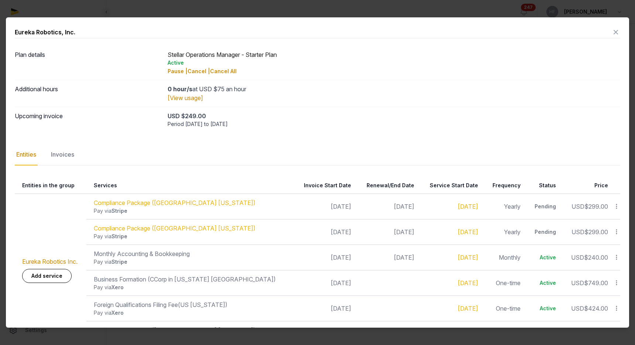
click at [618, 207] on icon at bounding box center [616, 206] width 7 height 8
click at [604, 247] on div "Update" at bounding box center [590, 252] width 59 height 13
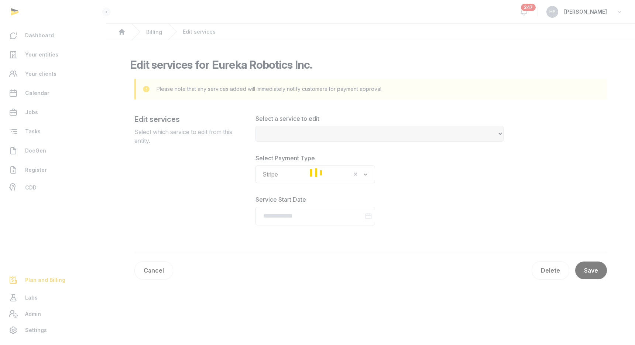
select select "**********"
type input "**********"
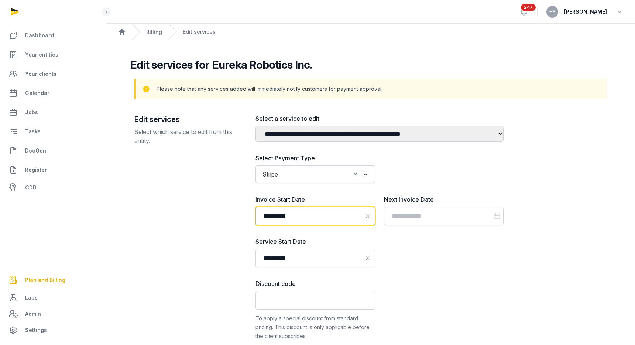
click at [306, 217] on input "**********" at bounding box center [315, 216] width 120 height 18
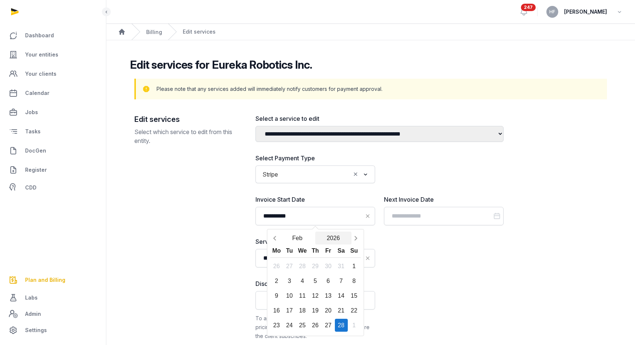
click at [336, 239] on button "2026" at bounding box center [333, 237] width 36 height 13
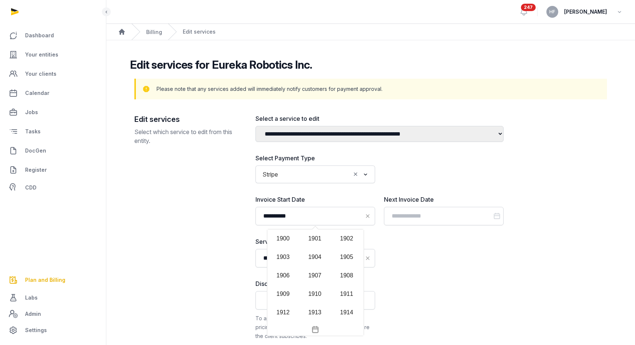
scroll to position [734, 0]
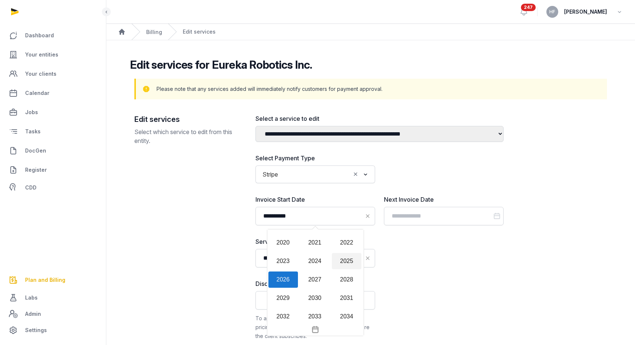
click at [349, 264] on div "2025" at bounding box center [347, 261] width 30 height 16
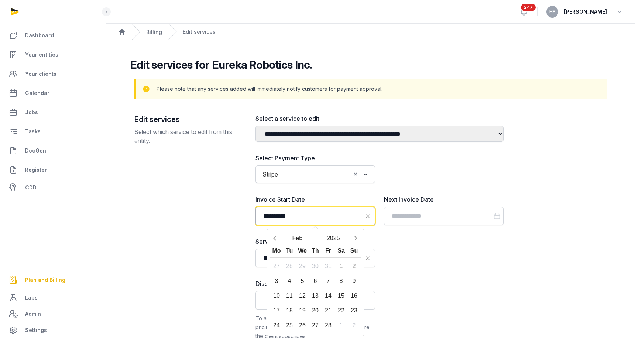
click at [314, 218] on input "**********" at bounding box center [315, 216] width 120 height 18
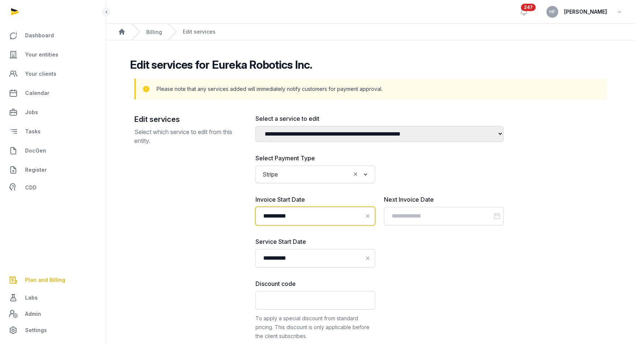
click at [314, 218] on input "**********" at bounding box center [315, 216] width 120 height 18
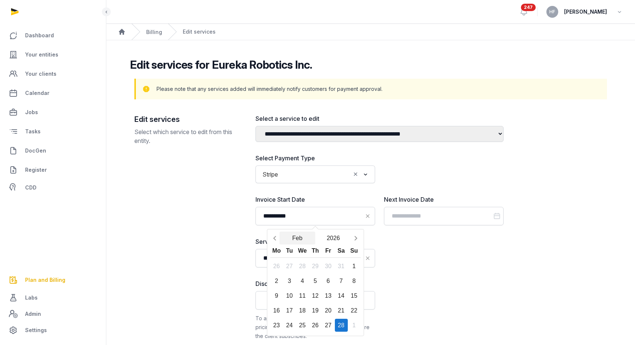
click at [296, 239] on button "Feb" at bounding box center [297, 237] width 36 height 13
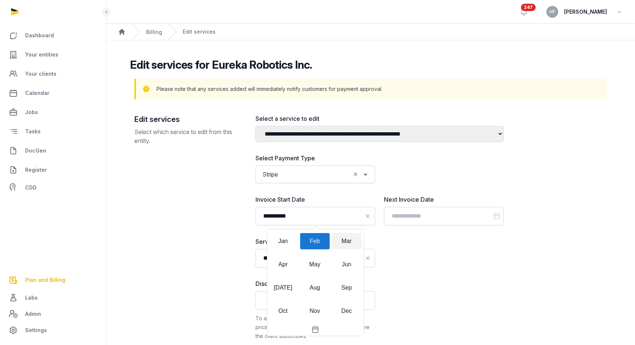
click at [347, 241] on div "Mar" at bounding box center [347, 241] width 30 height 16
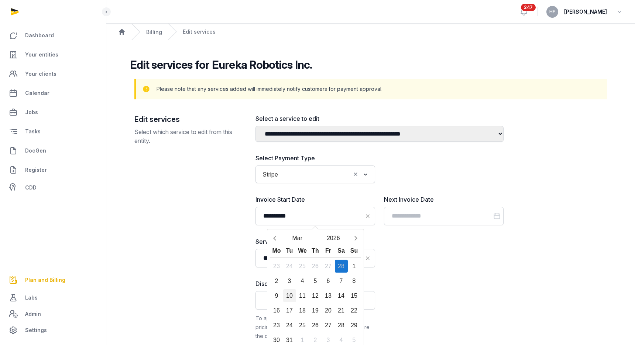
click at [288, 301] on div "10" at bounding box center [289, 295] width 13 height 13
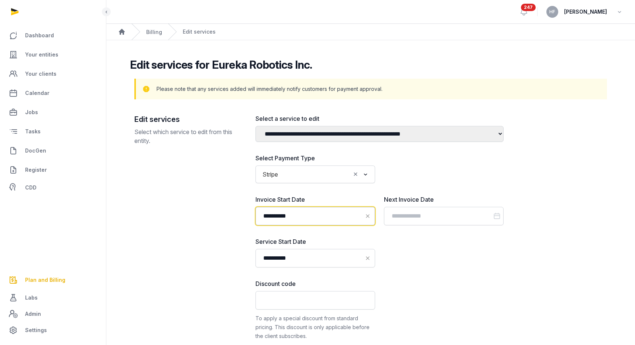
click at [320, 215] on input "**********" at bounding box center [315, 216] width 120 height 18
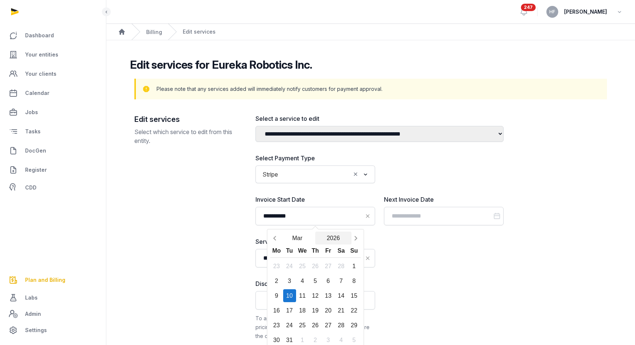
click at [333, 237] on button "2026" at bounding box center [333, 237] width 36 height 13
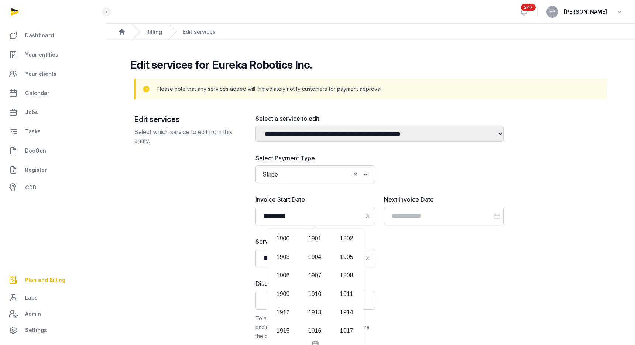
scroll to position [727, 0]
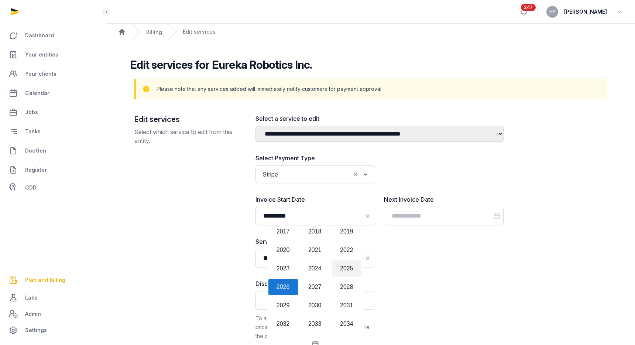
click at [341, 269] on div "2025" at bounding box center [347, 268] width 30 height 16
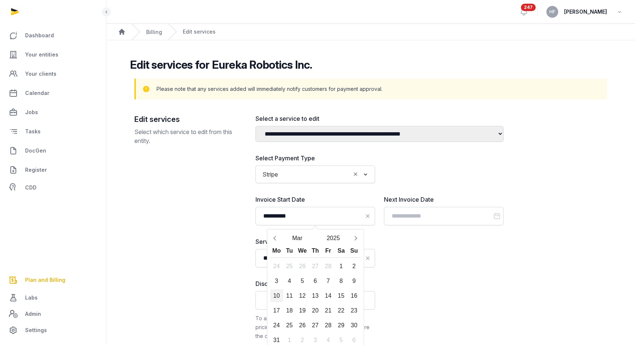
click at [277, 296] on div "10" at bounding box center [276, 295] width 13 height 13
type input "**********"
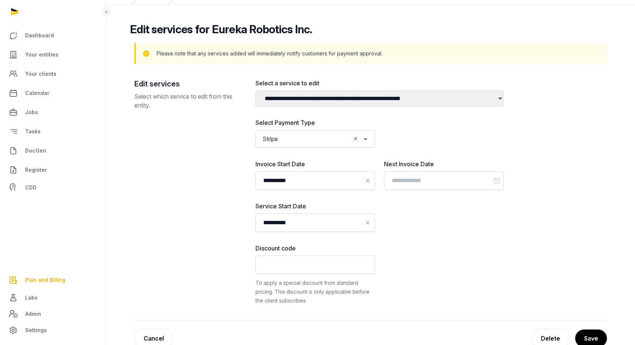
scroll to position [43, 0]
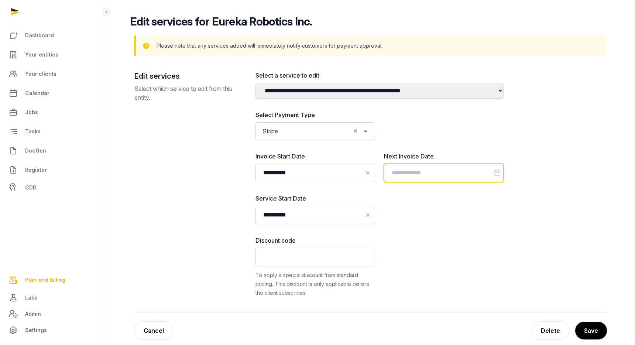
click at [420, 171] on input "Datepicker input" at bounding box center [444, 173] width 120 height 18
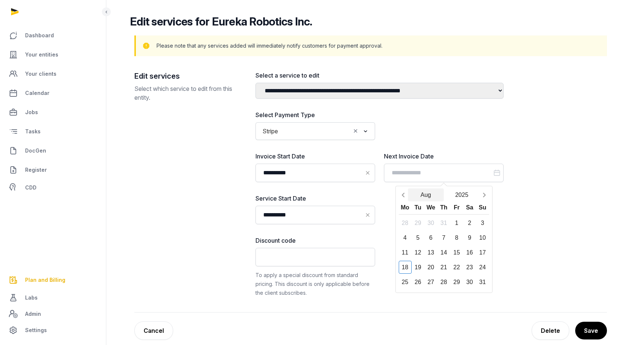
click at [429, 198] on button "Aug" at bounding box center [426, 194] width 36 height 13
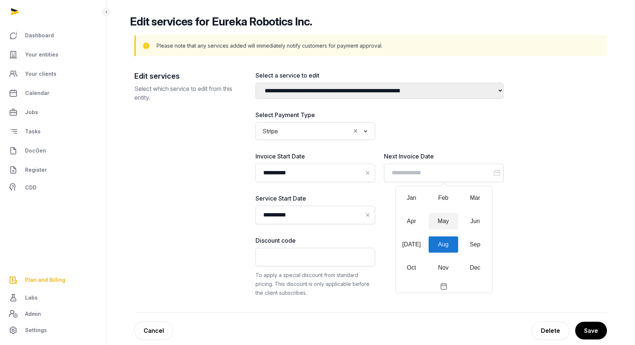
click at [441, 226] on div "May" at bounding box center [444, 221] width 30 height 16
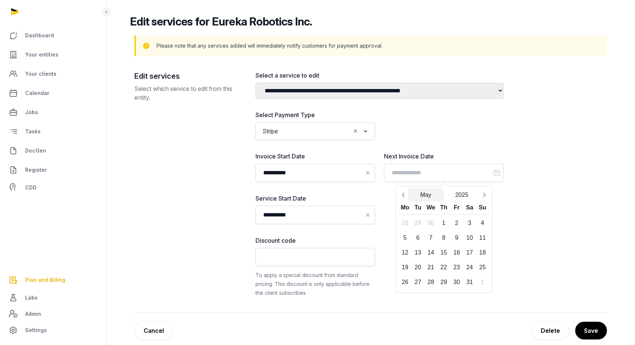
click at [423, 196] on button "May" at bounding box center [426, 194] width 36 height 13
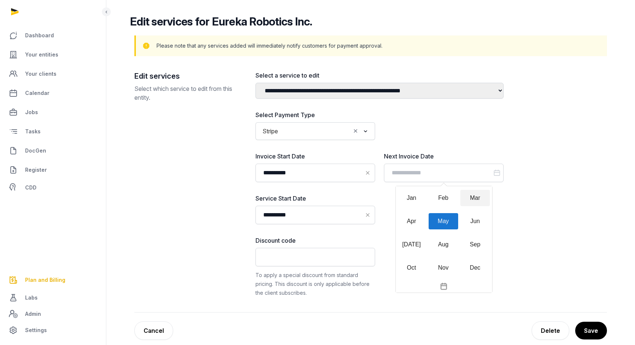
click at [469, 200] on div "Mar" at bounding box center [475, 198] width 30 height 16
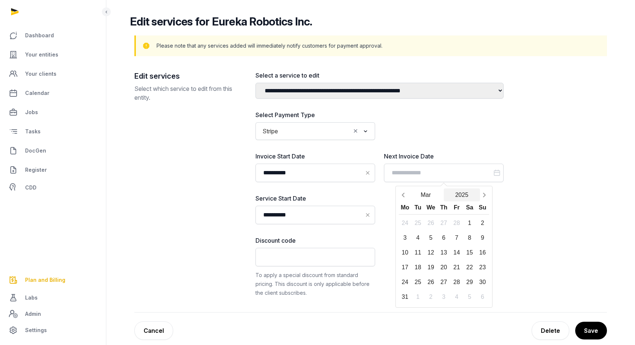
click at [466, 196] on button "2025" at bounding box center [462, 194] width 36 height 13
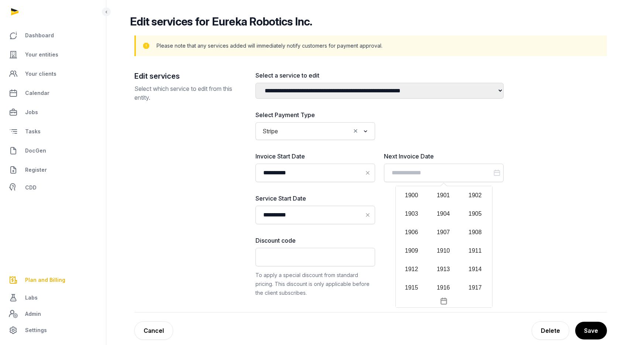
scroll to position [709, 0]
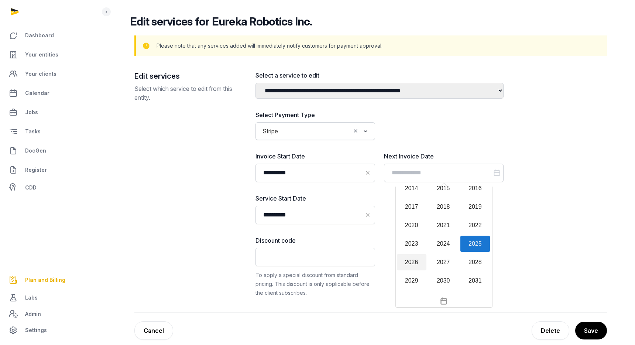
click at [408, 264] on div "2026" at bounding box center [412, 262] width 30 height 16
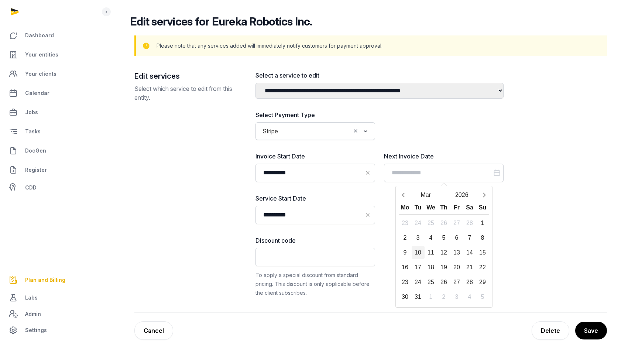
click at [416, 253] on div "10" at bounding box center [418, 252] width 13 height 13
type input "**********"
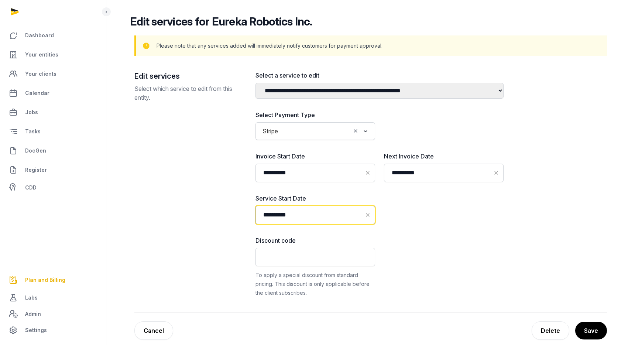
click at [327, 218] on input "**********" at bounding box center [315, 215] width 120 height 18
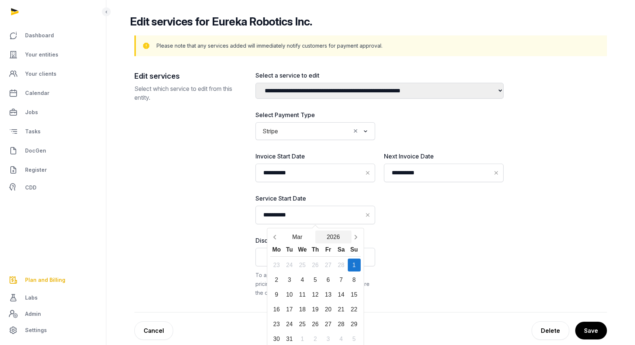
click at [335, 238] on button "2026" at bounding box center [333, 236] width 36 height 13
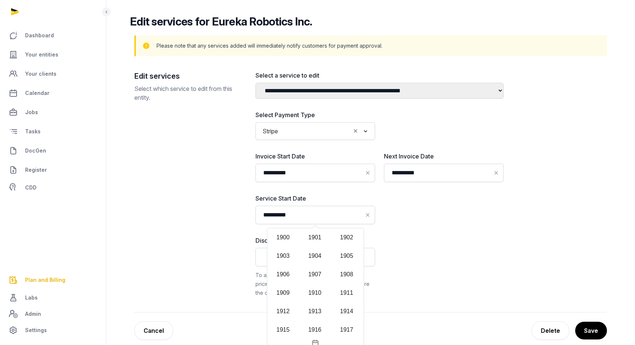
scroll to position [727, 0]
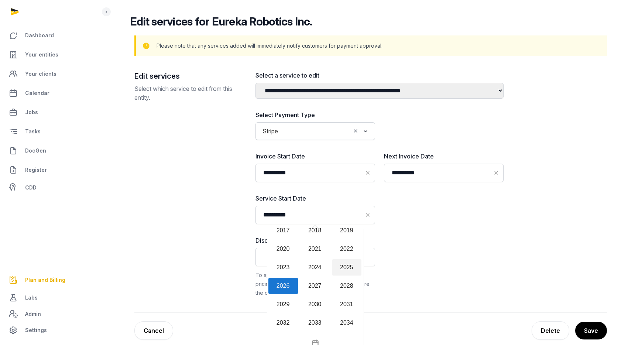
click at [344, 268] on div "2025" at bounding box center [347, 267] width 30 height 16
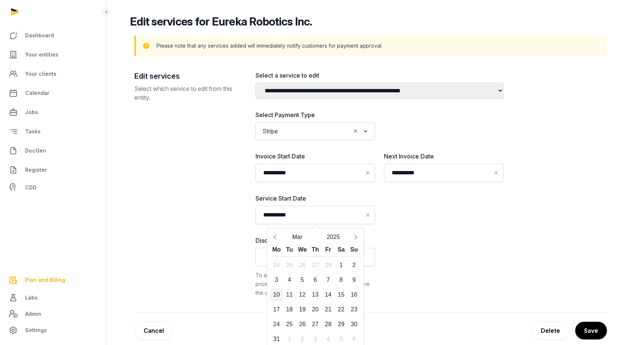
click at [278, 296] on div "10" at bounding box center [276, 294] width 13 height 13
type input "**********"
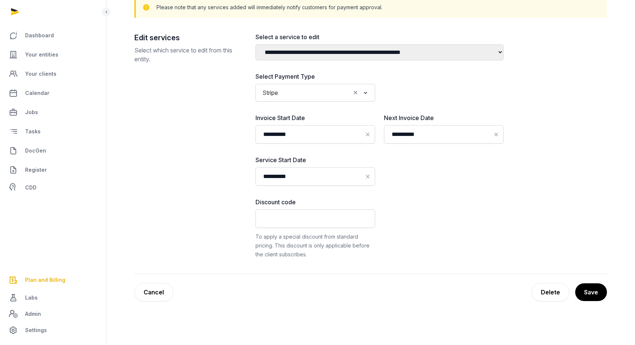
scroll to position [102, 0]
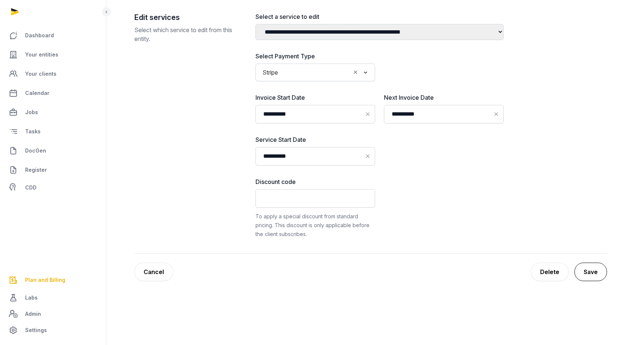
click at [596, 270] on button "Save" at bounding box center [590, 272] width 32 height 18
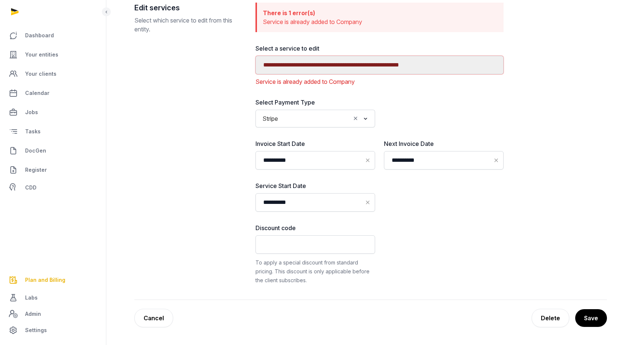
scroll to position [179, 0]
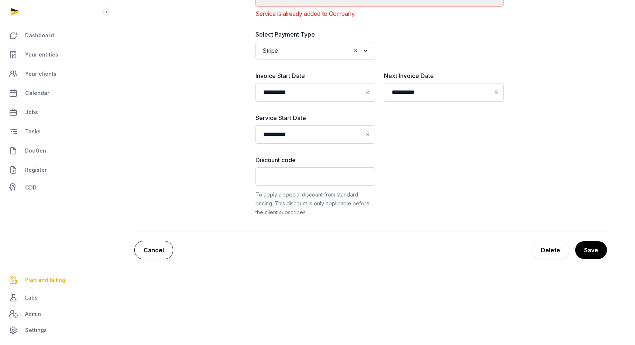
click at [168, 244] on link "Cancel" at bounding box center [153, 250] width 39 height 18
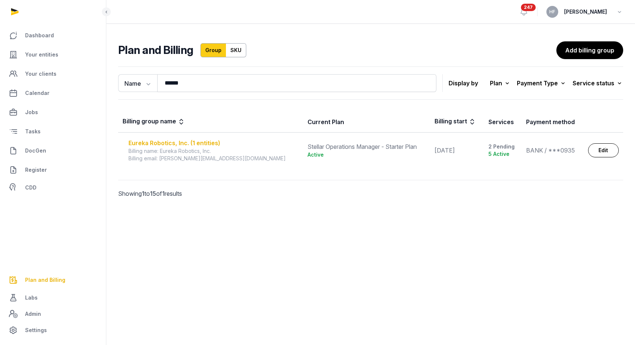
click at [208, 141] on div "Eureka Robotics, Inc. (1 entities)" at bounding box center [213, 142] width 170 height 9
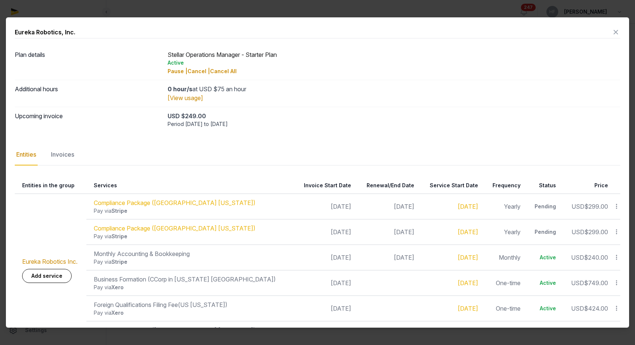
scroll to position [27, 0]
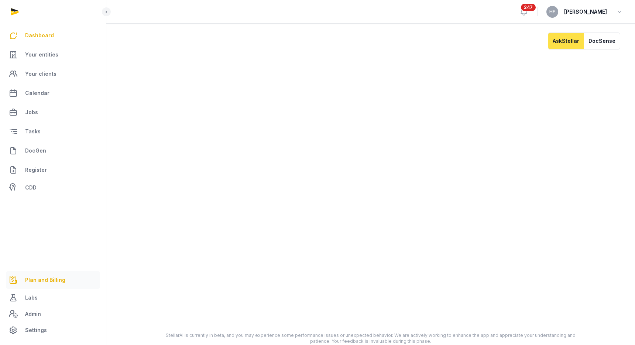
click at [42, 277] on span "Plan and Billing" at bounding box center [45, 279] width 40 height 9
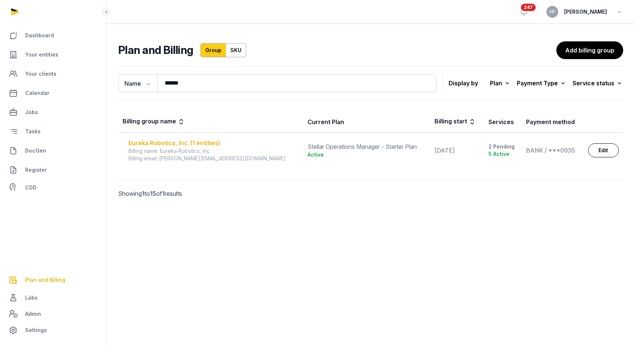
click at [191, 141] on div "Eureka Robotics, Inc. (1 entities)" at bounding box center [213, 142] width 170 height 9
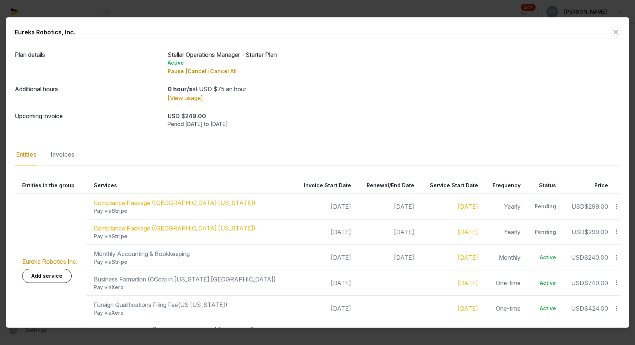
scroll to position [27, 0]
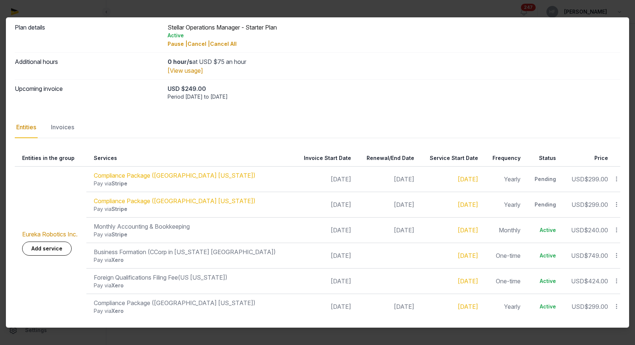
click at [68, 128] on div "Invoices" at bounding box center [62, 127] width 26 height 21
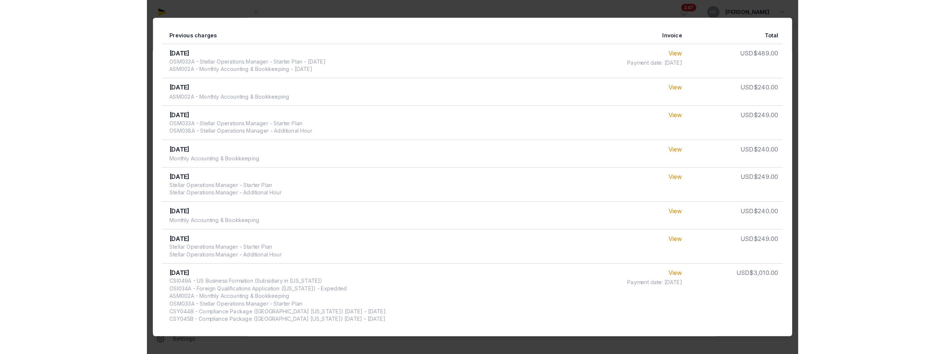
scroll to position [0, 0]
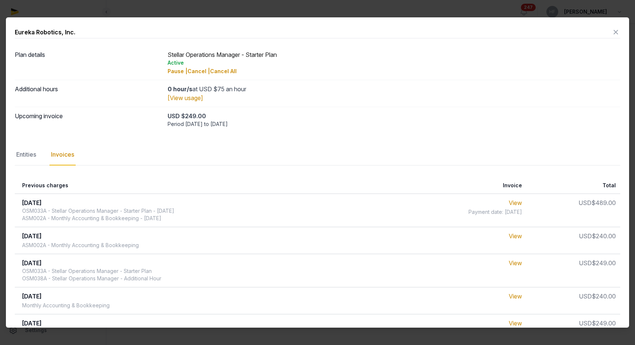
click at [616, 30] on icon at bounding box center [615, 32] width 9 height 12
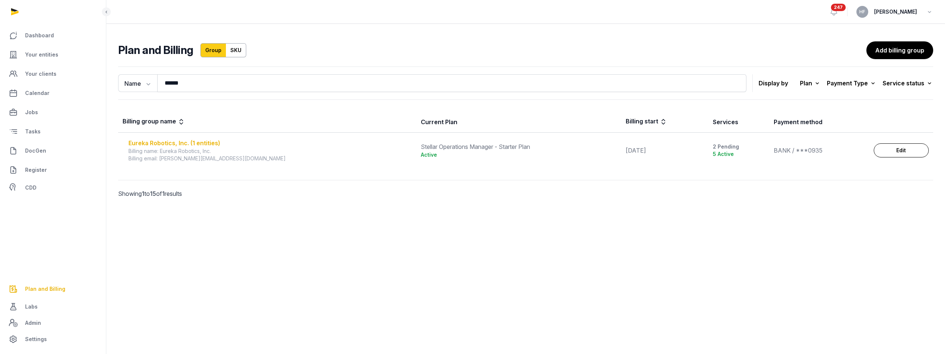
click at [210, 144] on div "Eureka Robotics, Inc. (1 entities)" at bounding box center [270, 142] width 284 height 9
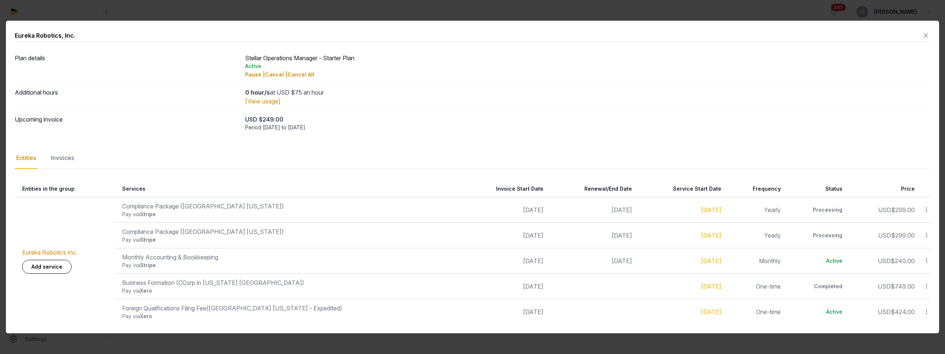
click at [635, 312] on icon at bounding box center [926, 312] width 7 height 8
click at [635, 289] on div "Complete" at bounding box center [900, 295] width 59 height 13
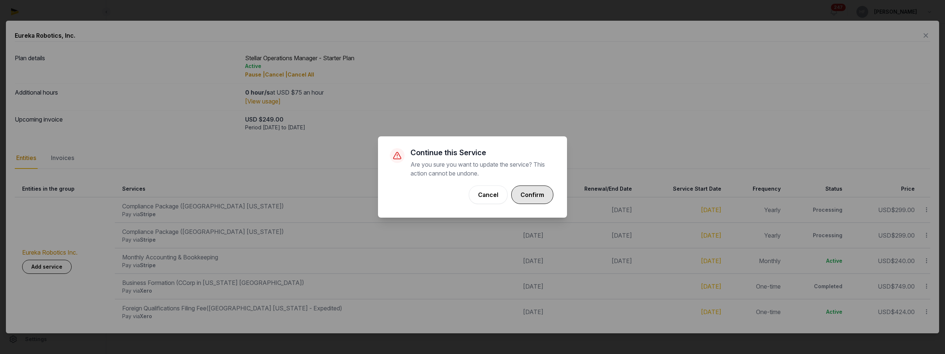
click at [532, 196] on button "Confirm" at bounding box center [532, 194] width 42 height 18
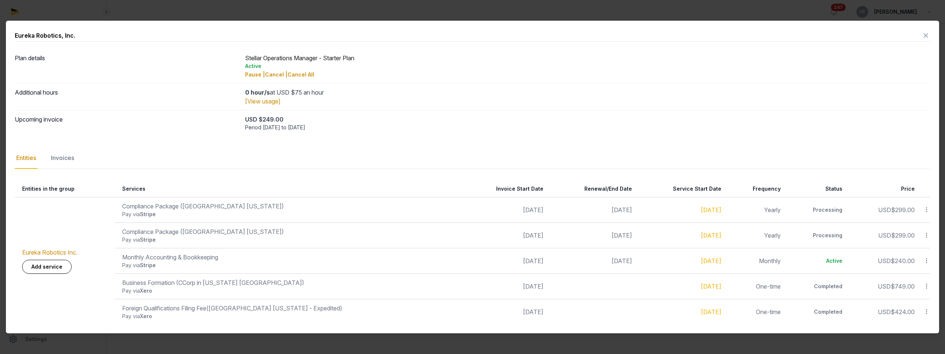
click at [635, 35] on icon at bounding box center [926, 36] width 9 height 12
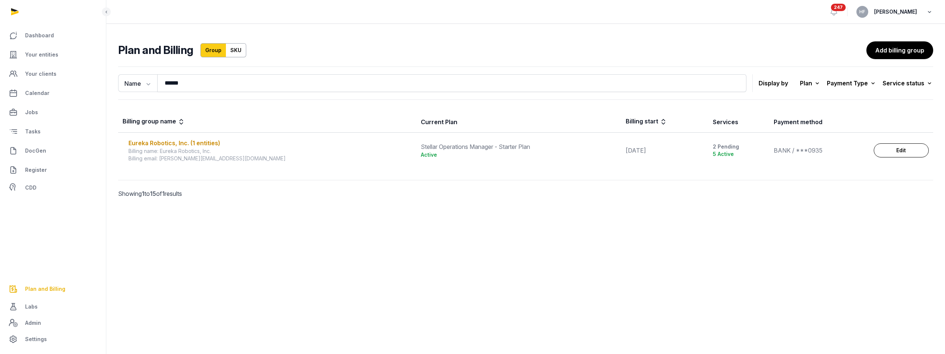
click at [635, 9] on icon "button" at bounding box center [929, 12] width 7 height 10
click at [635, 44] on button "Sign out" at bounding box center [892, 41] width 83 height 13
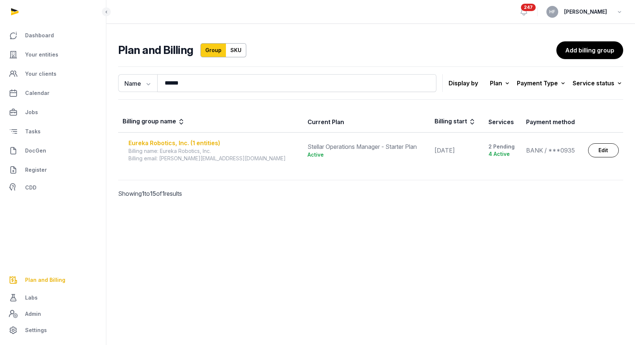
click at [214, 143] on div "Eureka Robotics, Inc. (1 entities)" at bounding box center [213, 142] width 170 height 9
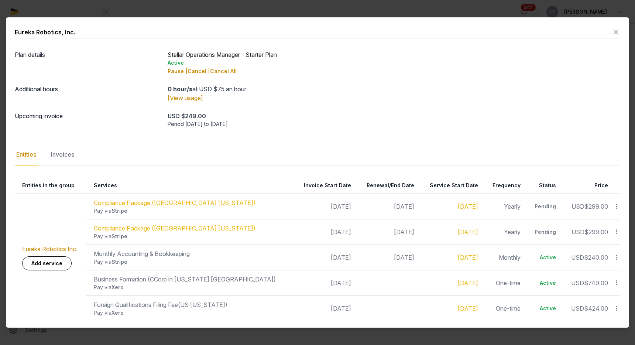
scroll to position [2, 0]
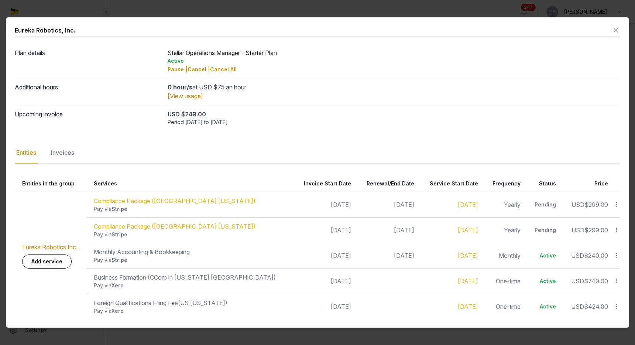
click at [616, 203] on icon at bounding box center [616, 204] width 7 height 8
click at [603, 246] on div "Update" at bounding box center [590, 250] width 59 height 13
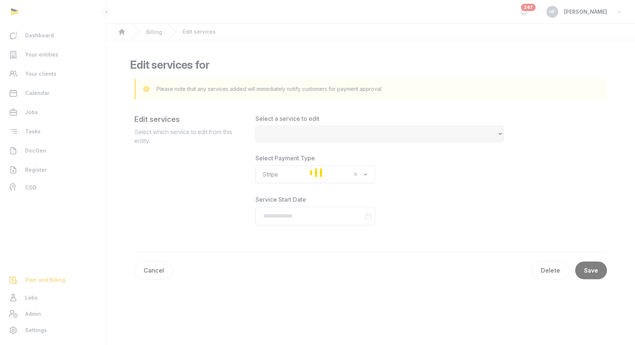
select select "**********"
type input "**********"
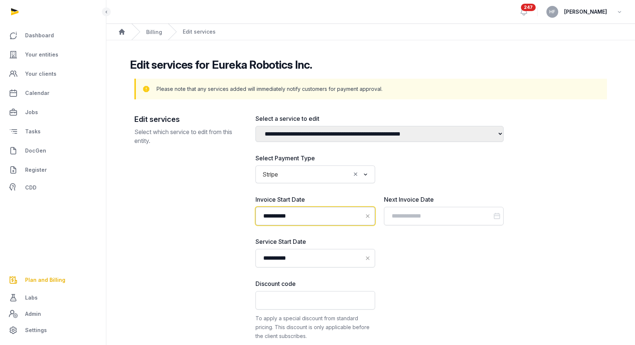
click at [319, 214] on input "**********" at bounding box center [315, 216] width 120 height 18
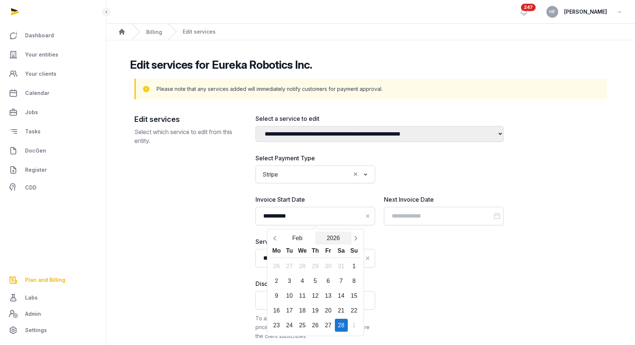
click at [337, 237] on button "2026" at bounding box center [333, 237] width 36 height 13
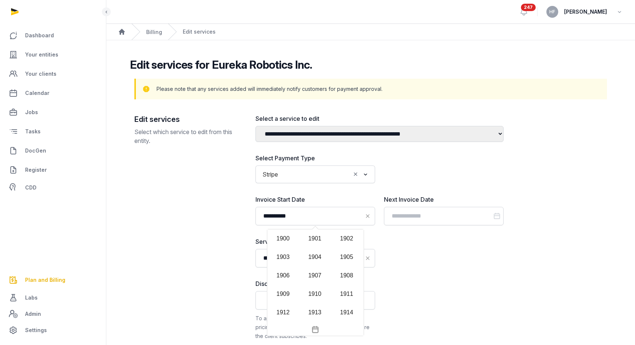
scroll to position [734, 0]
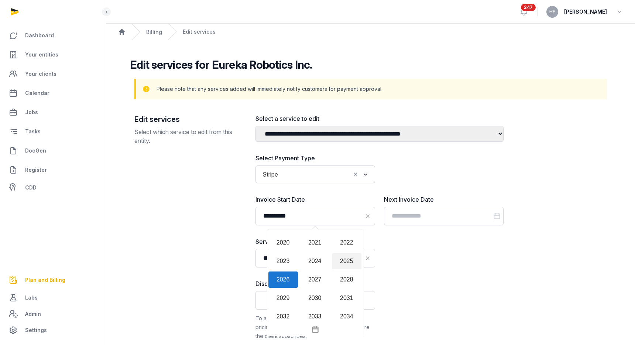
click at [343, 268] on div "2025" at bounding box center [347, 261] width 30 height 16
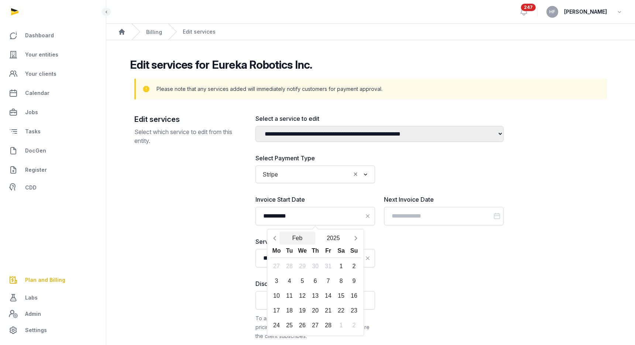
click at [299, 240] on button "Feb" at bounding box center [297, 237] width 36 height 13
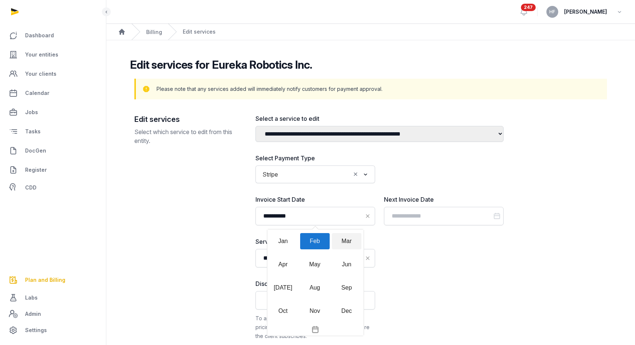
click at [347, 244] on div "Mar" at bounding box center [347, 241] width 30 height 16
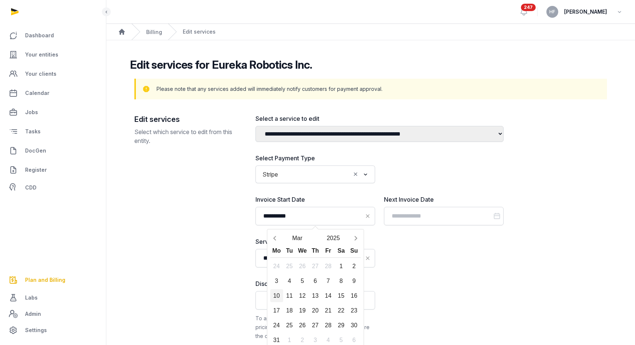
click at [281, 297] on div "10" at bounding box center [276, 295] width 13 height 13
type input "**********"
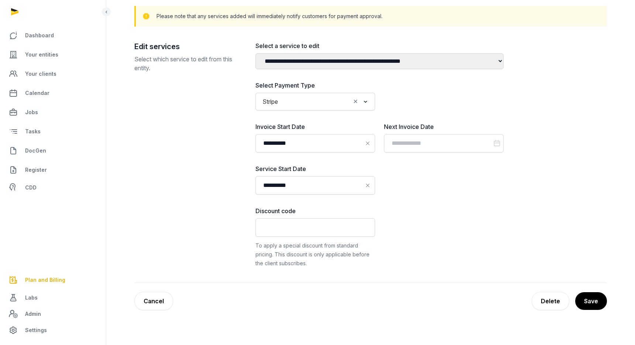
scroll to position [84, 0]
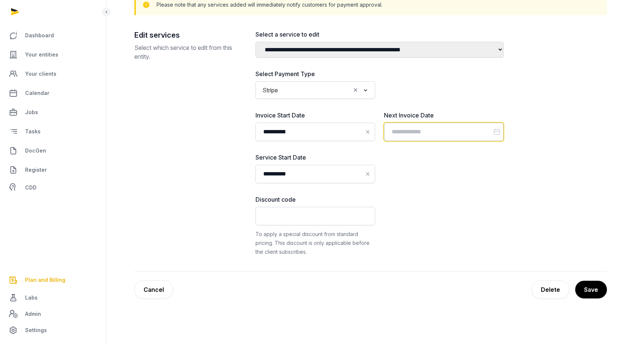
click at [414, 129] on input "Datepicker input" at bounding box center [444, 132] width 120 height 18
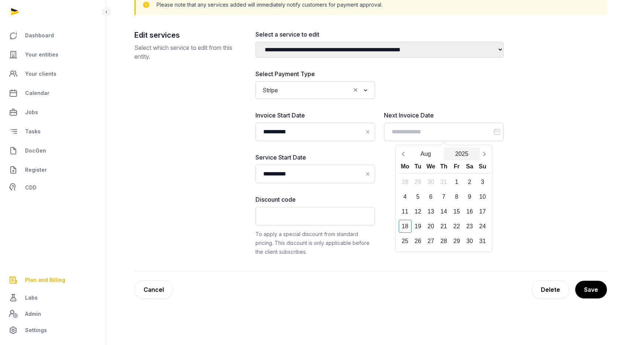
click at [466, 155] on button "2025" at bounding box center [462, 153] width 36 height 13
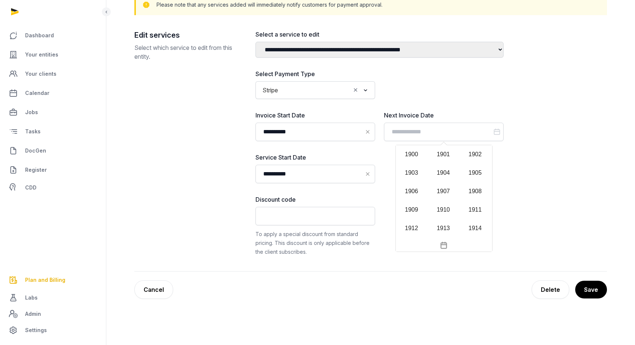
scroll to position [716, 0]
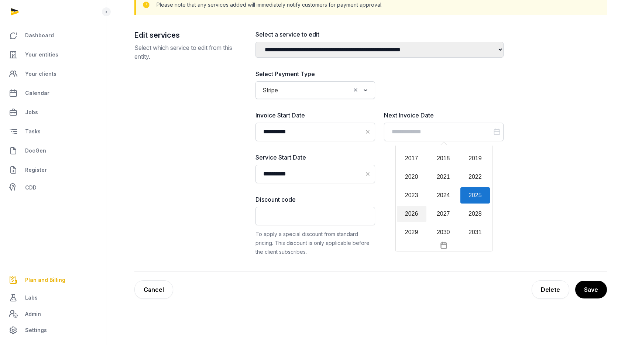
click at [415, 212] on div "2026" at bounding box center [412, 214] width 30 height 16
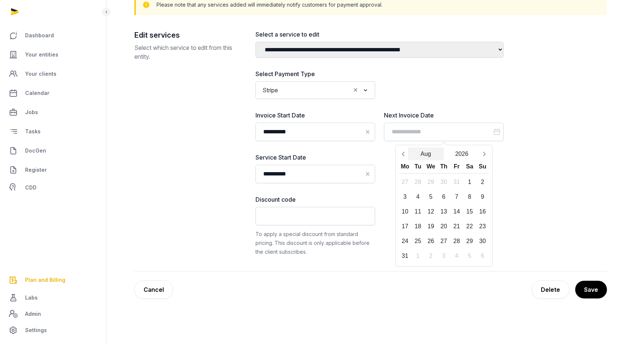
click at [426, 153] on button "Aug" at bounding box center [426, 153] width 36 height 13
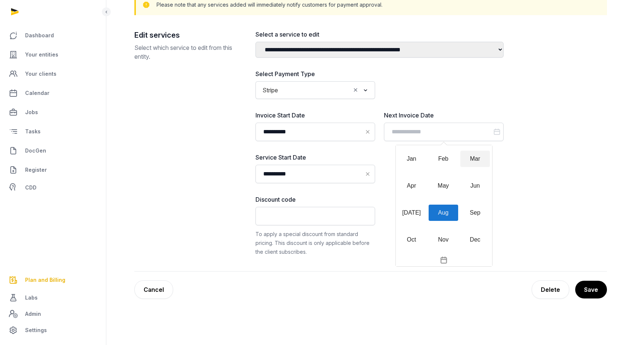
click at [470, 161] on div "Mar" at bounding box center [475, 159] width 30 height 16
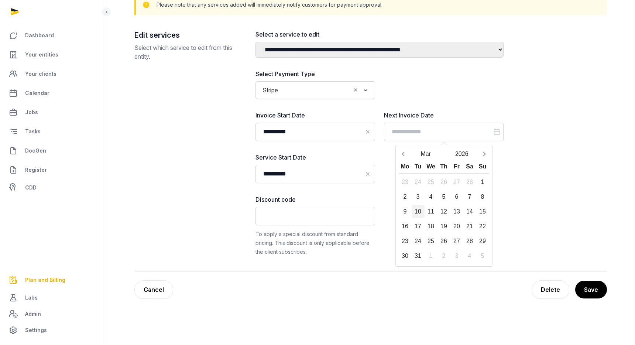
click at [419, 213] on div "10" at bounding box center [418, 211] width 13 height 13
type input "**********"
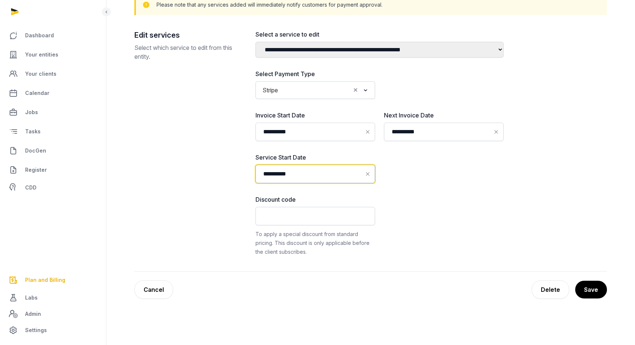
click at [321, 172] on input "**********" at bounding box center [315, 174] width 120 height 18
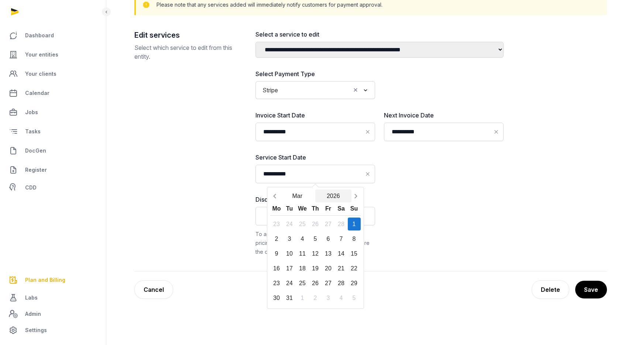
click at [334, 199] on button "2026" at bounding box center [333, 195] width 36 height 13
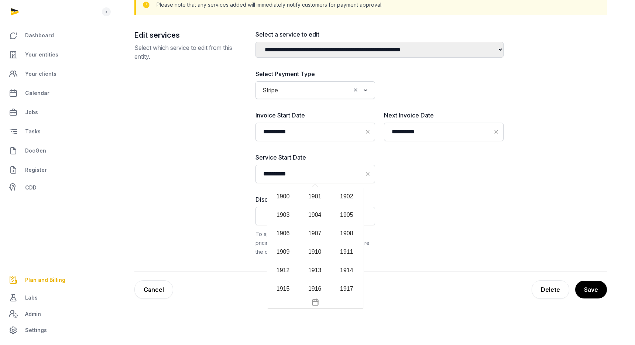
scroll to position [727, 0]
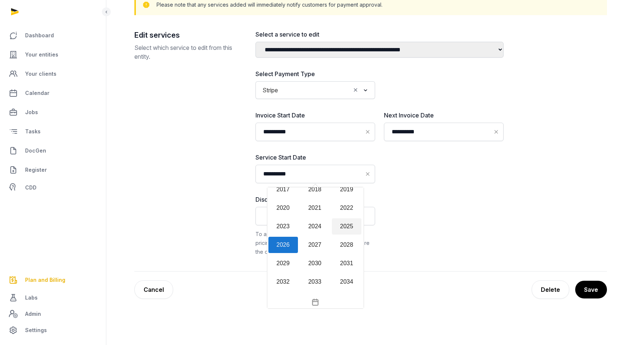
click at [348, 229] on div "2025" at bounding box center [347, 226] width 30 height 16
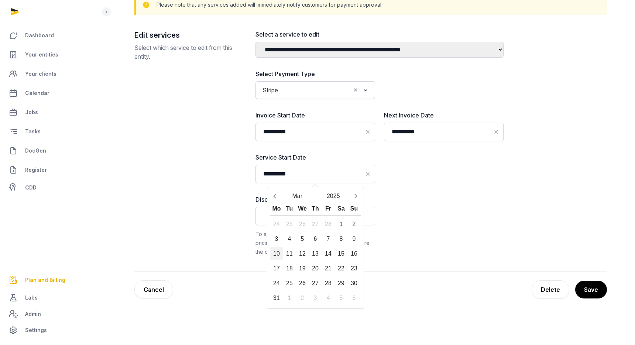
click at [277, 255] on div "10" at bounding box center [276, 253] width 13 height 13
type input "**********"
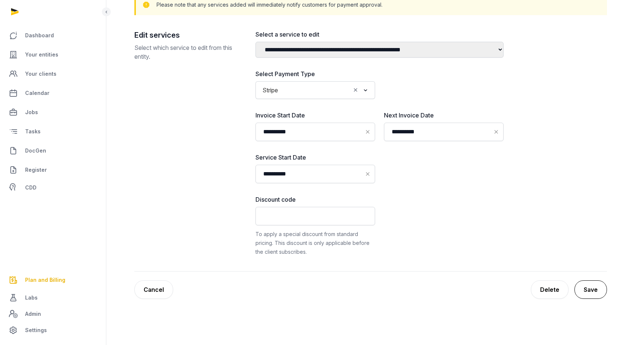
click at [591, 290] on button "Save" at bounding box center [590, 289] width 32 height 18
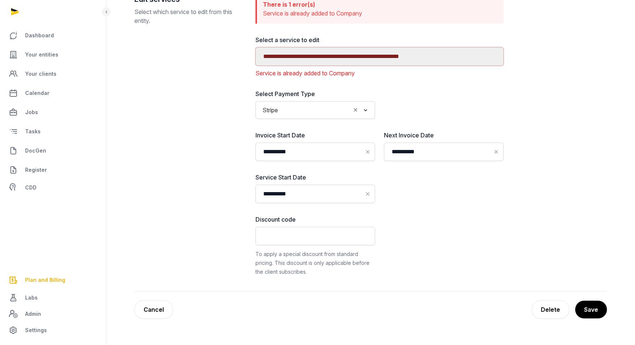
scroll to position [119, 0]
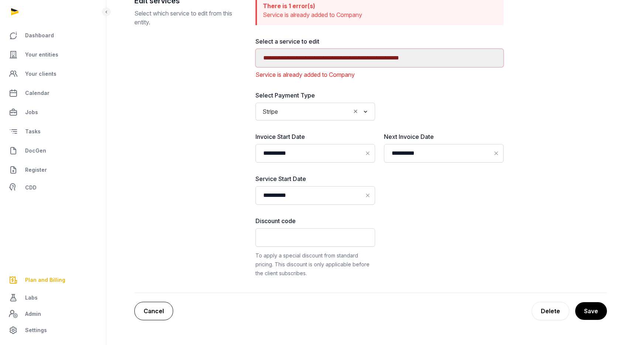
click at [162, 309] on link "Cancel" at bounding box center [153, 311] width 39 height 18
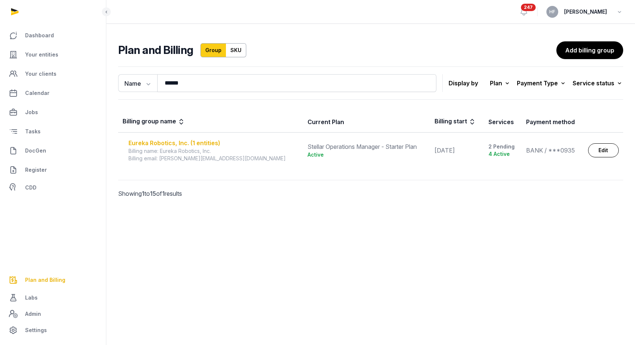
click at [193, 144] on div "Eureka Robotics, Inc. (1 entities)" at bounding box center [213, 142] width 170 height 9
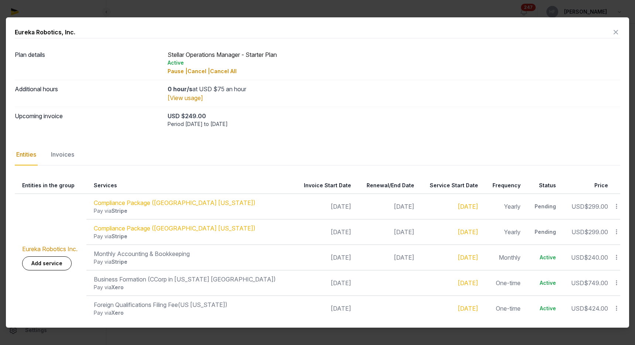
click at [73, 155] on div "Invoices" at bounding box center [62, 154] width 26 height 21
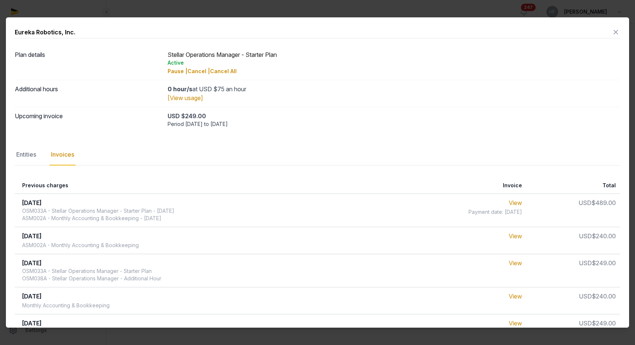
click at [616, 32] on icon at bounding box center [615, 32] width 9 height 12
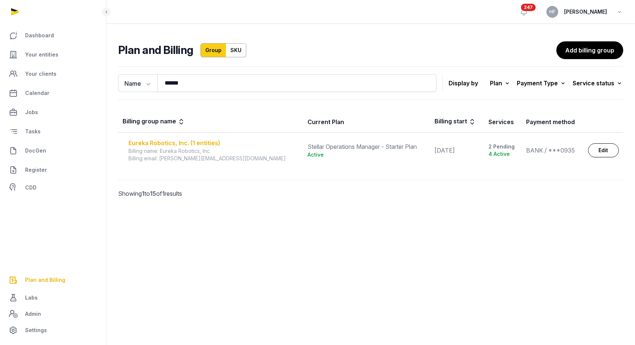
click at [214, 142] on div "Eureka Robotics, Inc. (1 entities)" at bounding box center [213, 142] width 170 height 9
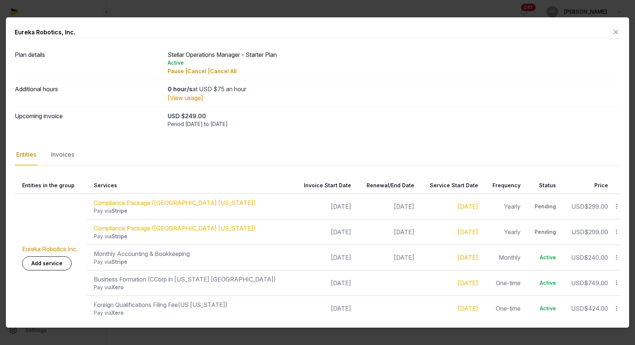
click at [70, 157] on div "Invoices" at bounding box center [62, 154] width 26 height 21
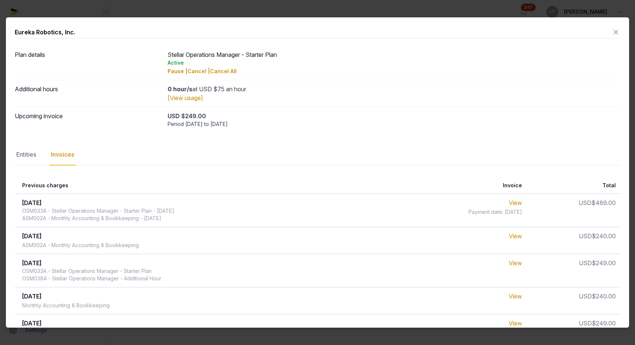
scroll to position [151, 0]
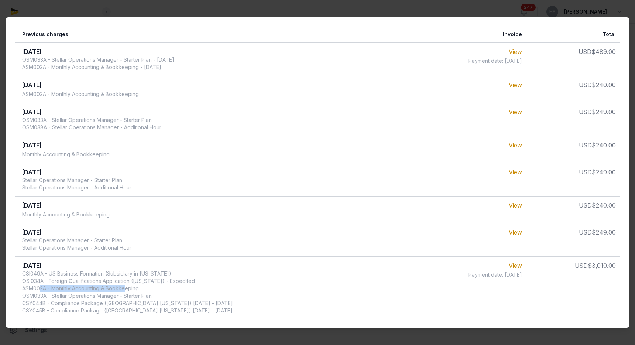
drag, startPoint x: 52, startPoint y: 290, endPoint x: 157, endPoint y: 290, distance: 104.9
click at [157, 290] on div "CSI049A - US Business Formation (Subsidiary in Delaware) OSI034A - Foreign Qual…" at bounding box center [127, 292] width 211 height 44
drag, startPoint x: 54, startPoint y: 295, endPoint x: 175, endPoint y: 295, distance: 121.1
click at [175, 295] on div "CSI049A - US Business Formation (Subsidiary in Delaware) OSI034A - Foreign Qual…" at bounding box center [127, 292] width 211 height 44
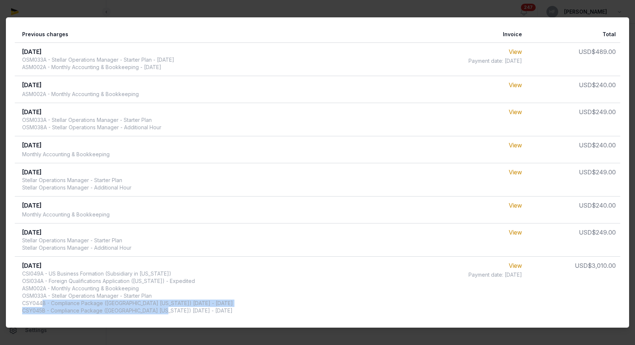
drag, startPoint x: 54, startPoint y: 303, endPoint x: 250, endPoint y: 308, distance: 195.4
click at [250, 308] on td "Mar 2025 CSI049A - US Business Formation (Subsidiary in Delaware) OSI034A - For…" at bounding box center [212, 287] width 395 height 63
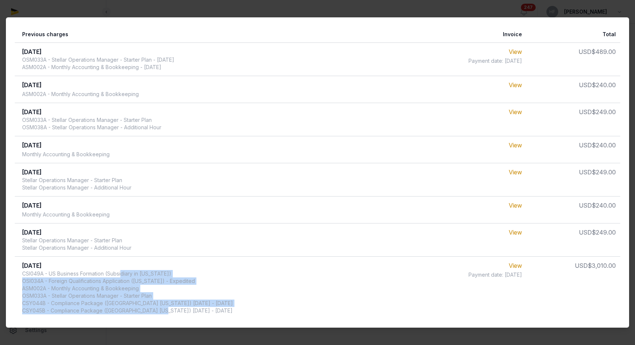
drag, startPoint x: 123, startPoint y: 273, endPoint x: 211, endPoint y: 272, distance: 88.2
click at [211, 272] on td "Mar 2025 CSI049A - US Business Formation (Subsidiary in Delaware) OSI034A - For…" at bounding box center [212, 287] width 395 height 63
click at [155, 282] on div "CSI049A - US Business Formation (Subsidiary in Delaware) OSI034A - Foreign Qual…" at bounding box center [127, 292] width 211 height 44
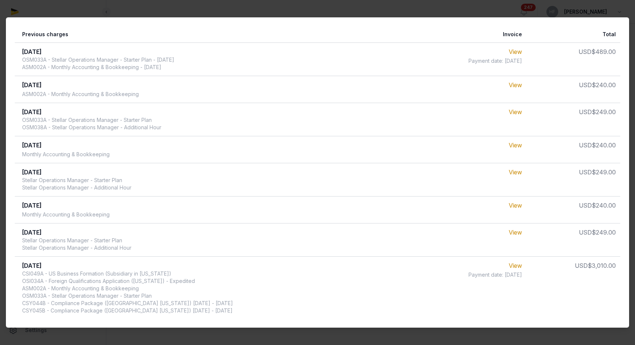
scroll to position [0, 0]
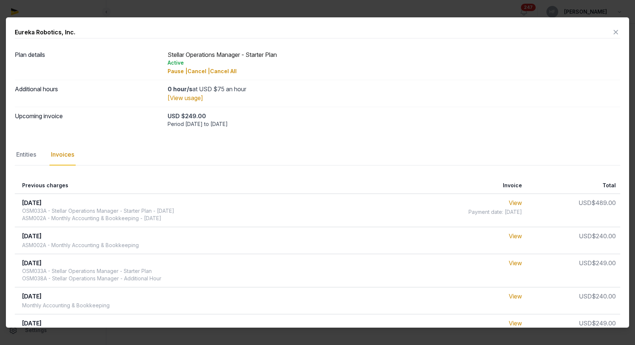
click at [614, 32] on icon at bounding box center [615, 32] width 9 height 12
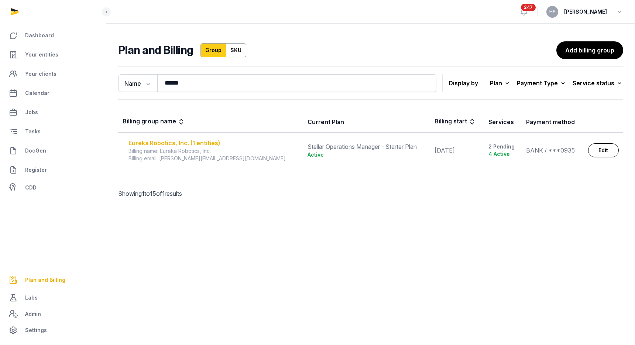
click at [205, 143] on div "Eureka Robotics, Inc. (1 entities)" at bounding box center [213, 142] width 170 height 9
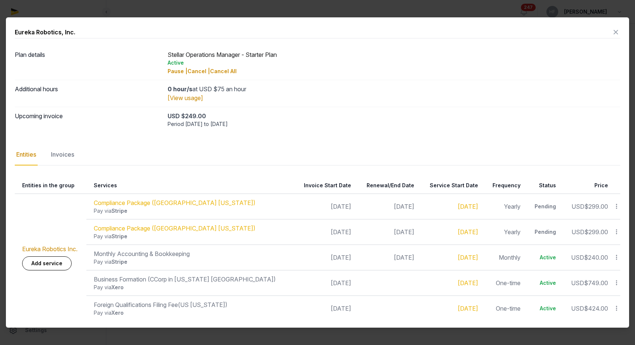
click at [615, 231] on icon at bounding box center [616, 232] width 7 height 8
click at [603, 274] on div "Update" at bounding box center [590, 277] width 59 height 13
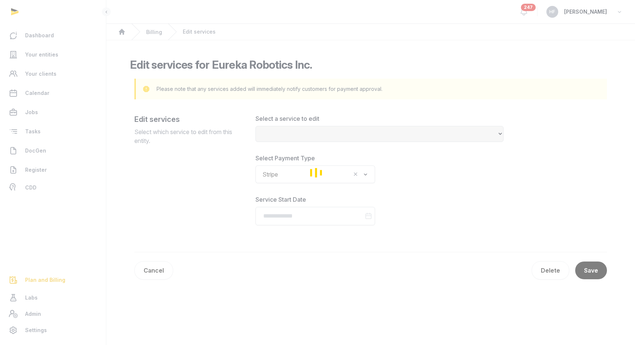
select select "**********"
type input "**********"
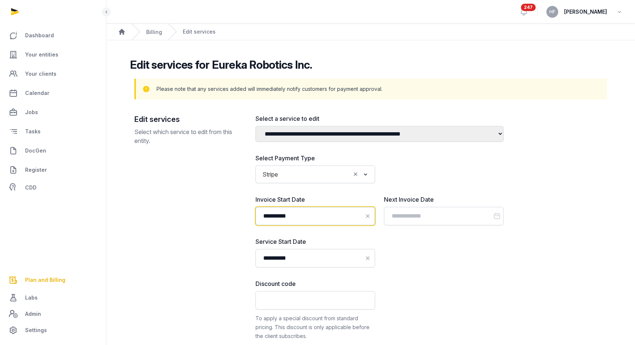
click at [309, 216] on input "**********" at bounding box center [315, 216] width 120 height 18
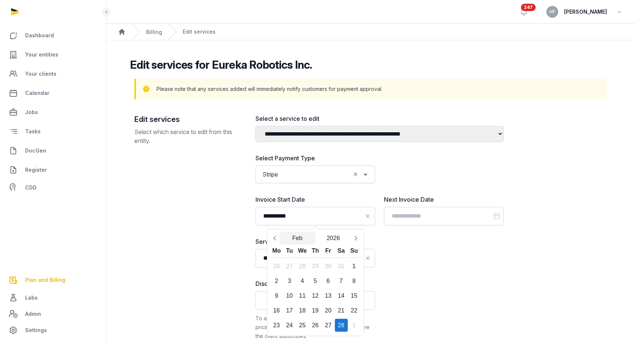
click at [298, 241] on button "Feb" at bounding box center [297, 237] width 36 height 13
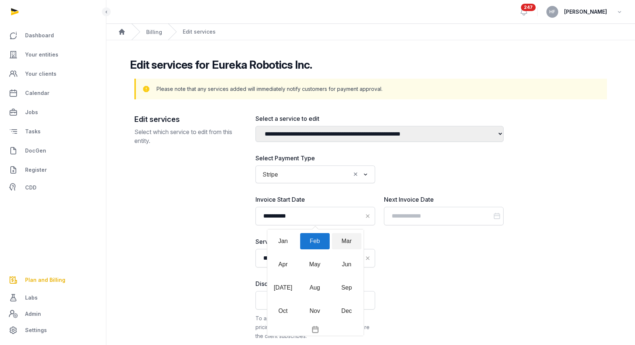
click at [348, 242] on div "Mar" at bounding box center [347, 241] width 30 height 16
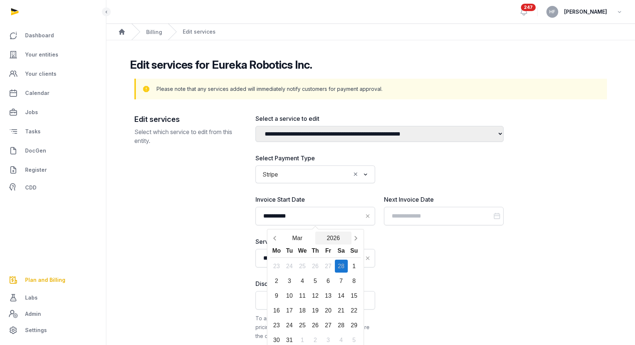
click at [337, 238] on button "2026" at bounding box center [333, 237] width 36 height 13
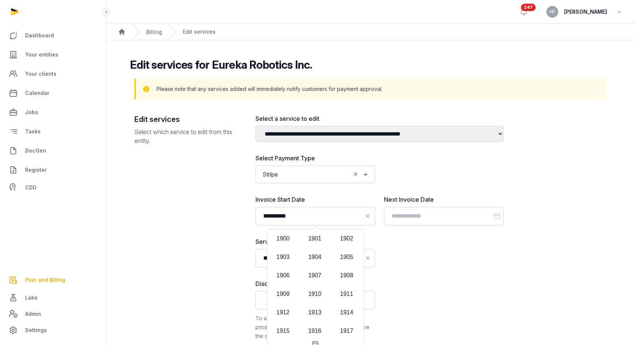
scroll to position [727, 0]
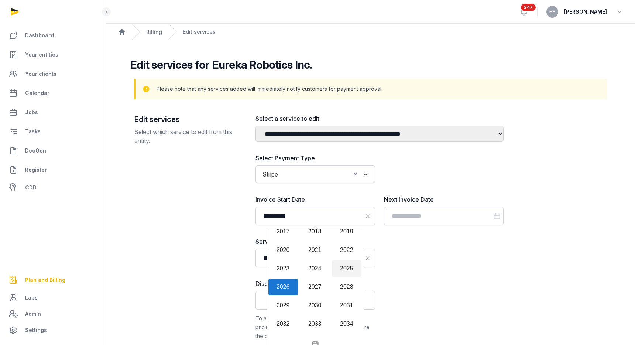
click at [346, 271] on div "2025" at bounding box center [347, 268] width 30 height 16
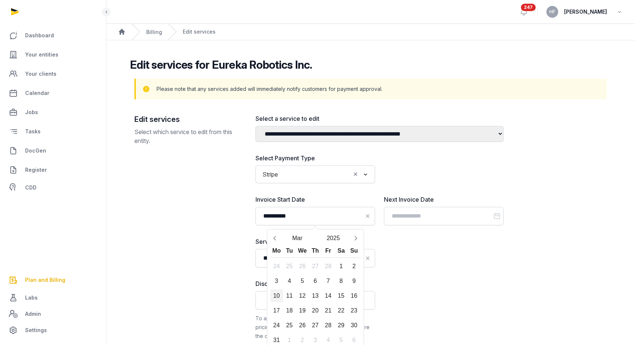
click at [277, 298] on div "10" at bounding box center [276, 295] width 13 height 13
type input "**********"
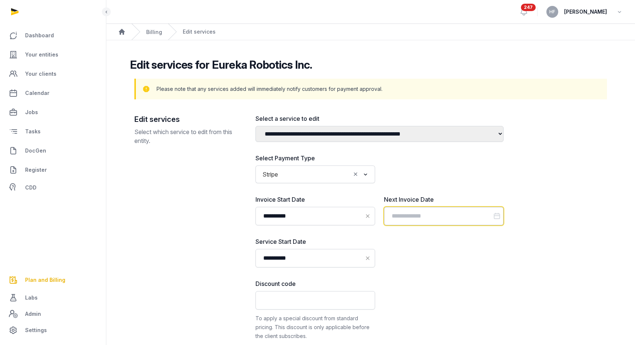
click at [411, 212] on input "Datepicker input" at bounding box center [444, 216] width 120 height 18
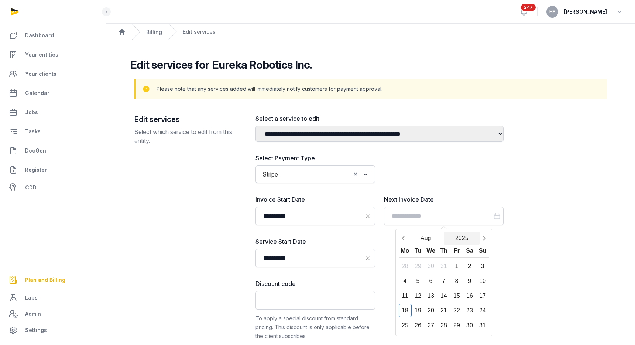
click at [464, 235] on button "2025" at bounding box center [462, 237] width 36 height 13
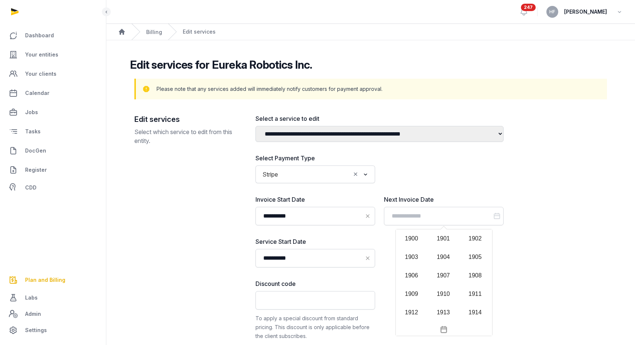
scroll to position [716, 0]
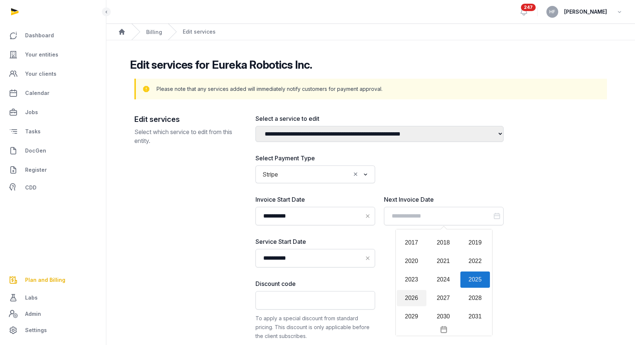
click at [412, 299] on div "2026" at bounding box center [412, 298] width 30 height 16
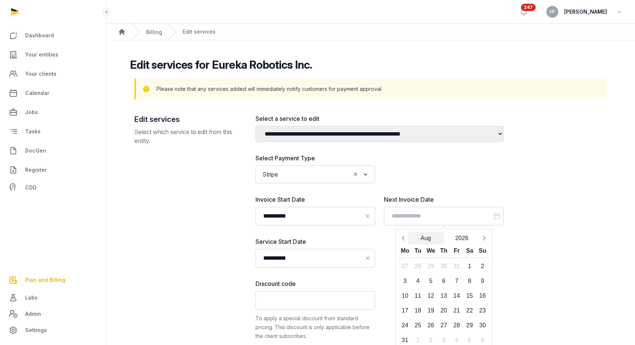
click at [426, 240] on button "Aug" at bounding box center [426, 237] width 36 height 13
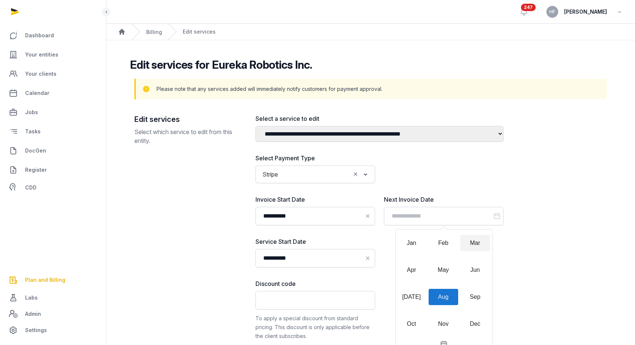
click at [474, 244] on div "Mar" at bounding box center [475, 243] width 30 height 16
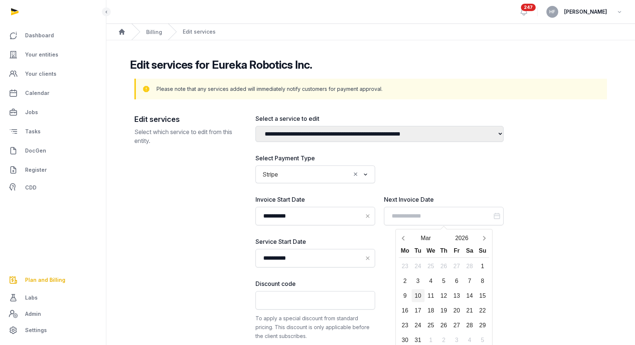
click at [416, 295] on div "10" at bounding box center [418, 295] width 13 height 13
type input "**********"
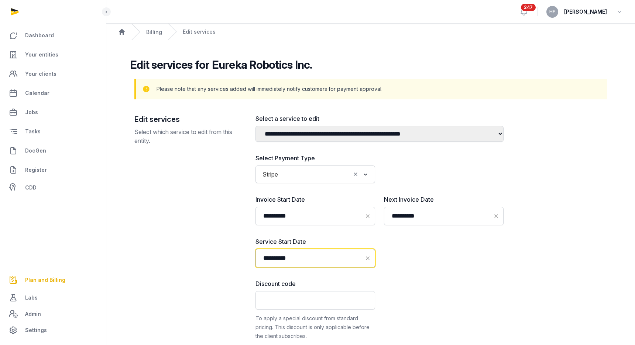
click at [305, 259] on input "**********" at bounding box center [315, 258] width 120 height 18
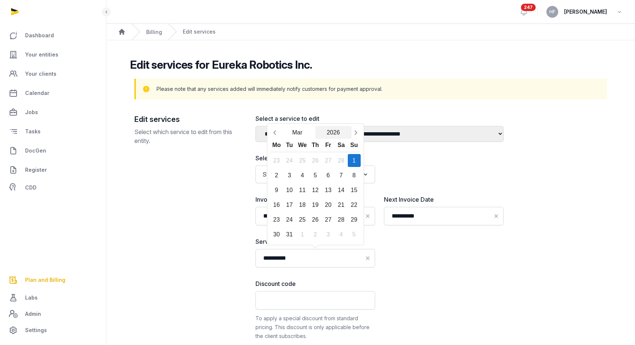
click at [335, 135] on button "2026" at bounding box center [333, 132] width 36 height 13
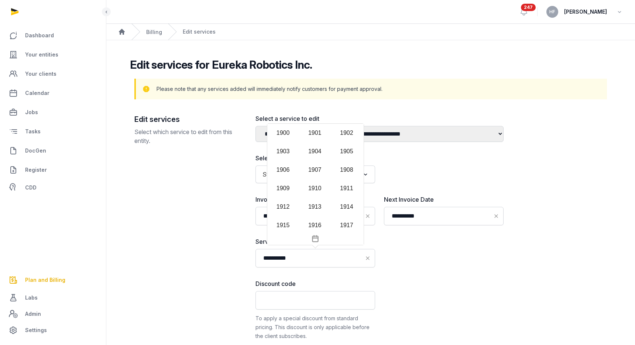
scroll to position [727, 0]
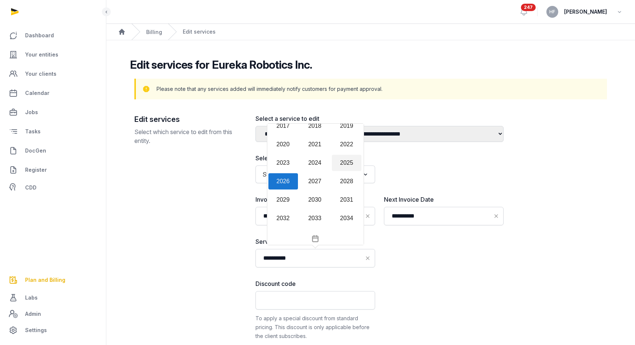
click at [345, 163] on div "2025" at bounding box center [347, 163] width 30 height 16
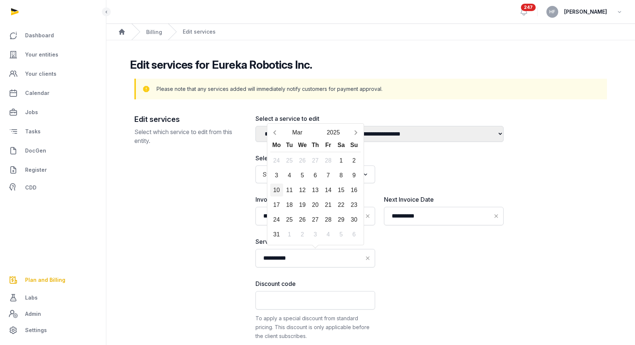
click at [275, 192] on div "10" at bounding box center [276, 189] width 13 height 13
type input "**********"
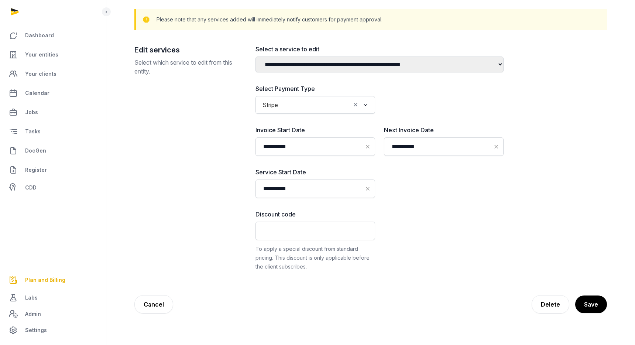
scroll to position [126, 0]
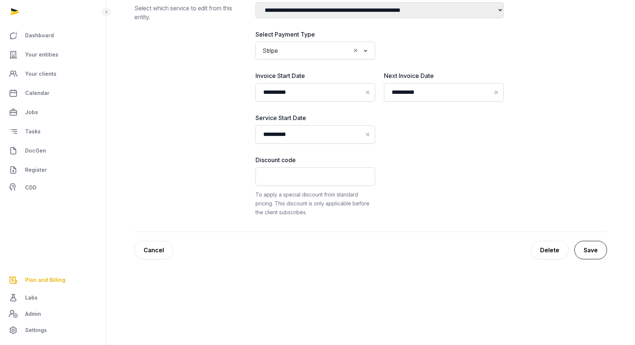
click at [596, 251] on button "Save" at bounding box center [590, 250] width 32 height 18
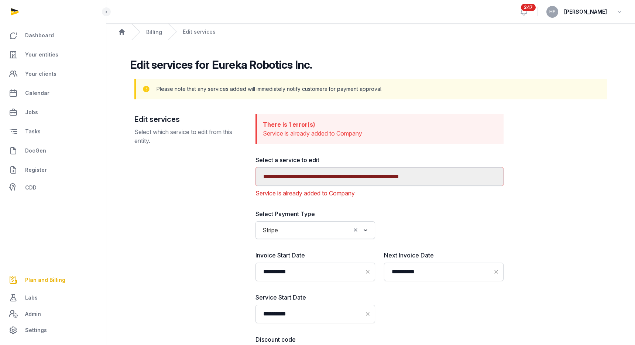
scroll to position [9, 0]
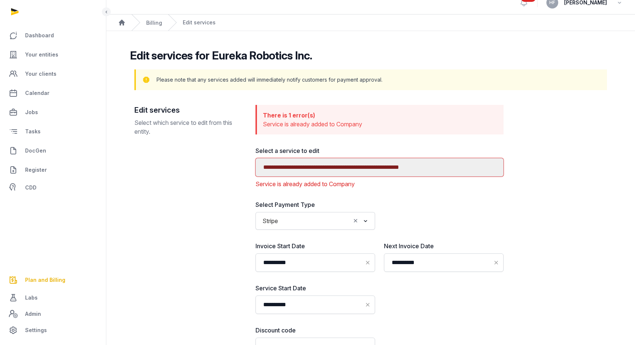
click at [407, 167] on select "**********" at bounding box center [379, 167] width 248 height 18
click at [255, 158] on select "**********" at bounding box center [379, 167] width 248 height 18
click at [396, 168] on select "**********" at bounding box center [379, 167] width 248 height 18
select select "**********"
click at [255, 158] on select "**********" at bounding box center [379, 167] width 248 height 18
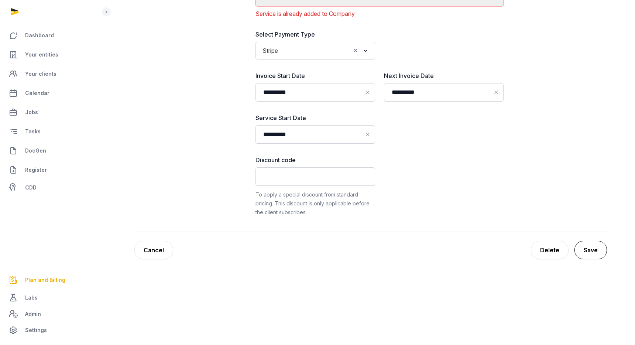
click at [591, 249] on button "Save" at bounding box center [590, 250] width 32 height 18
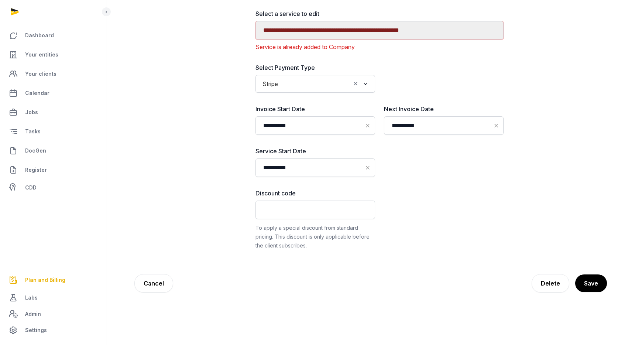
scroll to position [178, 0]
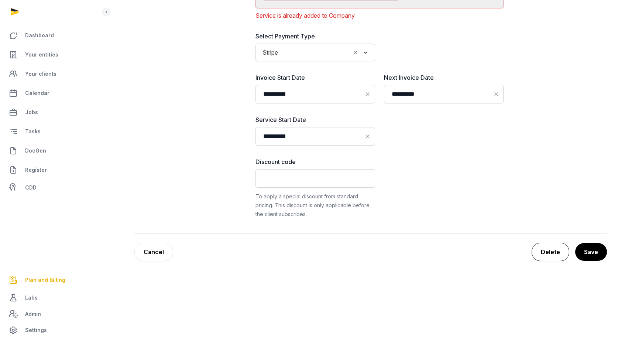
click at [551, 256] on div "Delete" at bounding box center [551, 252] width 38 height 18
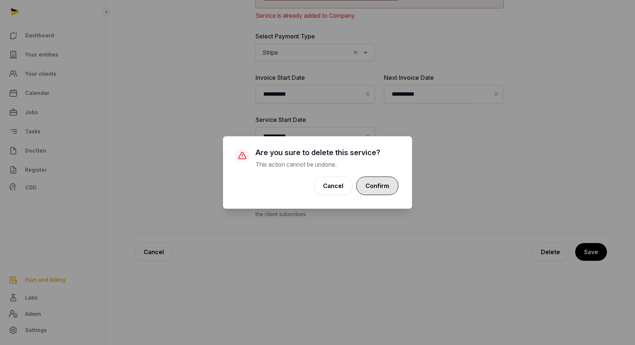
click at [386, 188] on button "Confirm" at bounding box center [377, 185] width 42 height 18
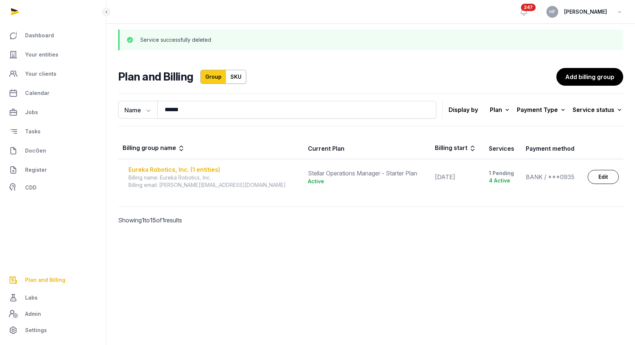
click at [216, 170] on div "Eureka Robotics, Inc. (1 entities)" at bounding box center [213, 169] width 171 height 9
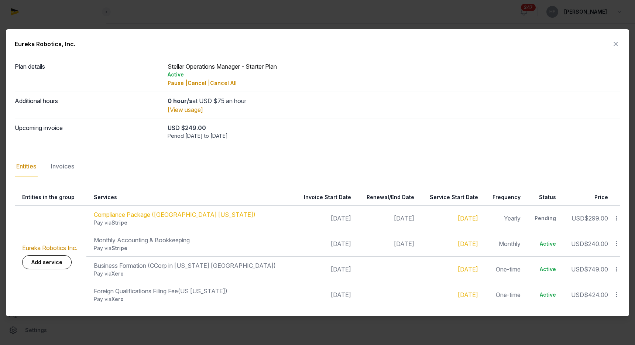
click at [618, 219] on icon at bounding box center [616, 218] width 7 height 8
click at [601, 261] on div "Update" at bounding box center [590, 263] width 59 height 13
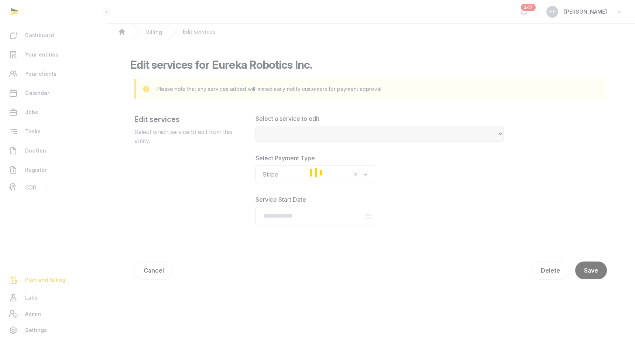
select select "**********"
type input "**********"
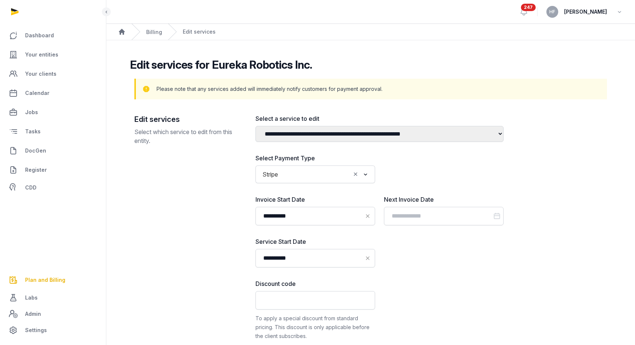
scroll to position [126, 0]
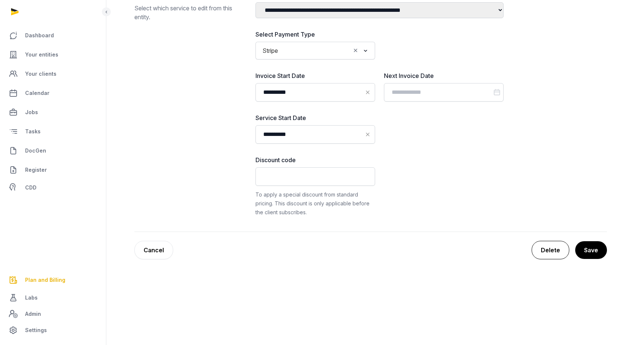
click at [543, 253] on div "Delete" at bounding box center [551, 250] width 38 height 18
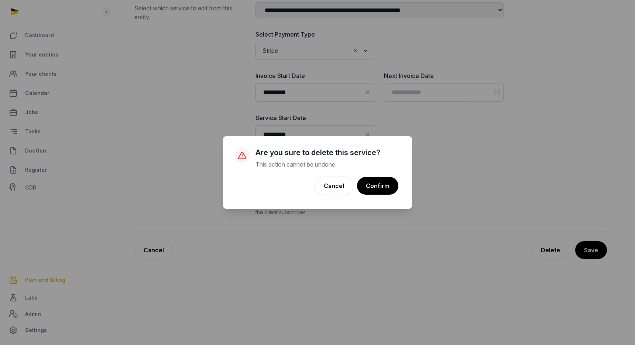
click at [379, 187] on button "Confirm" at bounding box center [377, 186] width 41 height 18
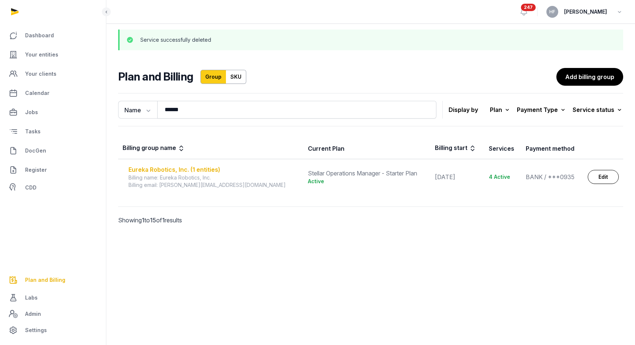
click at [202, 170] on div "Eureka Robotics, Inc. (1 entities)" at bounding box center [213, 169] width 171 height 9
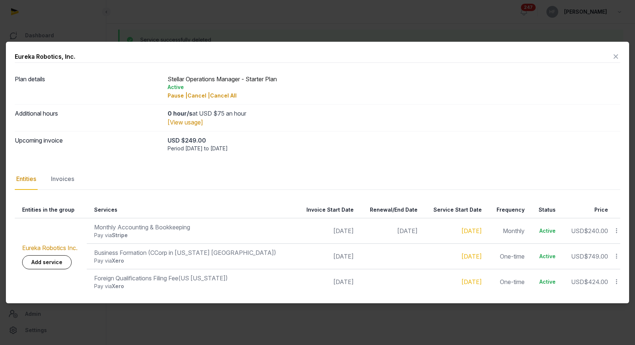
click at [197, 284] on div "Pay via Xero" at bounding box center [192, 285] width 196 height 7
drag, startPoint x: 195, startPoint y: 278, endPoint x: 234, endPoint y: 278, distance: 39.5
click at [228, 278] on span "(US [US_STATE])" at bounding box center [202, 277] width 49 height 7
click at [615, 57] on icon at bounding box center [615, 57] width 9 height 12
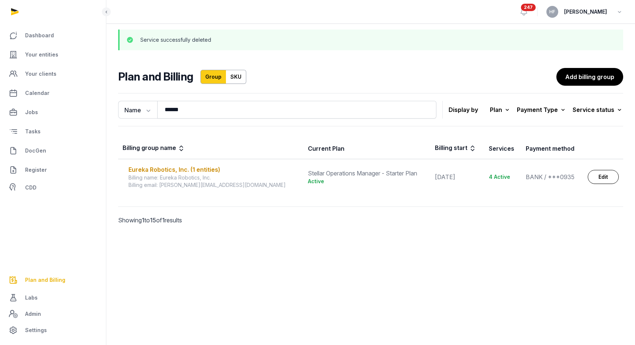
click at [198, 175] on div "Billing name: Eureka Robotics, Inc." at bounding box center [213, 177] width 171 height 7
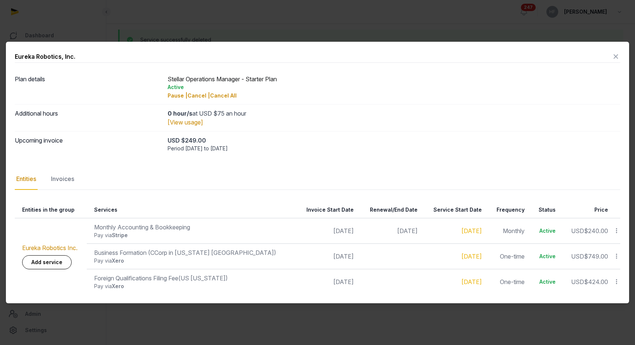
click at [617, 56] on icon at bounding box center [615, 57] width 9 height 12
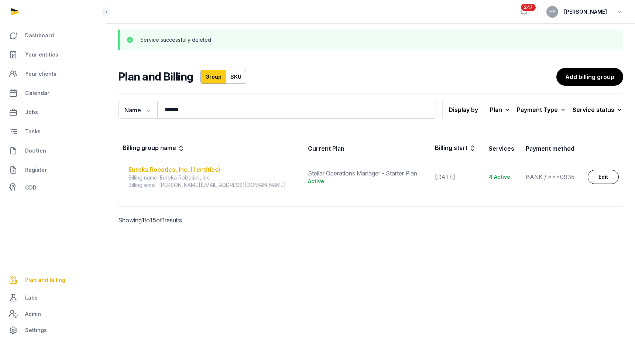
click at [199, 169] on div "Eureka Robotics, Inc. (1 entities)" at bounding box center [213, 169] width 171 height 9
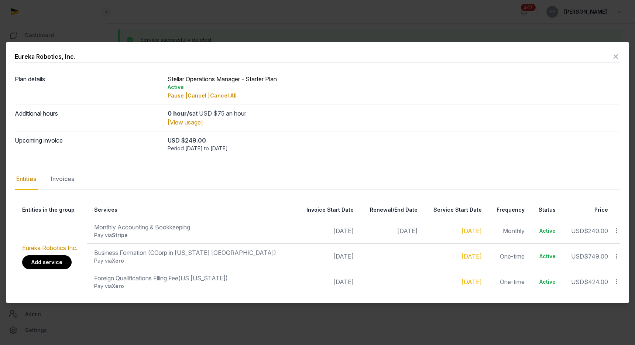
click at [55, 262] on link "Add service" at bounding box center [46, 262] width 49 height 14
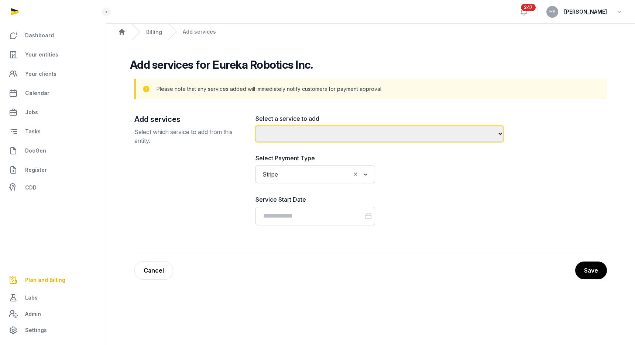
click at [330, 134] on select "**********" at bounding box center [379, 134] width 248 height 16
select select "**********"
click at [255, 126] on select "**********" at bounding box center [379, 134] width 248 height 16
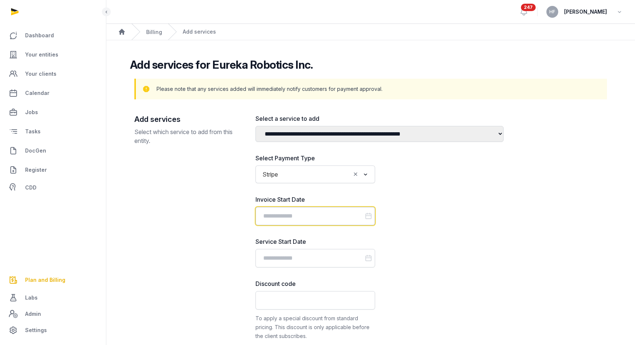
click at [313, 213] on input "Datepicker input" at bounding box center [315, 216] width 120 height 18
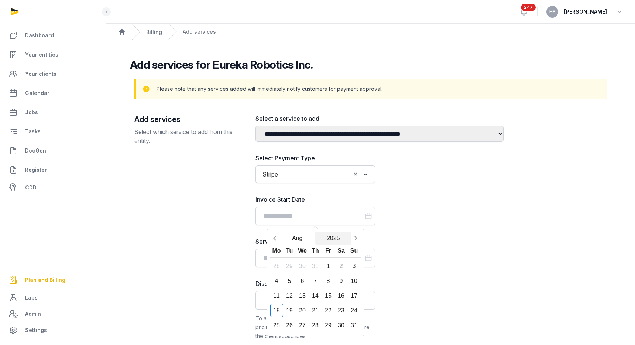
click at [337, 236] on button "2025" at bounding box center [333, 237] width 36 height 13
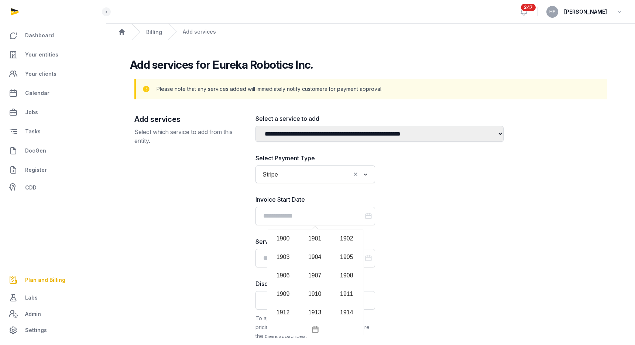
scroll to position [716, 0]
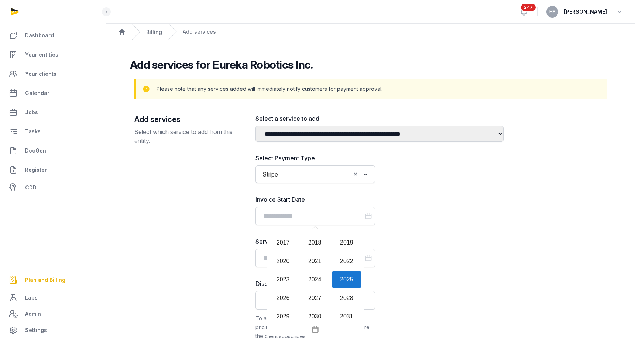
click at [337, 236] on div "2019" at bounding box center [347, 242] width 30 height 16
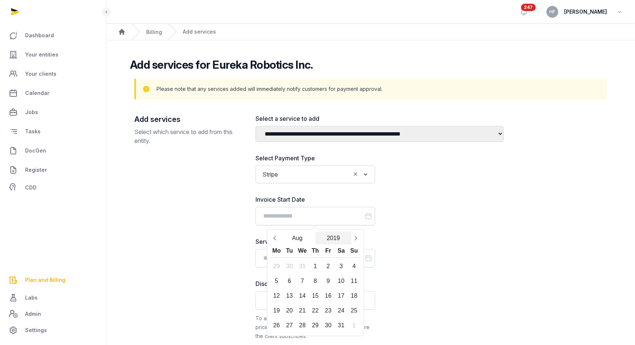
click at [337, 236] on button "2019" at bounding box center [333, 237] width 36 height 13
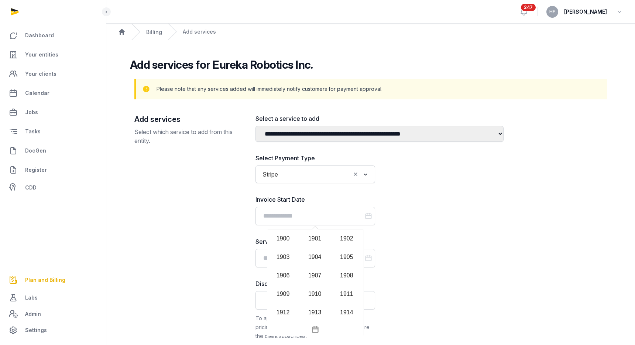
scroll to position [679, 0]
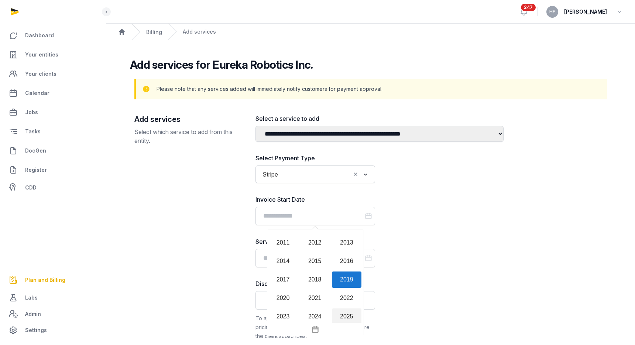
click at [351, 315] on div "2025" at bounding box center [347, 316] width 30 height 16
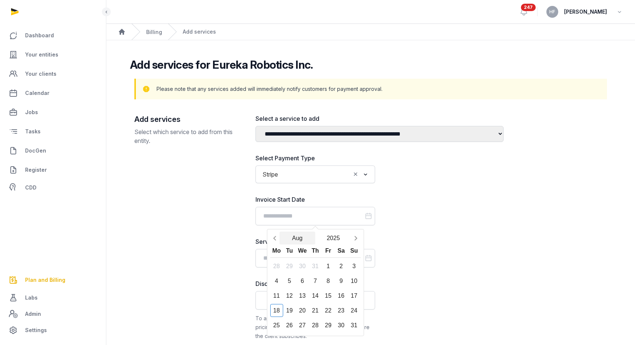
click at [299, 233] on button "Aug" at bounding box center [297, 237] width 36 height 13
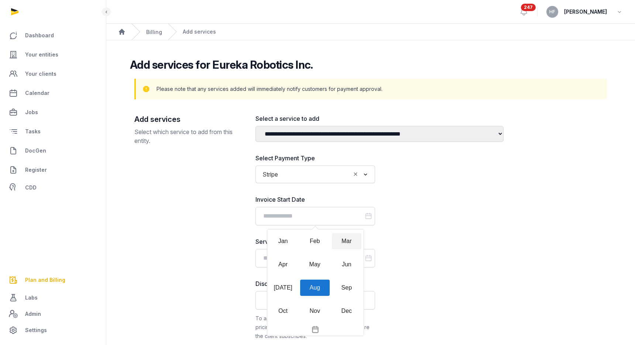
drag, startPoint x: 320, startPoint y: 265, endPoint x: 353, endPoint y: 240, distance: 41.9
click at [354, 240] on div "Jan Feb Mar Apr May Jun Jul Aug Sep Oct Nov Dec" at bounding box center [315, 275] width 96 height 93
click at [353, 240] on div "Mar" at bounding box center [347, 241] width 30 height 16
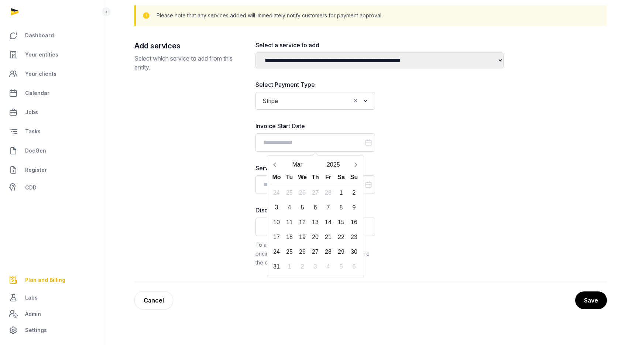
scroll to position [76, 0]
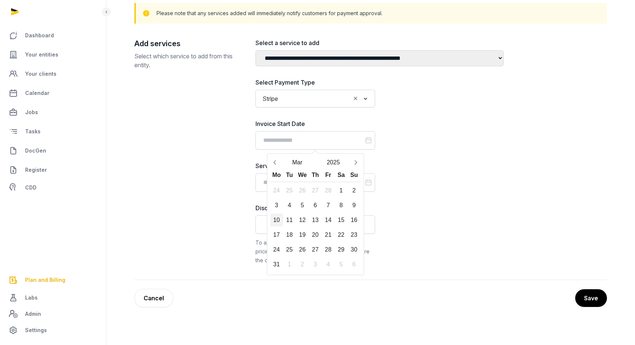
click at [274, 223] on div "10" at bounding box center [276, 219] width 13 height 13
type input "**********"
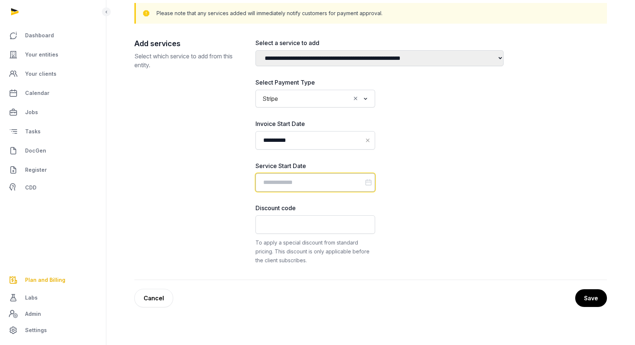
click at [333, 187] on input "Datepicker input" at bounding box center [315, 182] width 120 height 18
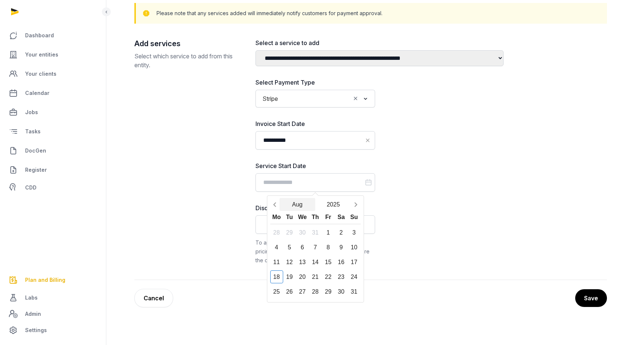
click at [289, 207] on button "Aug" at bounding box center [297, 204] width 36 height 13
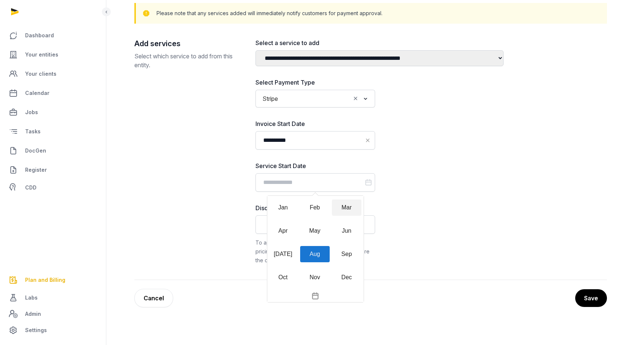
click at [342, 206] on div "Mar" at bounding box center [347, 207] width 30 height 16
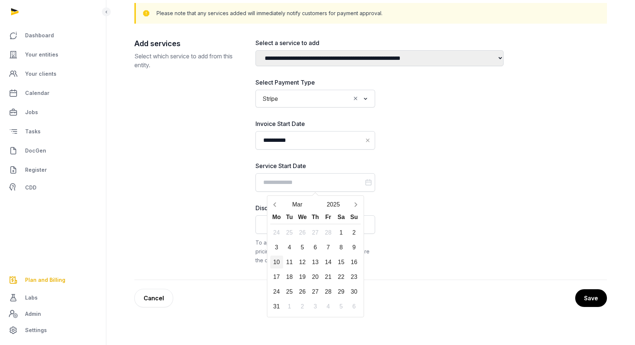
click at [275, 264] on div "10" at bounding box center [276, 261] width 13 height 13
type input "**********"
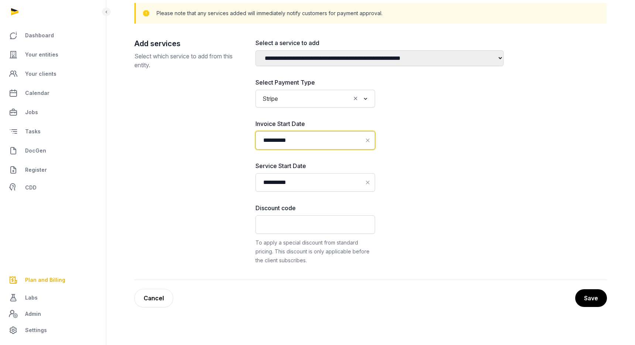
click at [330, 142] on input "**********" at bounding box center [315, 140] width 120 height 18
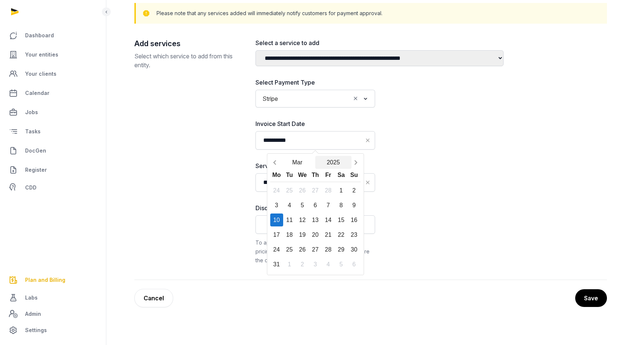
click at [342, 163] on button "2025" at bounding box center [333, 162] width 36 height 13
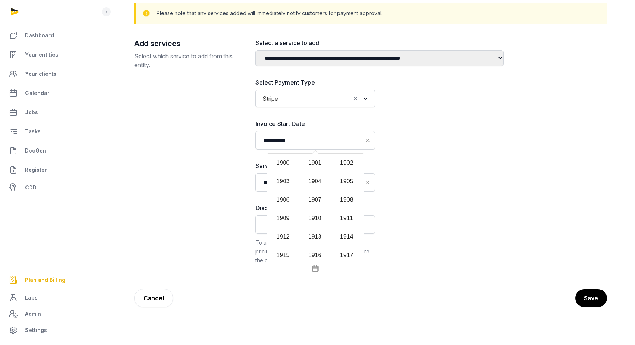
scroll to position [709, 0]
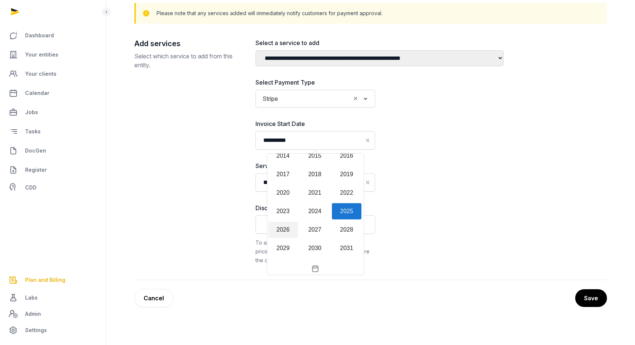
click at [283, 231] on div "2026" at bounding box center [283, 230] width 30 height 16
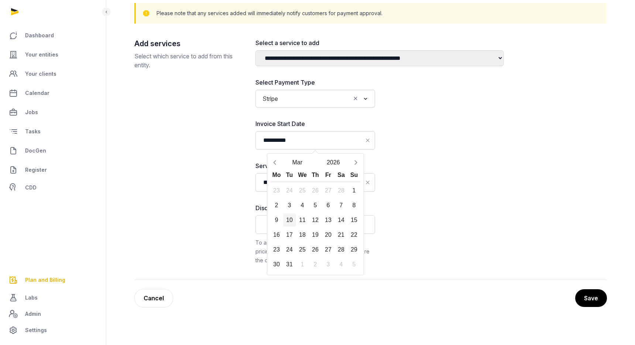
click at [289, 220] on div "10" at bounding box center [289, 219] width 13 height 13
type input "**********"
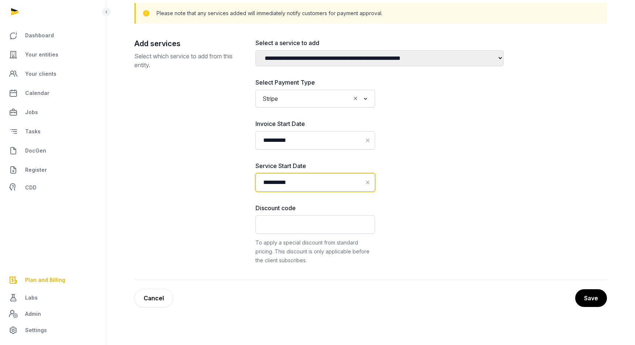
click at [305, 183] on input "**********" at bounding box center [315, 182] width 120 height 18
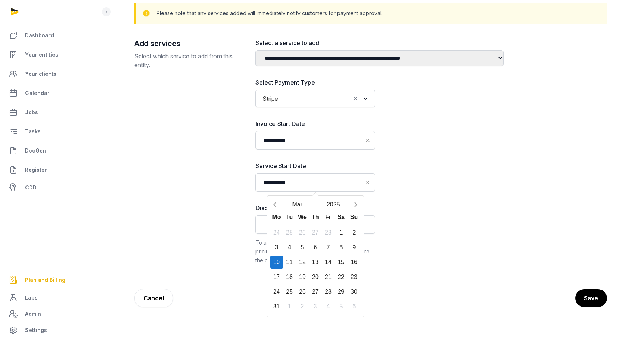
click at [437, 205] on div "Discount code To apply a special discount from standard pricing. This discount …" at bounding box center [379, 233] width 248 height 61
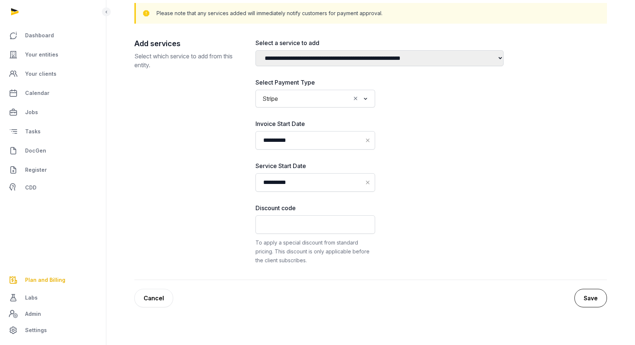
click at [595, 300] on button "Save" at bounding box center [590, 298] width 32 height 18
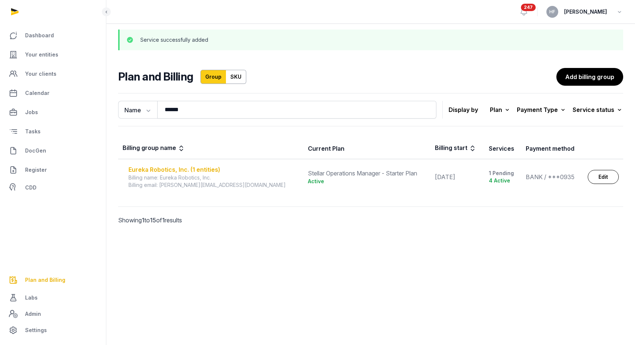
click at [215, 173] on div "Eureka Robotics, Inc. (1 entities)" at bounding box center [213, 169] width 171 height 9
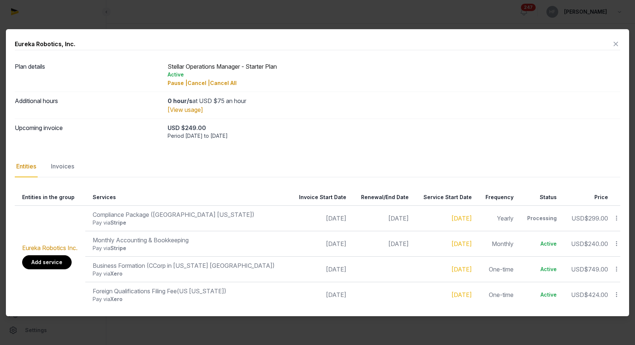
click at [58, 260] on link "Add service" at bounding box center [46, 262] width 49 height 14
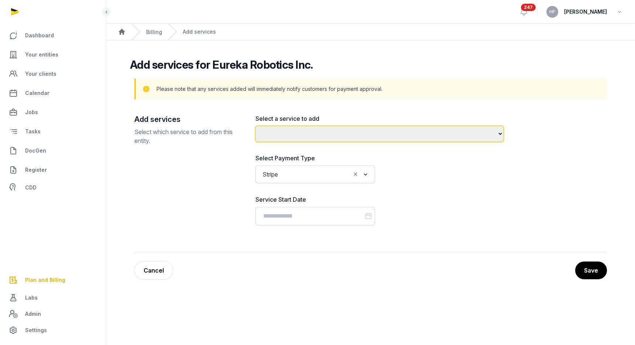
click at [343, 134] on select "**********" at bounding box center [379, 134] width 248 height 16
select select "**********"
click at [255, 126] on select "**********" at bounding box center [379, 134] width 248 height 16
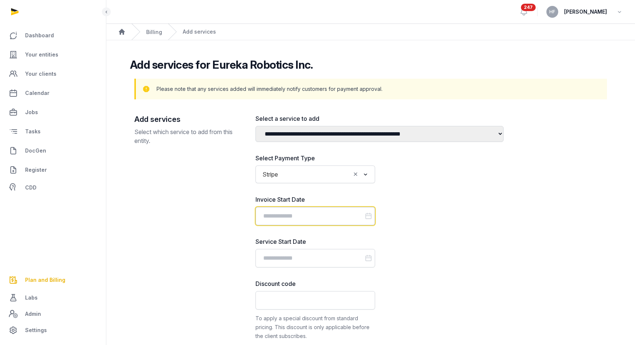
click at [310, 215] on input "Datepicker input" at bounding box center [315, 216] width 120 height 18
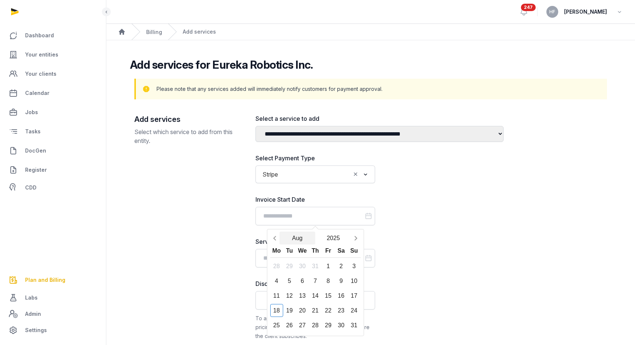
click at [298, 239] on button "Aug" at bounding box center [297, 237] width 36 height 13
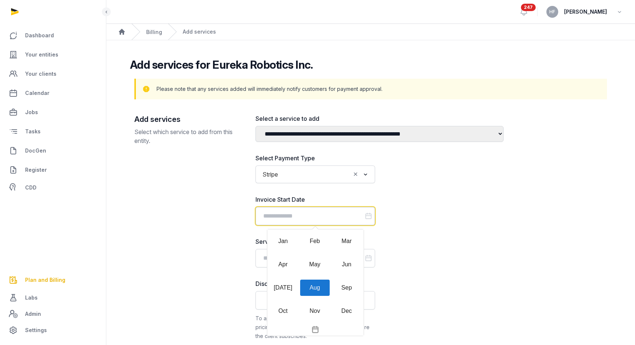
click at [332, 216] on input "Datepicker input" at bounding box center [315, 216] width 120 height 18
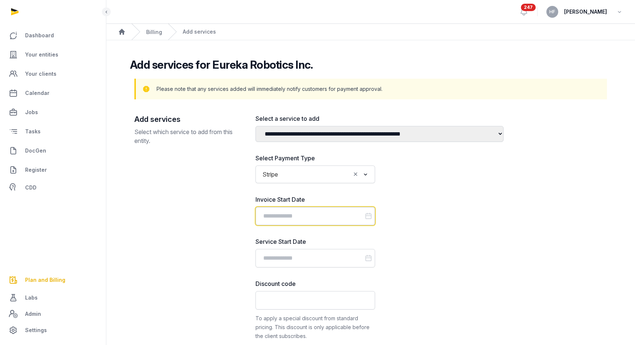
click at [340, 220] on input "Datepicker input" at bounding box center [315, 216] width 120 height 18
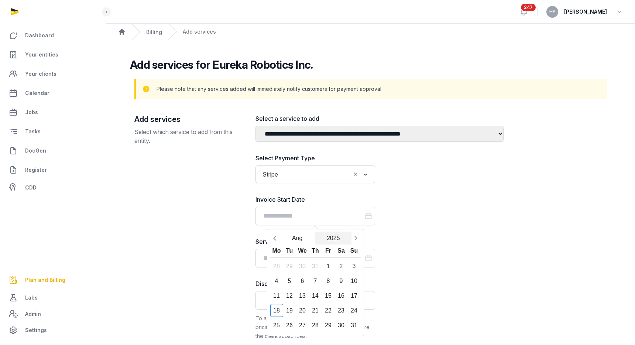
click at [337, 239] on button "2025" at bounding box center [333, 237] width 36 height 13
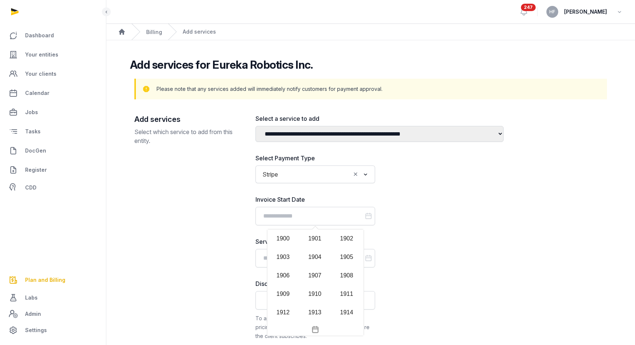
scroll to position [716, 0]
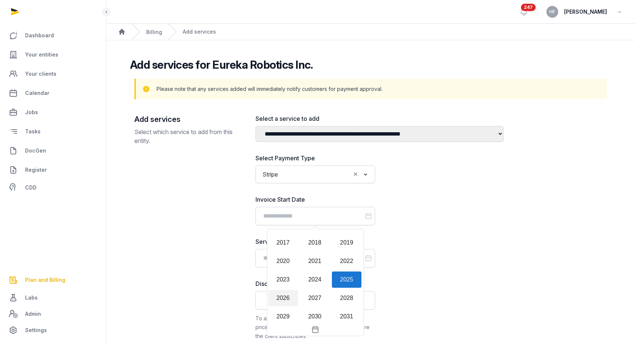
click at [284, 295] on div "2026" at bounding box center [283, 298] width 30 height 16
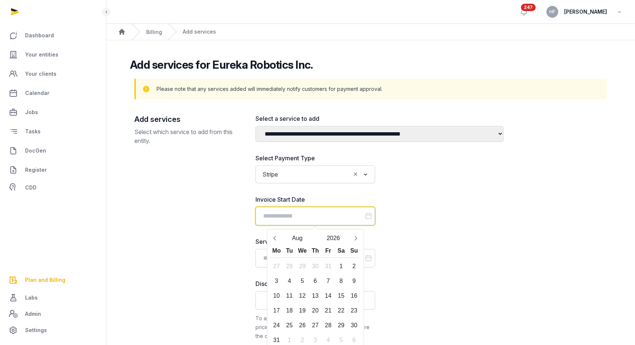
click at [299, 215] on input "Datepicker input" at bounding box center [315, 216] width 120 height 18
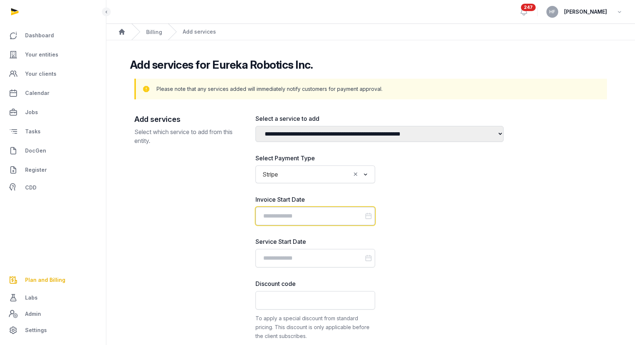
click at [299, 215] on input "Datepicker input" at bounding box center [315, 216] width 120 height 18
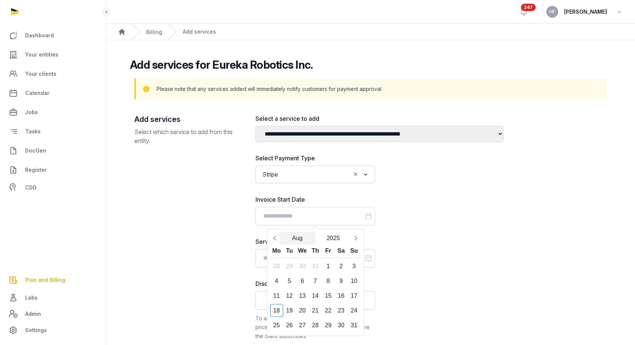
click at [299, 240] on button "Aug" at bounding box center [297, 237] width 36 height 13
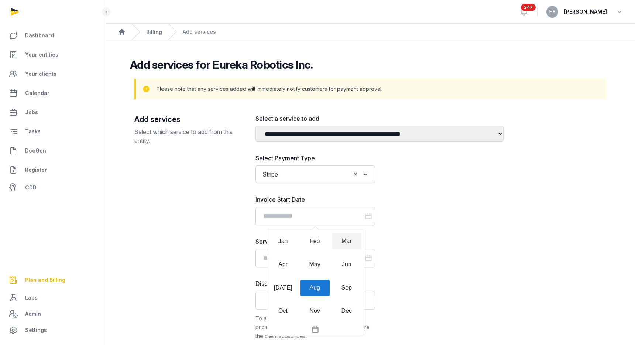
click at [344, 243] on div "Mar" at bounding box center [347, 241] width 30 height 16
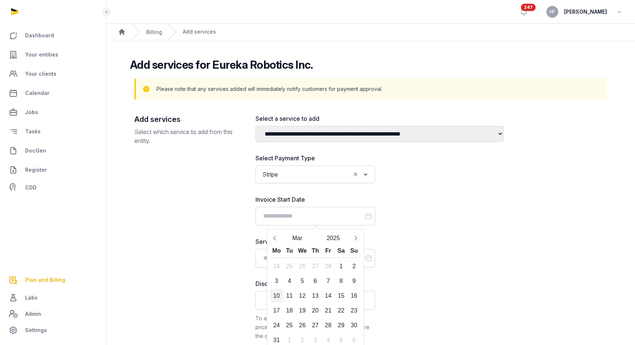
click at [277, 298] on div "10" at bounding box center [276, 295] width 13 height 13
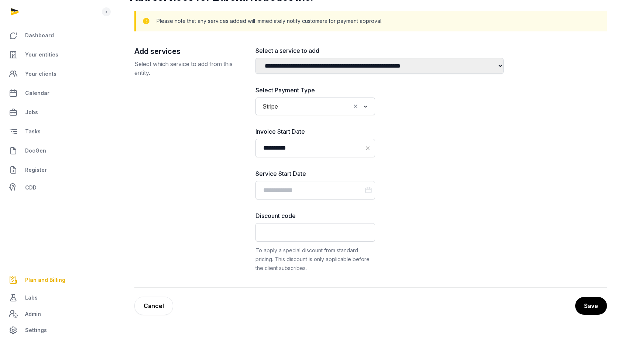
scroll to position [78, 0]
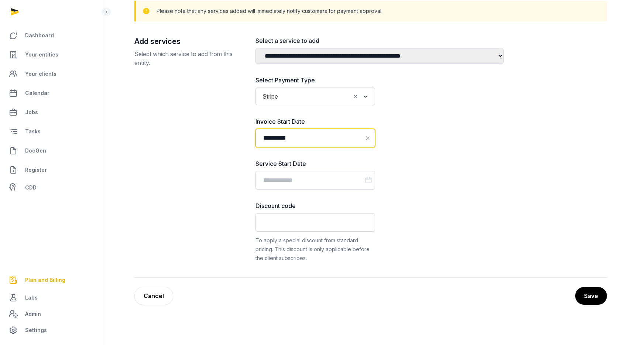
click at [305, 140] on input "**********" at bounding box center [315, 138] width 120 height 18
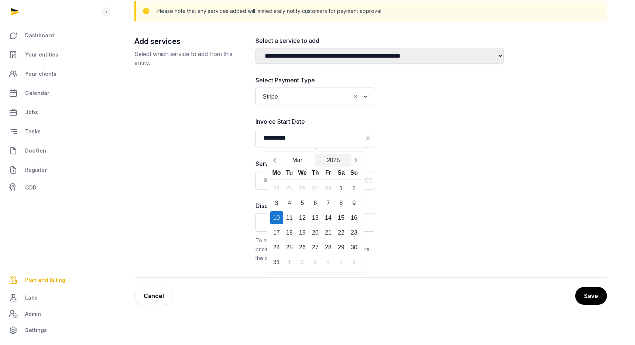
click at [336, 160] on button "2025" at bounding box center [333, 160] width 36 height 13
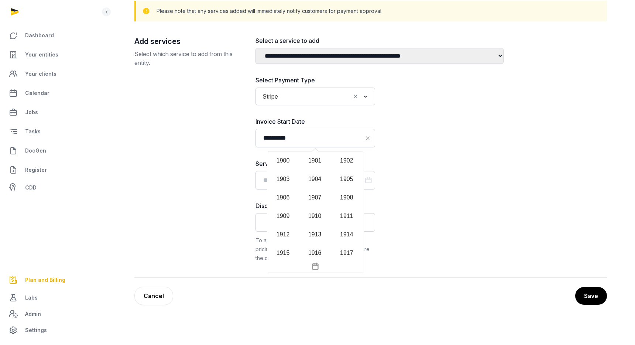
scroll to position [709, 0]
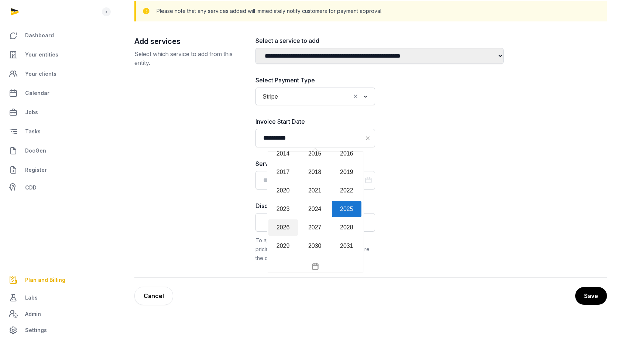
click at [281, 226] on div "2026" at bounding box center [283, 227] width 30 height 16
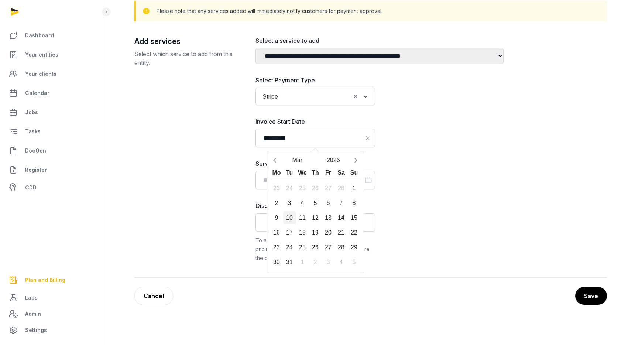
click at [289, 218] on div "10" at bounding box center [289, 217] width 13 height 13
type input "**********"
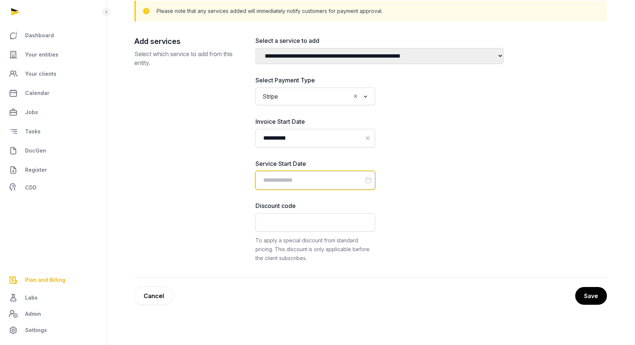
click at [290, 179] on input "Datepicker input" at bounding box center [315, 180] width 120 height 18
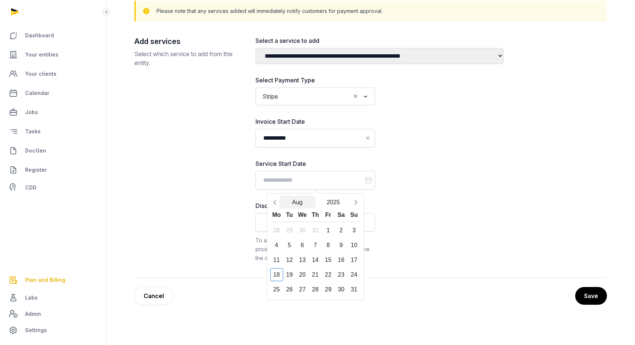
click at [299, 203] on button "Aug" at bounding box center [297, 202] width 36 height 13
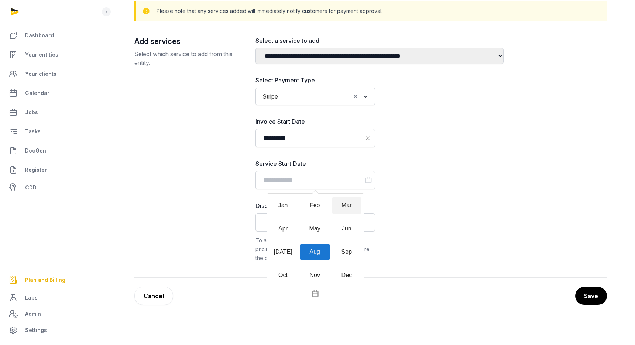
click at [344, 206] on div "Mar" at bounding box center [347, 205] width 30 height 16
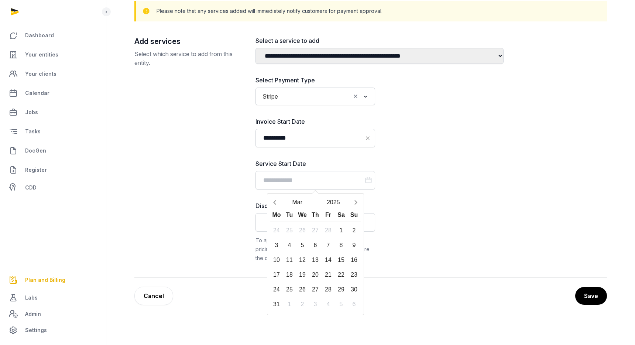
click at [270, 263] on div "10" at bounding box center [276, 259] width 13 height 13
type input "**********"
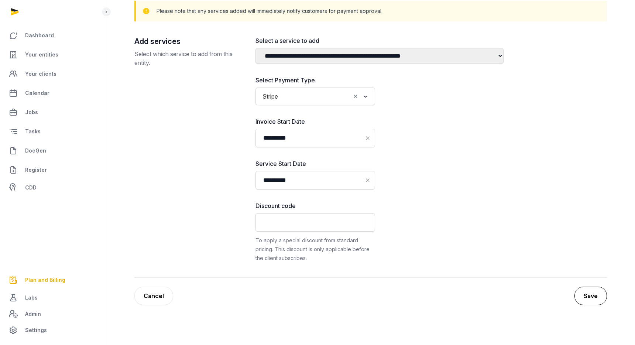
click at [591, 295] on button "Save" at bounding box center [590, 296] width 32 height 18
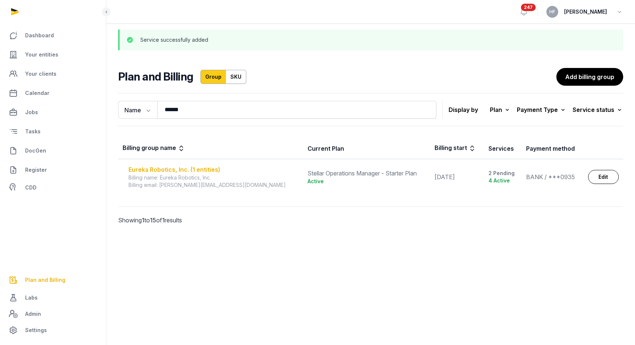
click at [192, 171] on div "Eureka Robotics, Inc. (1 entities)" at bounding box center [213, 169] width 170 height 9
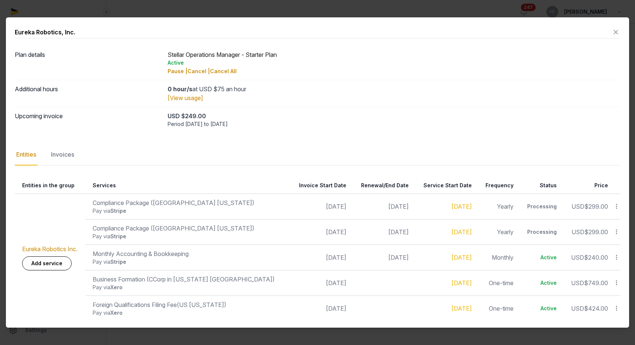
scroll to position [2, 0]
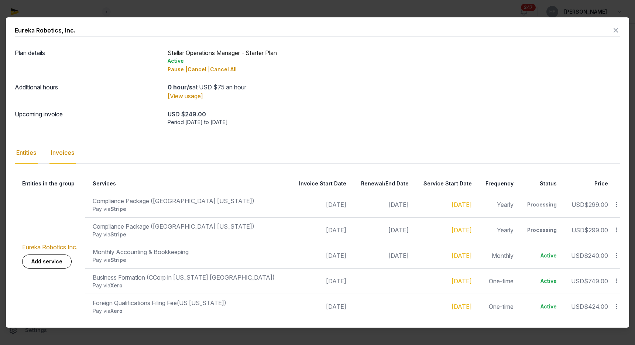
click at [70, 154] on div "Invoices" at bounding box center [62, 152] width 26 height 21
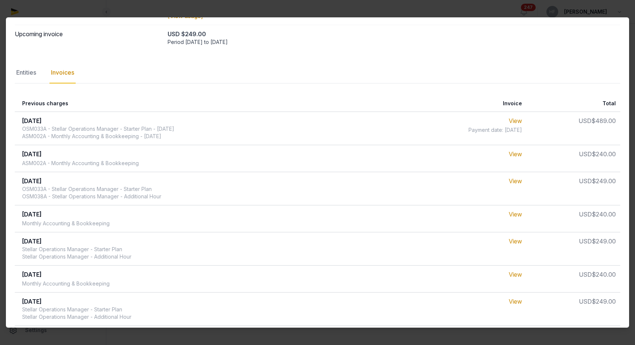
scroll to position [78, 0]
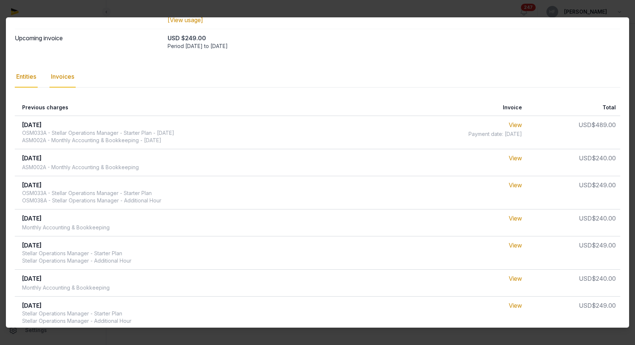
click at [28, 77] on div "Entities" at bounding box center [26, 76] width 23 height 21
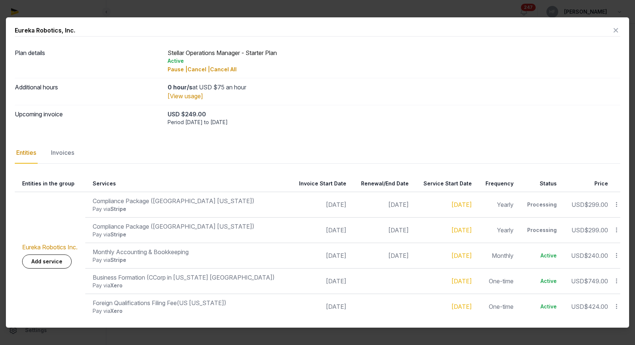
scroll to position [2, 0]
drag, startPoint x: 350, startPoint y: 183, endPoint x: 373, endPoint y: 184, distance: 23.3
click at [373, 184] on th "Renewal/End Date" at bounding box center [382, 183] width 62 height 17
drag, startPoint x: 99, startPoint y: 301, endPoint x: 199, endPoint y: 305, distance: 100.2
click at [200, 305] on td "Foreign Qualifications Filing Fee (US Massachusetts) Pay via Xero" at bounding box center [186, 306] width 203 height 25
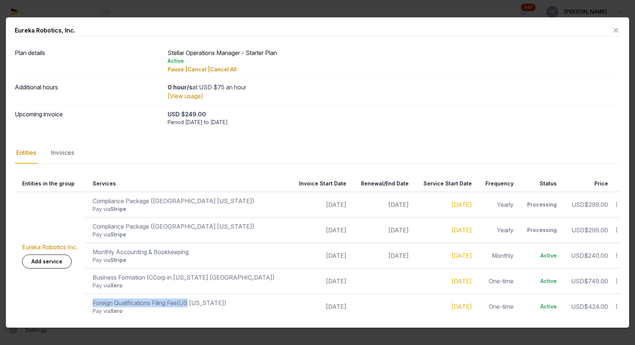
click at [194, 303] on span "(US [US_STATE])" at bounding box center [201, 302] width 49 height 7
drag, startPoint x: 193, startPoint y: 303, endPoint x: 244, endPoint y: 304, distance: 51.0
click at [226, 304] on span "(US [US_STATE])" at bounding box center [201, 302] width 49 height 7
click at [214, 306] on span "(US [US_STATE])" at bounding box center [201, 302] width 49 height 7
drag, startPoint x: 202, startPoint y: 304, endPoint x: 243, endPoint y: 304, distance: 41.4
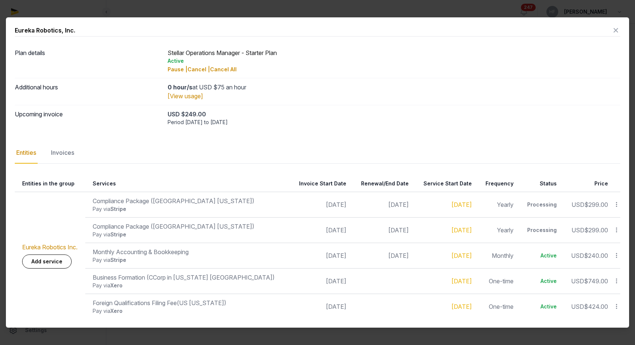
click at [226, 304] on span "(US [US_STATE])" at bounding box center [201, 302] width 49 height 7
click at [68, 152] on div "Invoices" at bounding box center [62, 152] width 26 height 21
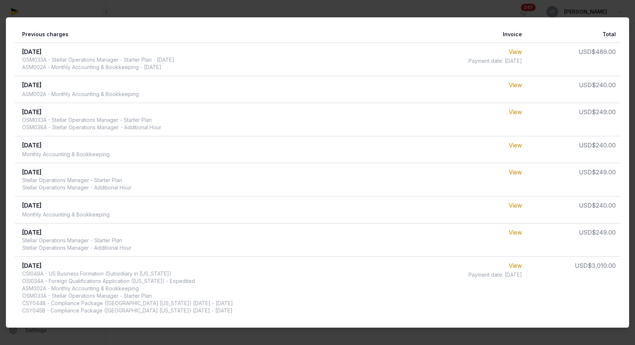
scroll to position [0, 0]
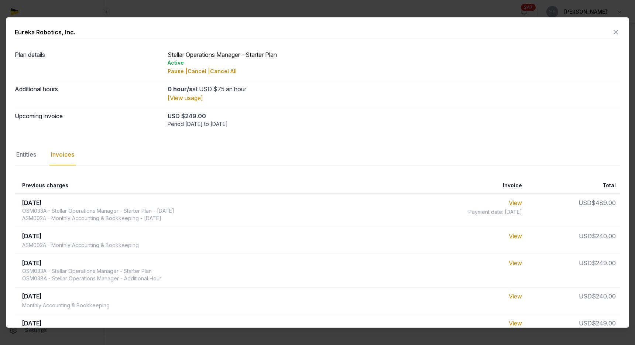
click at [617, 29] on icon at bounding box center [615, 32] width 9 height 12
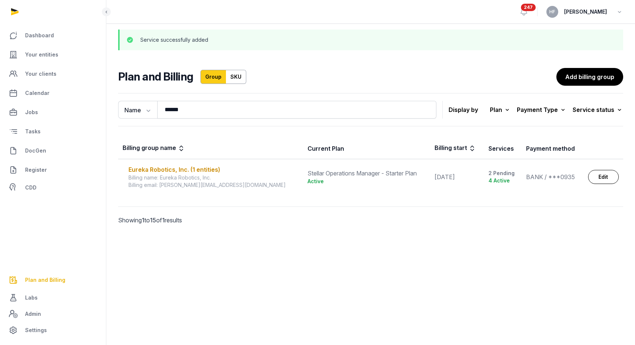
click at [238, 77] on link "SKU" at bounding box center [236, 77] width 20 height 14
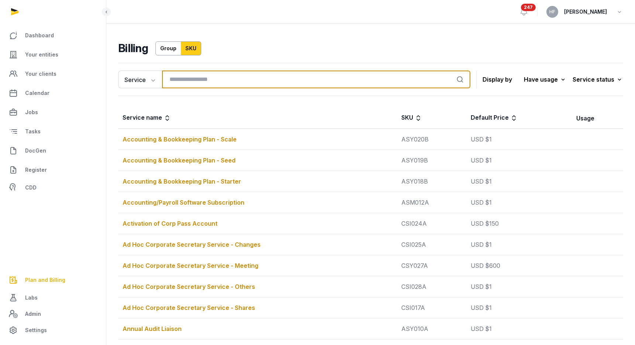
click at [230, 79] on input "search" at bounding box center [316, 80] width 308 height 18
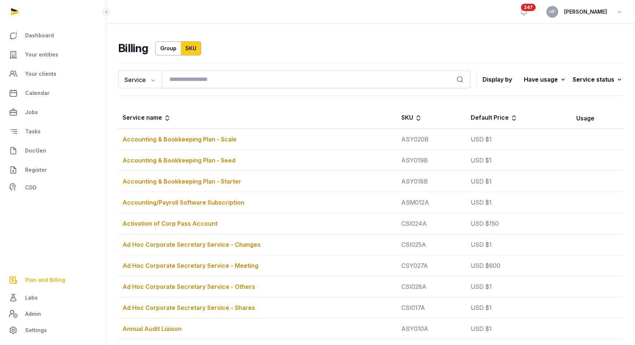
click at [168, 50] on link "Group" at bounding box center [168, 48] width 26 height 14
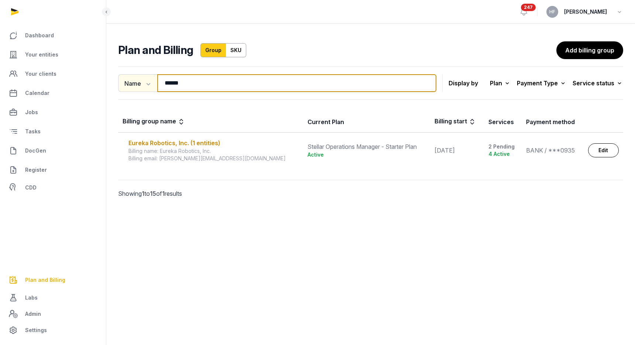
drag, startPoint x: 202, startPoint y: 85, endPoint x: 139, endPoint y: 78, distance: 63.9
click at [141, 78] on div "Name Name Email ****** Search" at bounding box center [277, 83] width 318 height 18
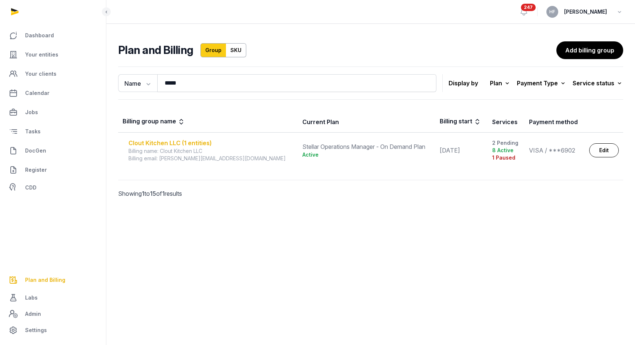
click at [190, 143] on div "Clout Kitchen LLC (1 entities)" at bounding box center [210, 142] width 165 height 9
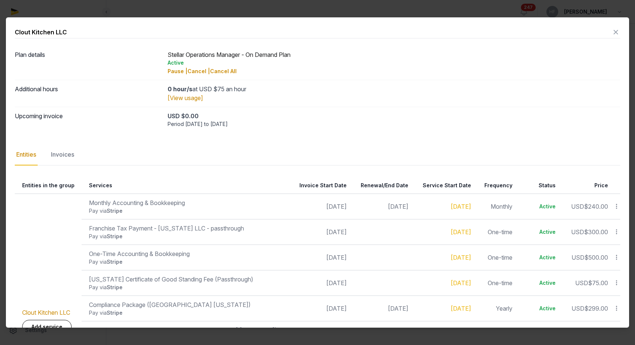
click at [614, 31] on icon at bounding box center [615, 32] width 9 height 12
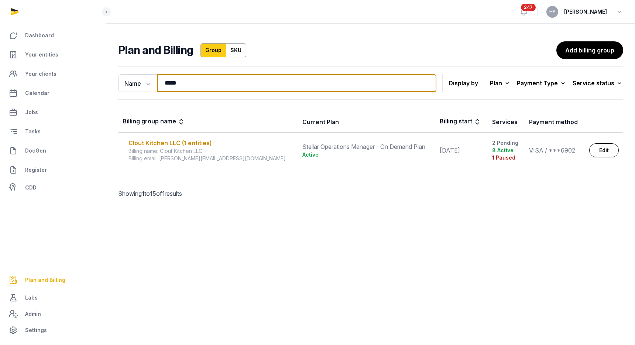
drag, startPoint x: 186, startPoint y: 81, endPoint x: 113, endPoint y: 81, distance: 73.1
click at [119, 81] on div "Name Name Email ***** Search" at bounding box center [277, 83] width 318 height 18
type input "******"
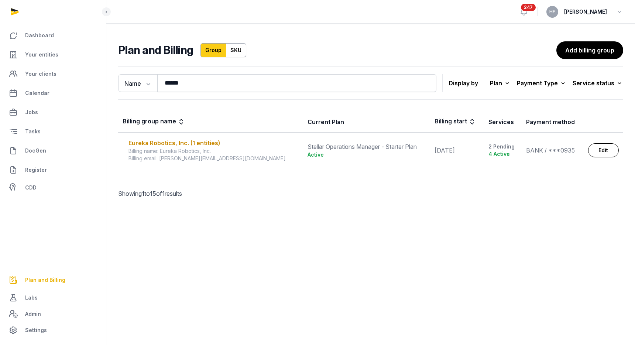
click at [175, 138] on td "Eureka Robotics, Inc. (1 entities) Billing name: Eureka Robotics, Inc. Billing …" at bounding box center [210, 151] width 185 height 36
click at [174, 143] on div "Eureka Robotics, Inc. (1 entities)" at bounding box center [213, 142] width 170 height 9
click at [213, 142] on div "Eureka Robotics, Inc. (1 entities)" at bounding box center [213, 142] width 170 height 9
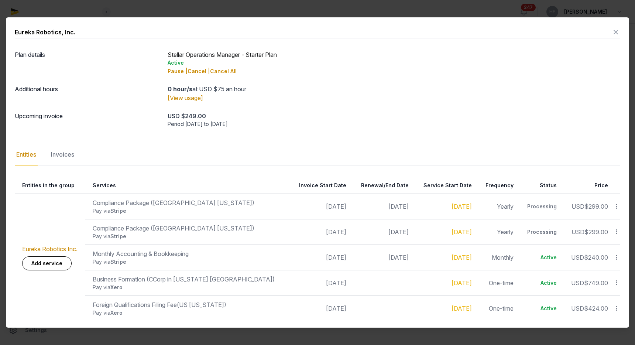
scroll to position [2, 0]
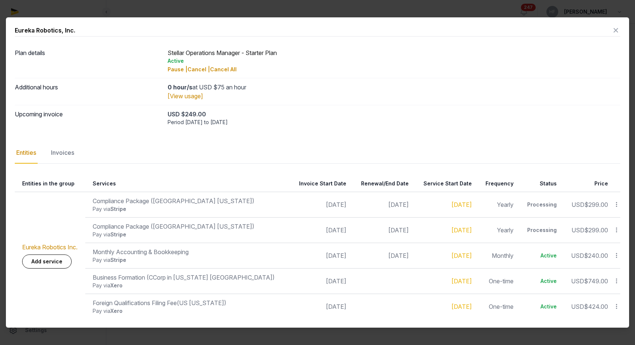
click at [614, 304] on icon at bounding box center [616, 306] width 7 height 8
click at [553, 275] on td "Active" at bounding box center [540, 280] width 44 height 25
click at [615, 281] on icon at bounding box center [616, 281] width 7 height 8
click at [608, 258] on div "Complete" at bounding box center [590, 264] width 59 height 13
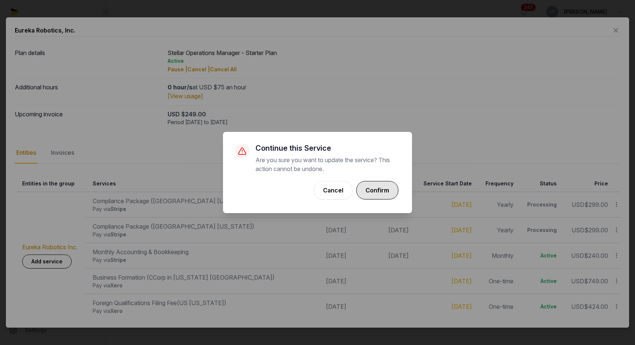
click at [388, 188] on button "Confirm" at bounding box center [377, 190] width 42 height 18
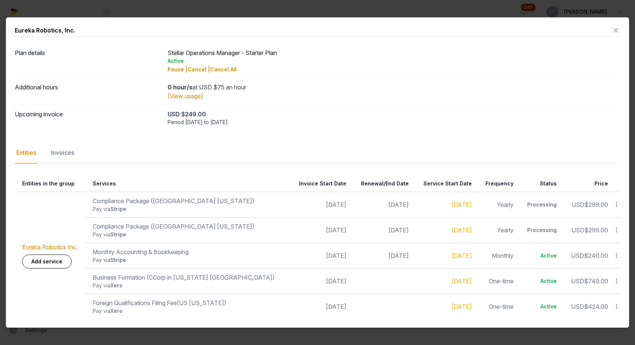
scroll to position [0, 0]
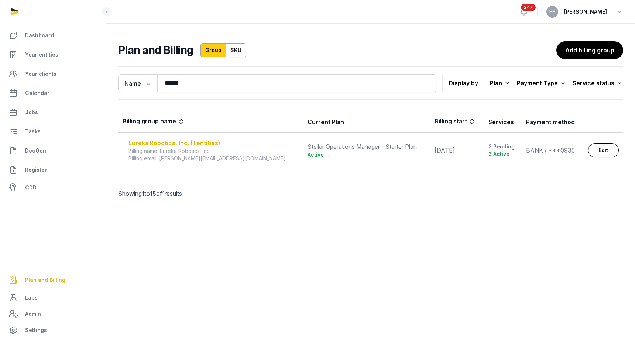
click at [203, 144] on div "Eureka Robotics, Inc. (1 entities)" at bounding box center [213, 142] width 170 height 9
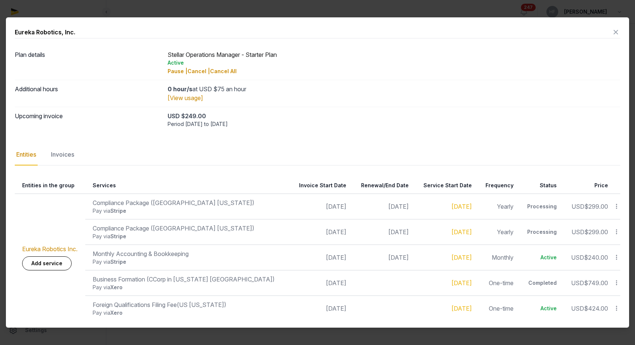
click at [614, 32] on icon at bounding box center [615, 32] width 9 height 12
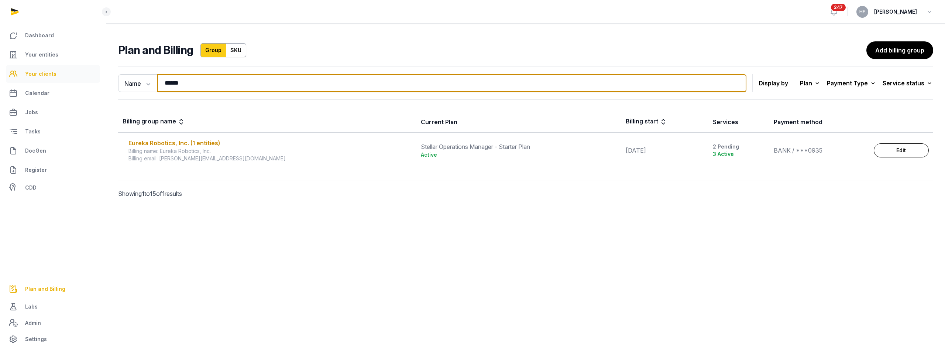
drag, startPoint x: 185, startPoint y: 85, endPoint x: 75, endPoint y: 79, distance: 110.5
click at [80, 79] on div "Dashboard Your entities Your clients Calendar Jobs Tasks DocGen Register CDD Pl…" at bounding box center [472, 177] width 945 height 354
type input "*****"
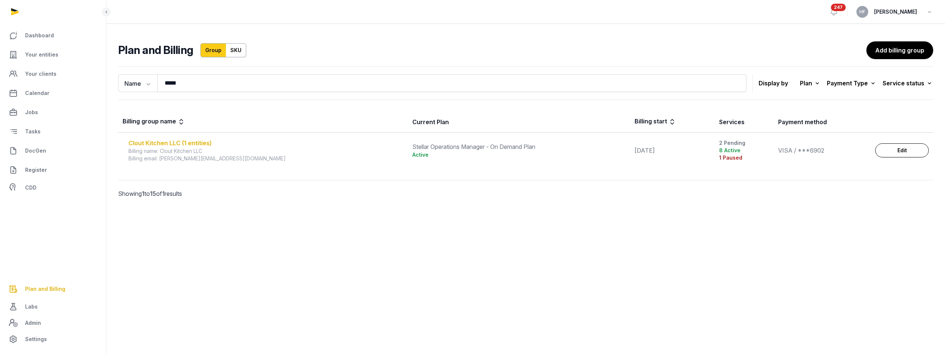
click at [162, 141] on div "Clout Kitchen LLC (1 entities)" at bounding box center [265, 142] width 275 height 9
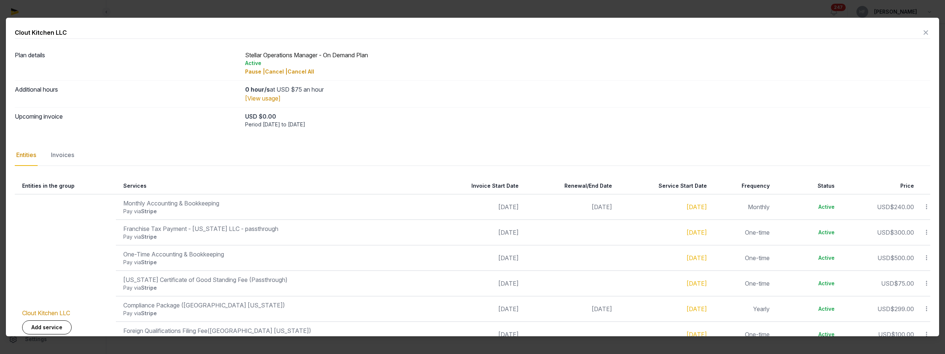
click at [635, 33] on icon at bounding box center [926, 33] width 9 height 12
